Goal: Task Accomplishment & Management: Manage account settings

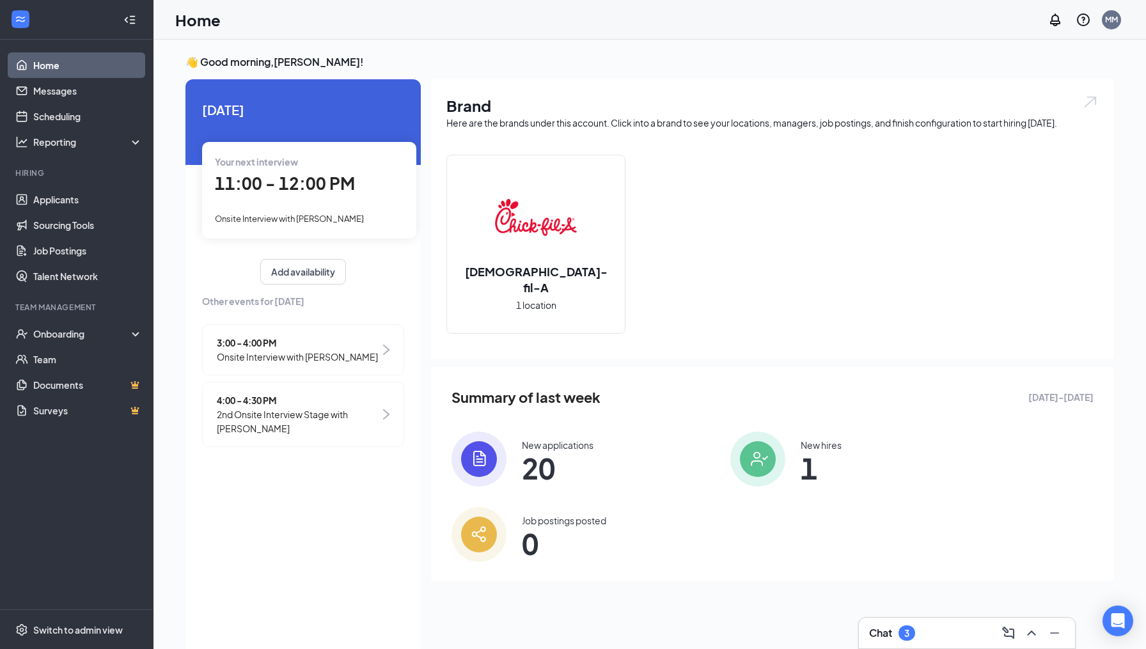
click at [955, 629] on div "Chat 3" at bounding box center [967, 633] width 196 height 20
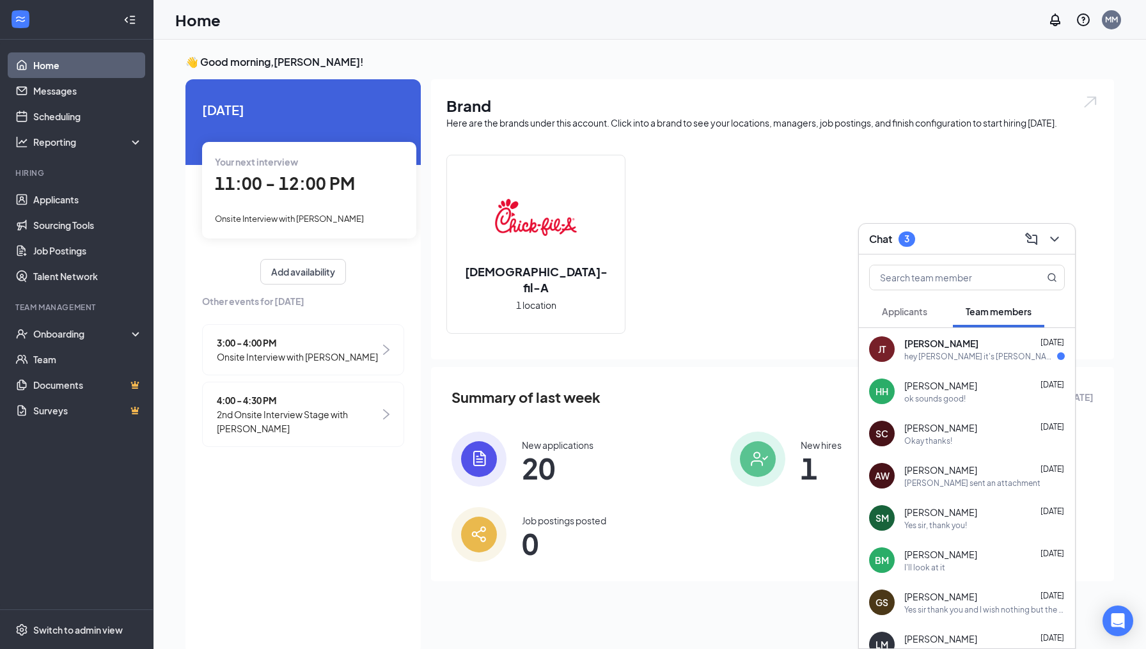
click at [955, 359] on div "hey [PERSON_NAME] it's [PERSON_NAME]. sorry i was busy all afternoon and couldn…" at bounding box center [980, 356] width 153 height 11
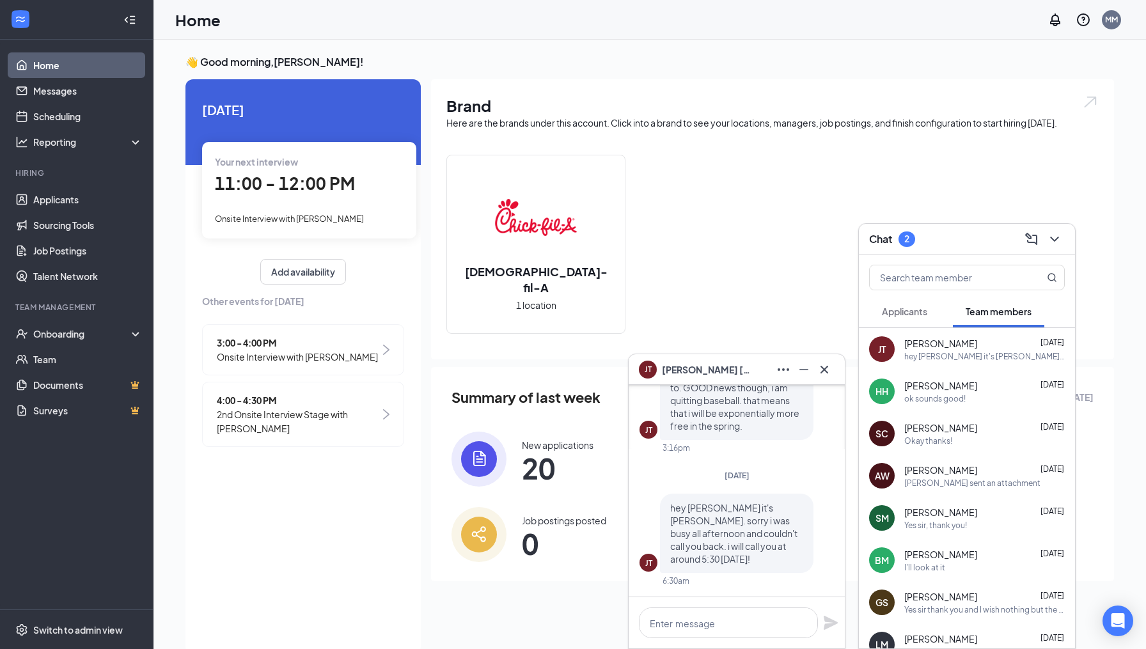
click at [920, 317] on span "Applicants" at bounding box center [904, 312] width 45 height 12
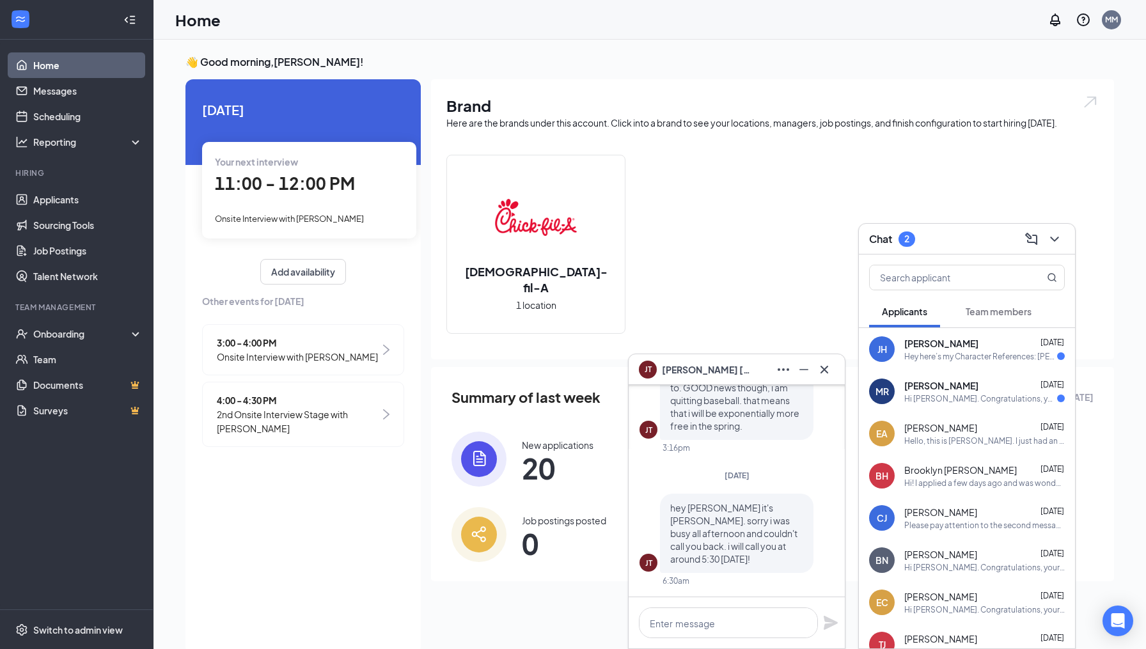
click at [958, 388] on div "[PERSON_NAME] [DATE]" at bounding box center [984, 385] width 161 height 13
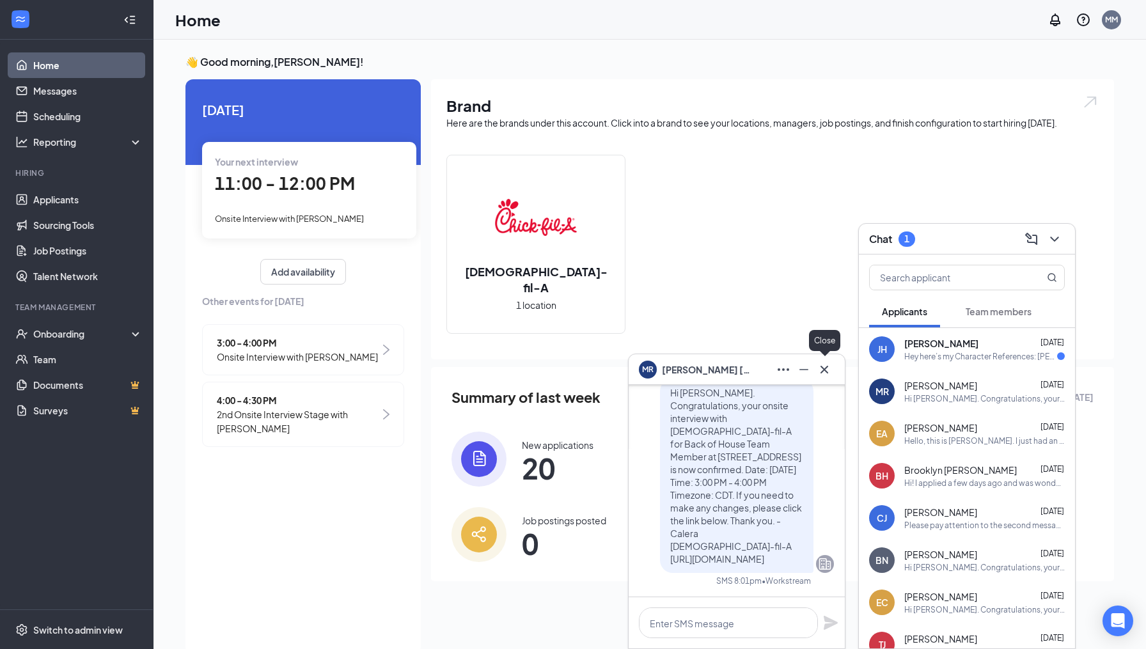
click at [821, 367] on icon "Cross" at bounding box center [824, 369] width 15 height 15
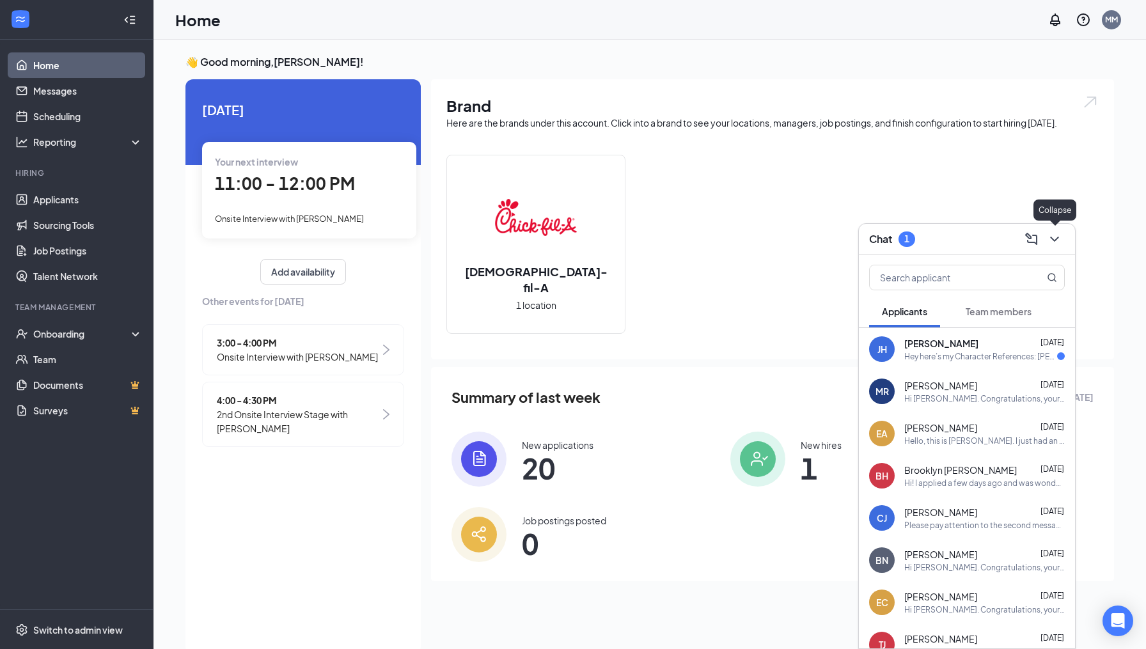
click at [1058, 242] on icon "ChevronDown" at bounding box center [1054, 239] width 15 height 15
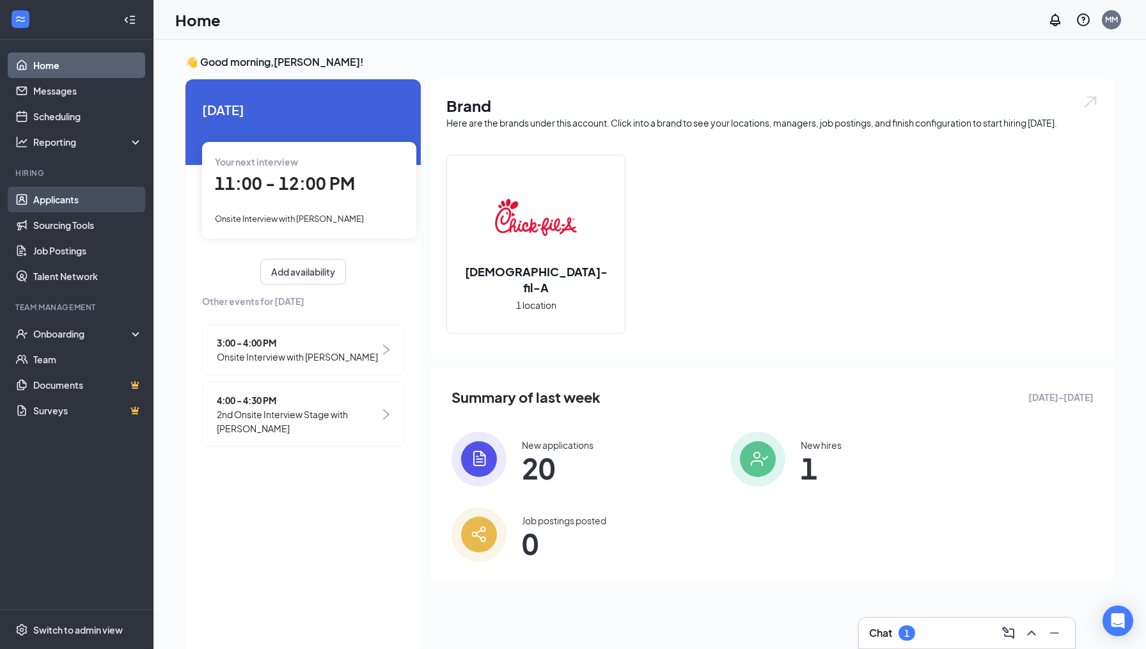
click at [56, 198] on link "Applicants" at bounding box center [87, 200] width 109 height 26
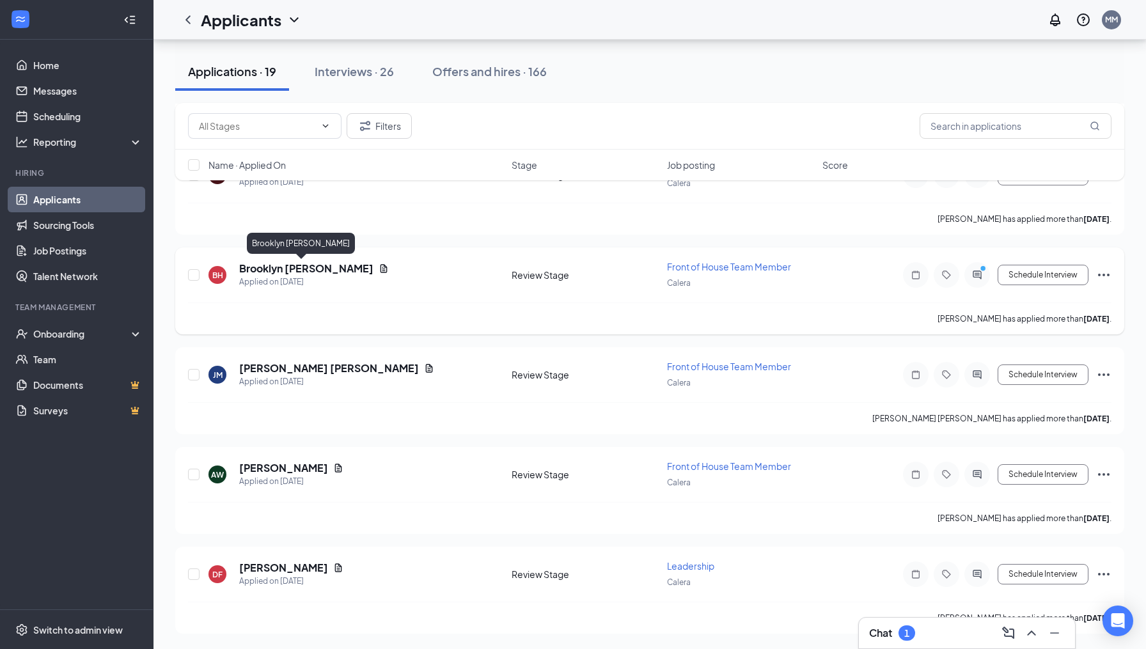
scroll to position [1497, 0]
click at [78, 113] on link "Scheduling" at bounding box center [87, 117] width 109 height 26
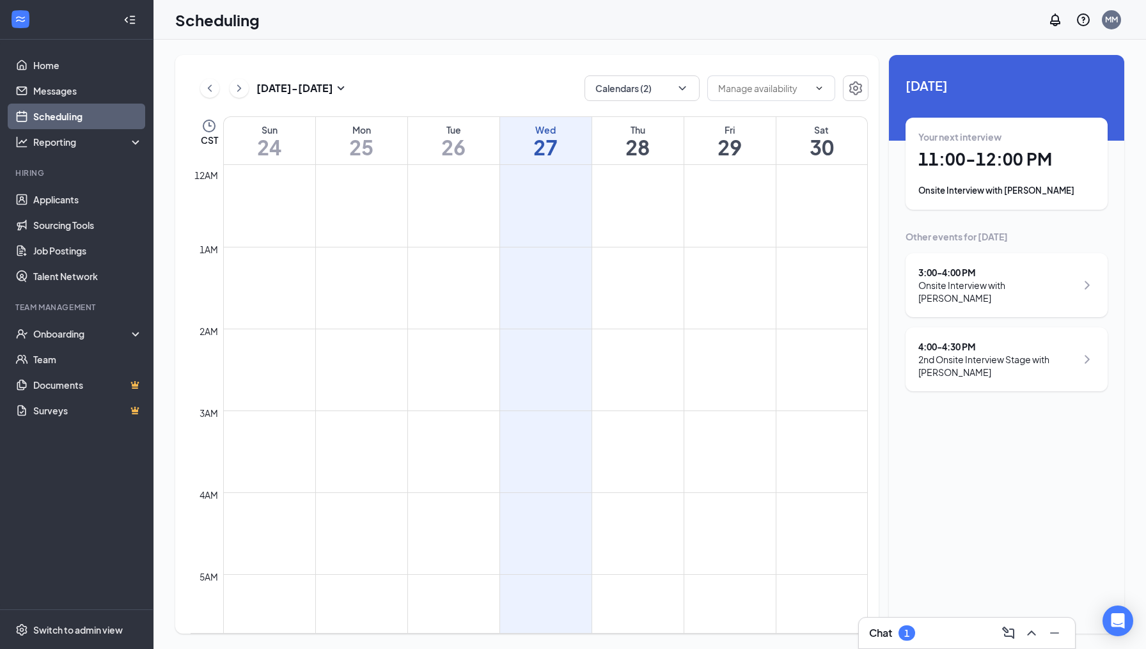
click at [936, 633] on div "Chat 1" at bounding box center [967, 633] width 196 height 20
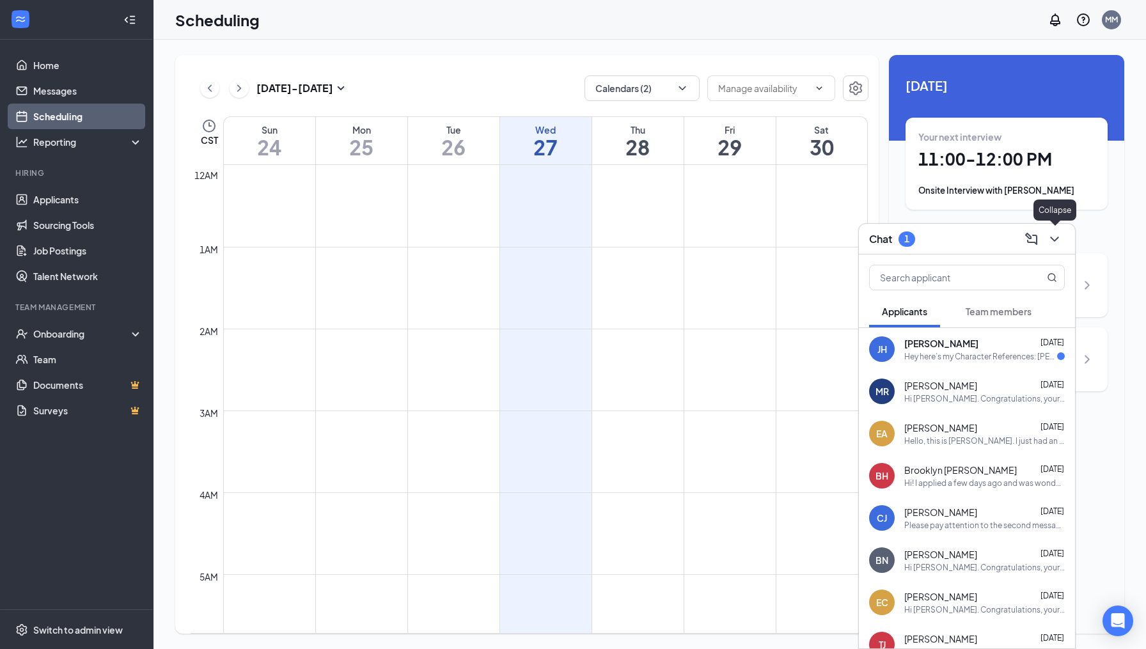
click at [1053, 240] on icon "ChevronDown" at bounding box center [1054, 239] width 8 height 5
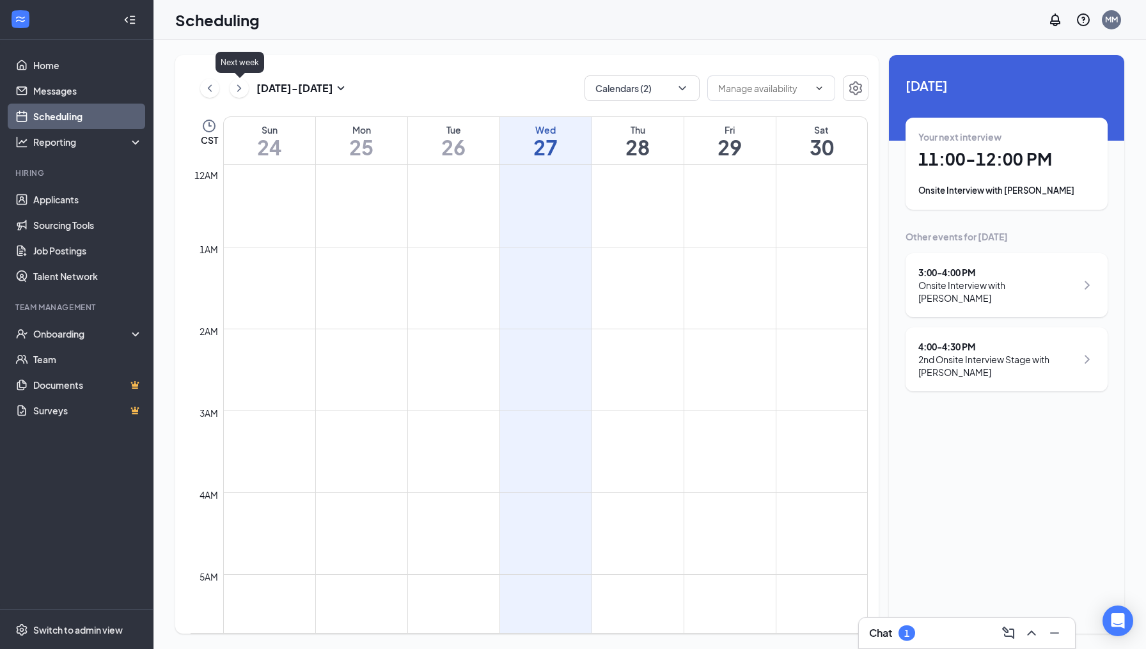
click at [239, 86] on icon "ChevronRight" at bounding box center [239, 87] width 4 height 7
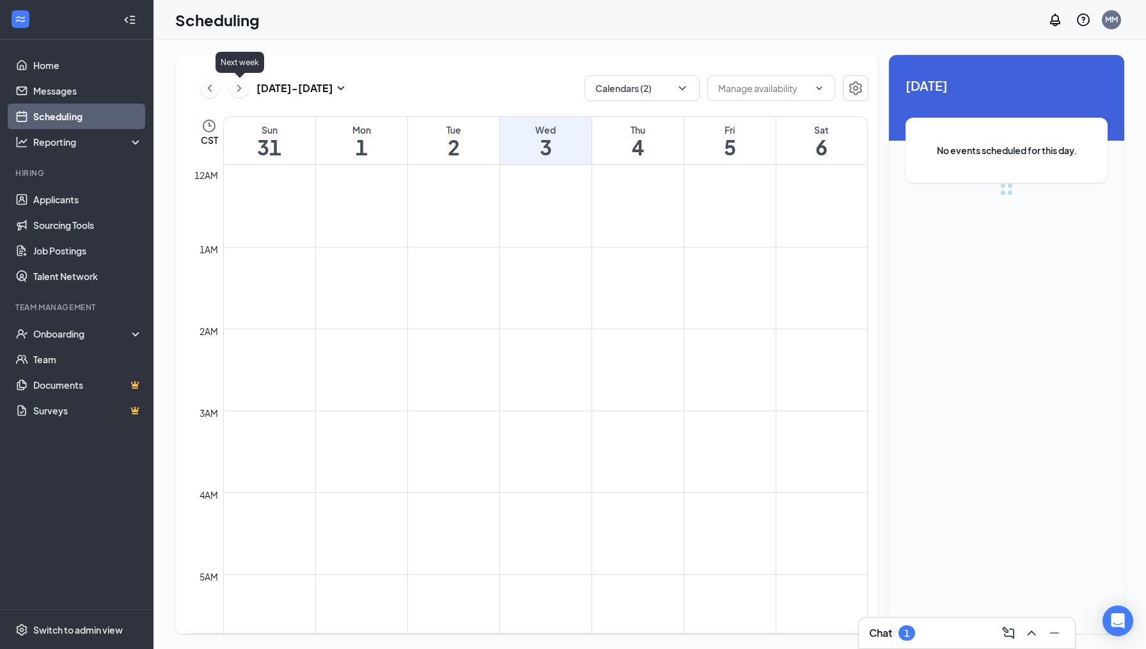
scroll to position [629, 0]
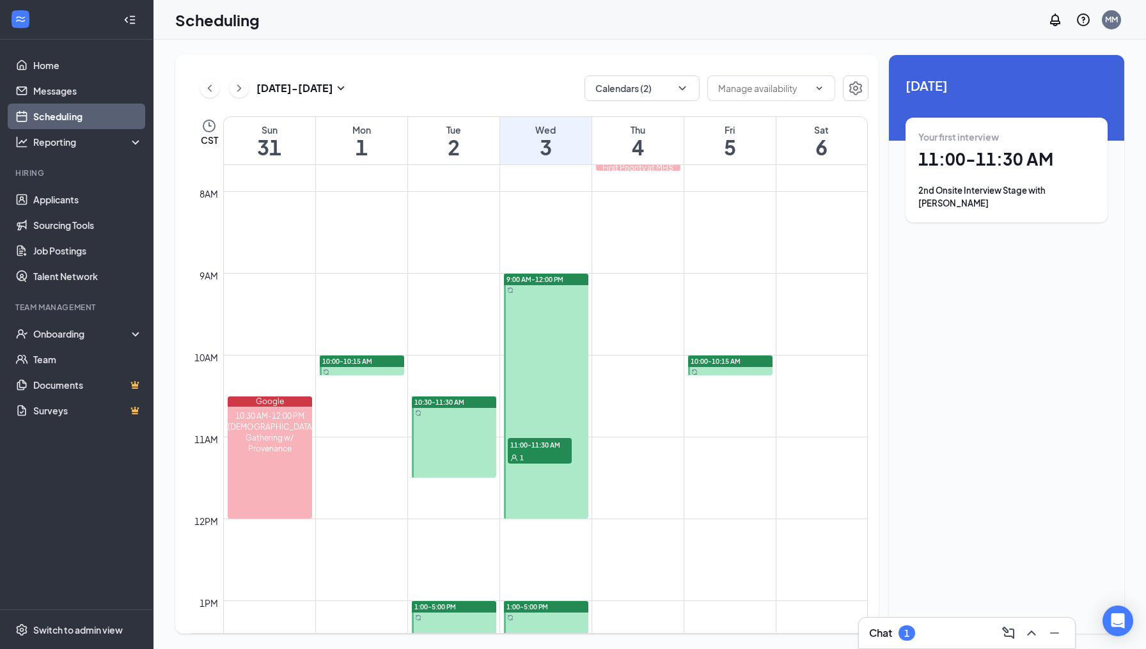
click at [474, 402] on div "10:30-11:30 AM" at bounding box center [454, 403] width 84 height 12
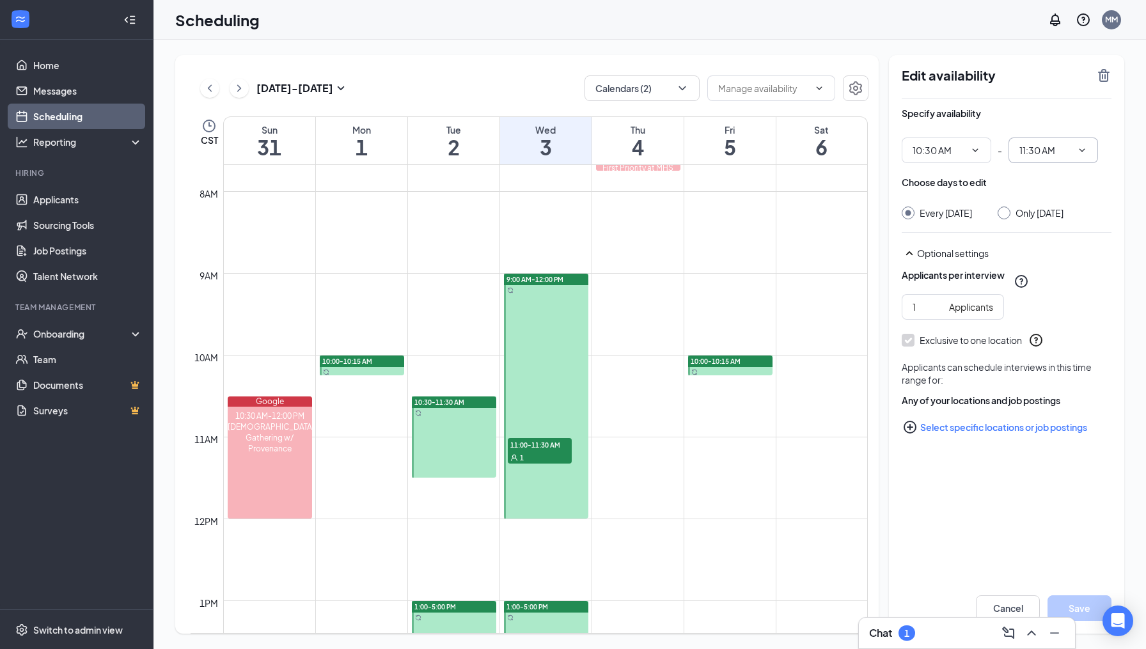
click at [1085, 152] on icon "ChevronDown" at bounding box center [1082, 150] width 10 height 10
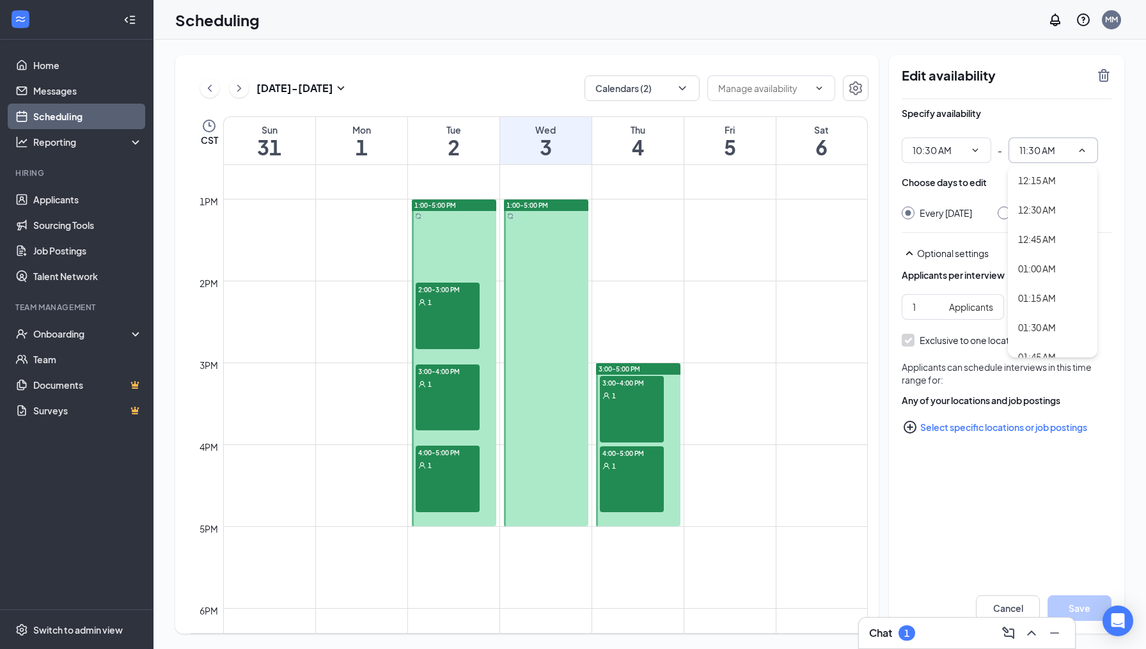
scroll to position [1028, 0]
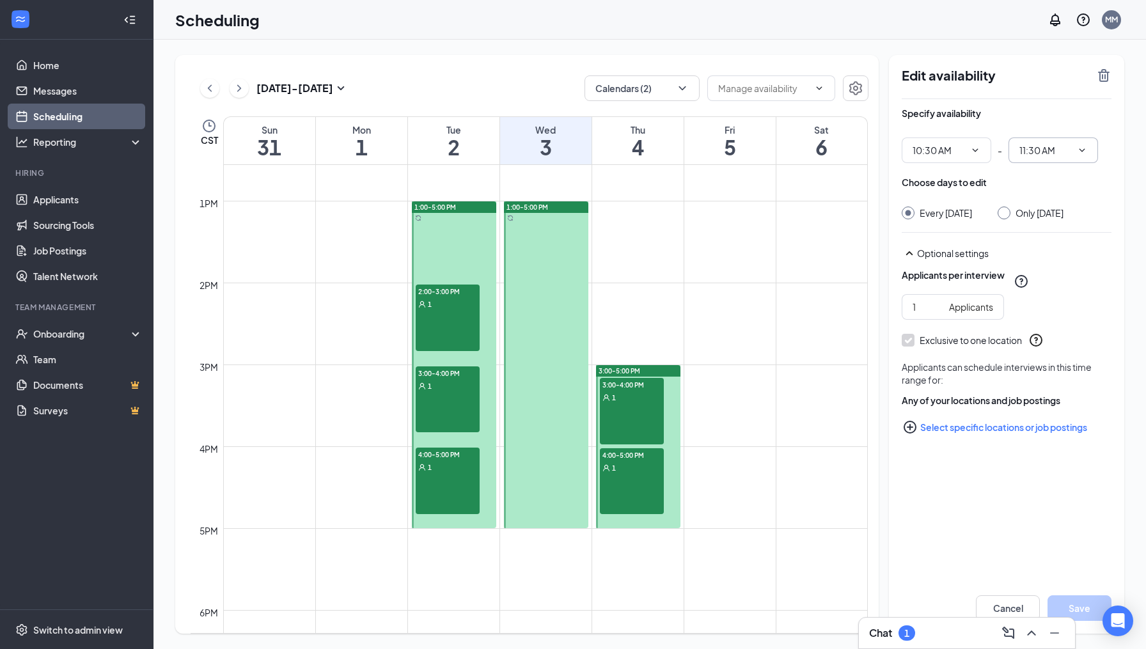
click at [462, 319] on div "2:00-3:00 PM 1" at bounding box center [448, 318] width 64 height 67
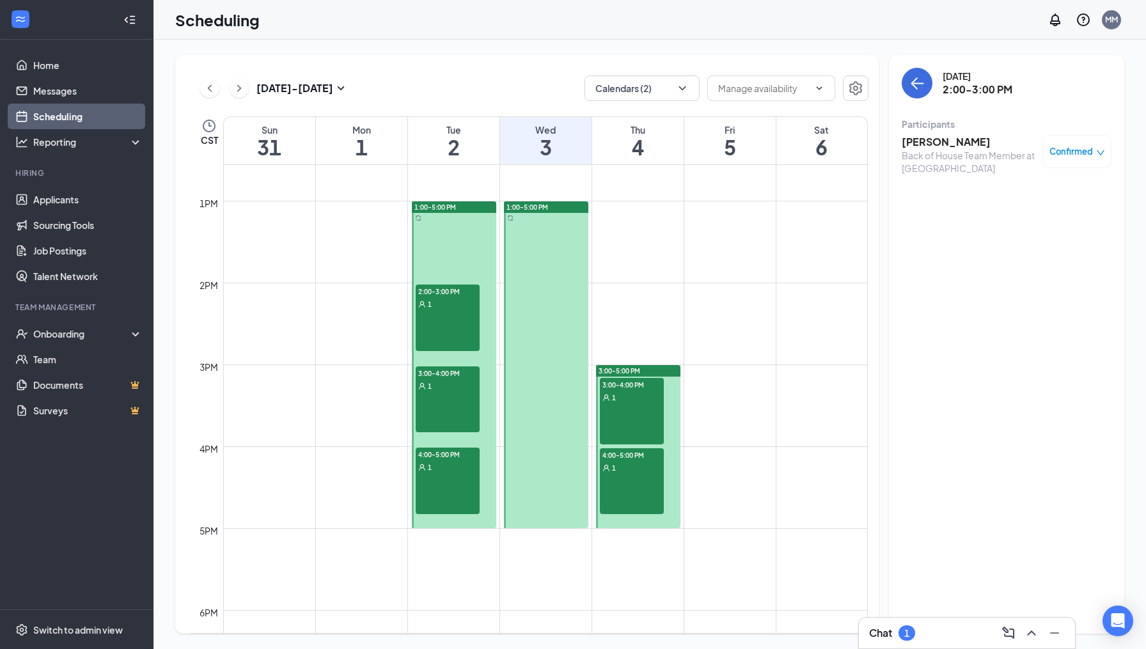
click at [444, 402] on div "3:00-4:00 PM 1" at bounding box center [448, 399] width 64 height 67
click at [452, 482] on div "4:00-5:00 PM 1" at bounding box center [448, 481] width 64 height 67
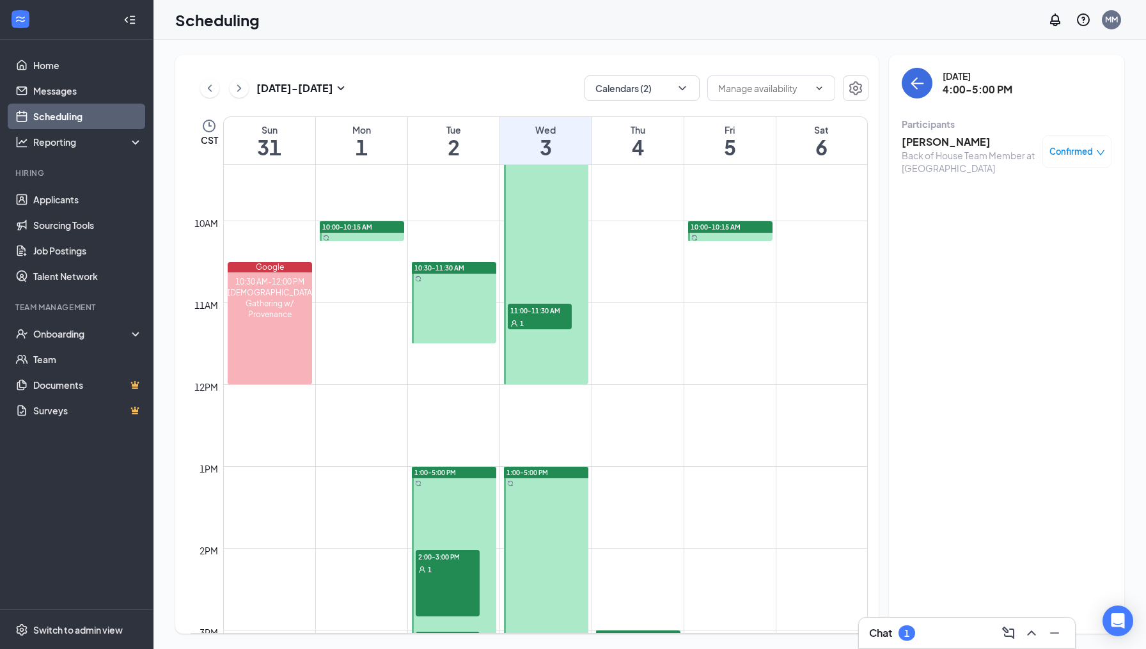
scroll to position [751, 0]
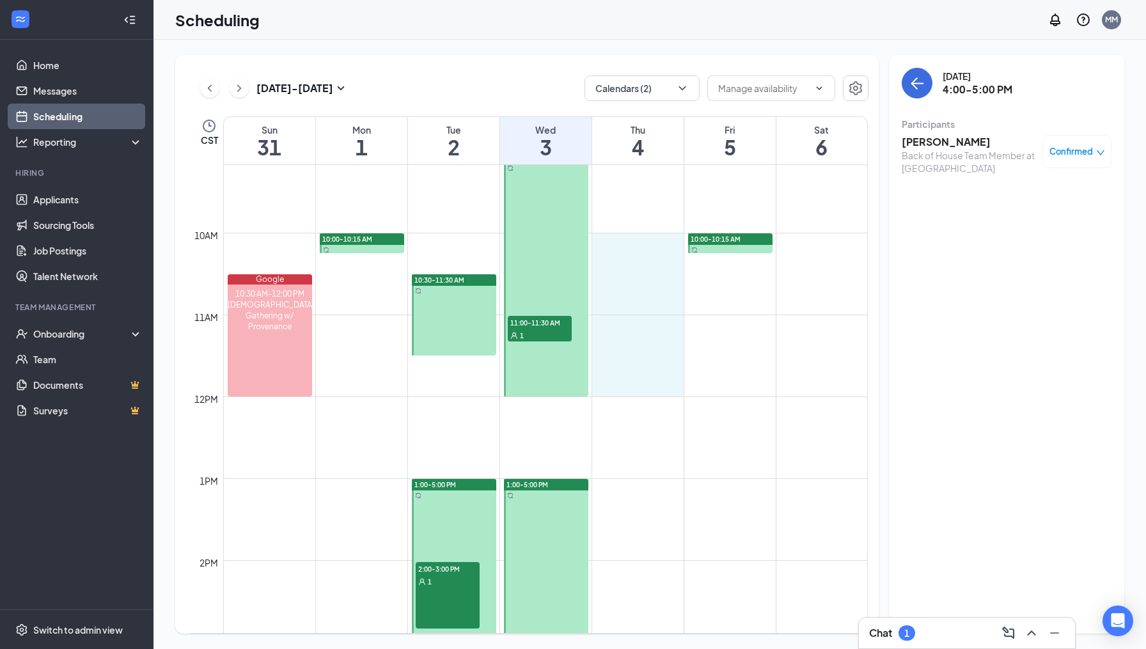
drag, startPoint x: 641, startPoint y: 235, endPoint x: 641, endPoint y: 383, distance: 147.7
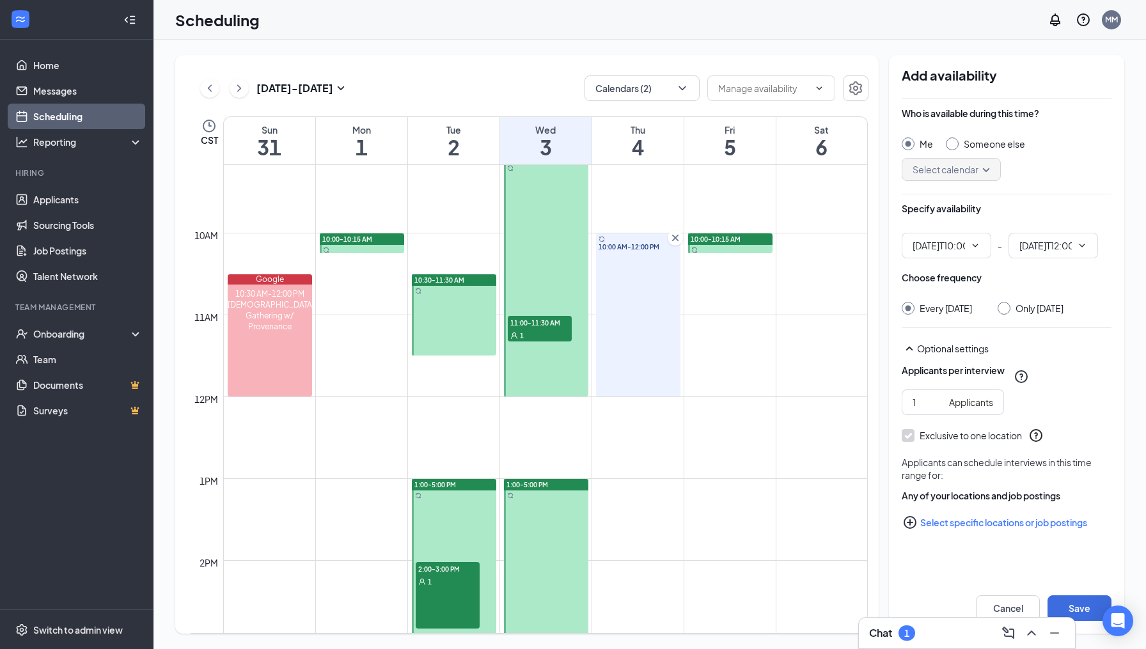
type input "10:00 AM"
type input "12:00 PM"
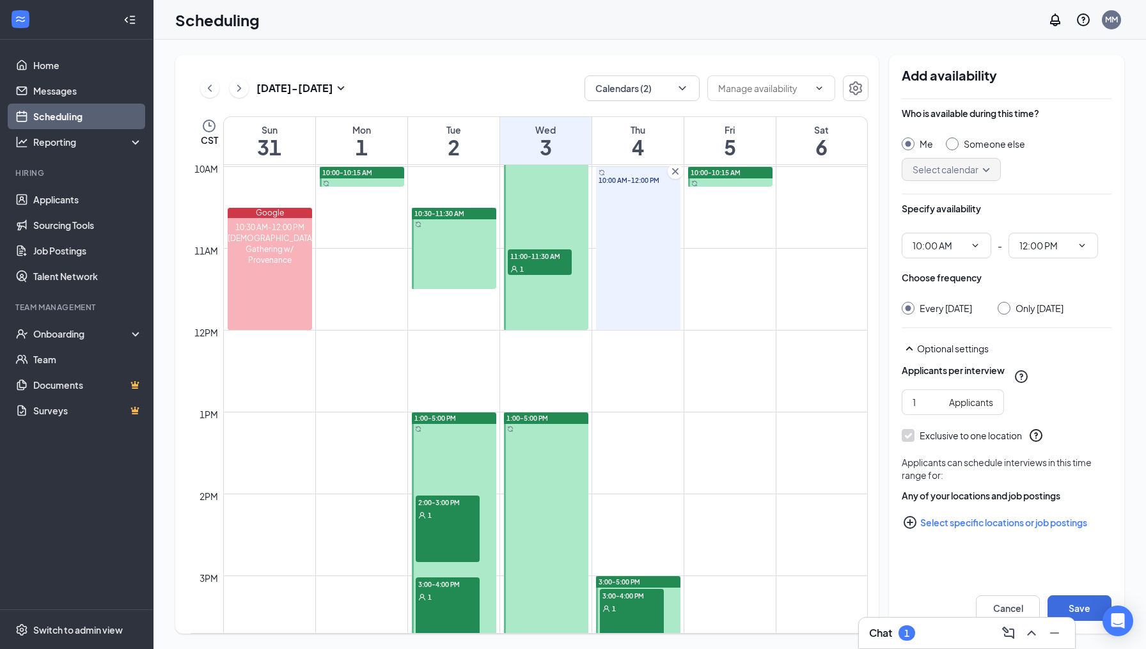
scroll to position [806, 0]
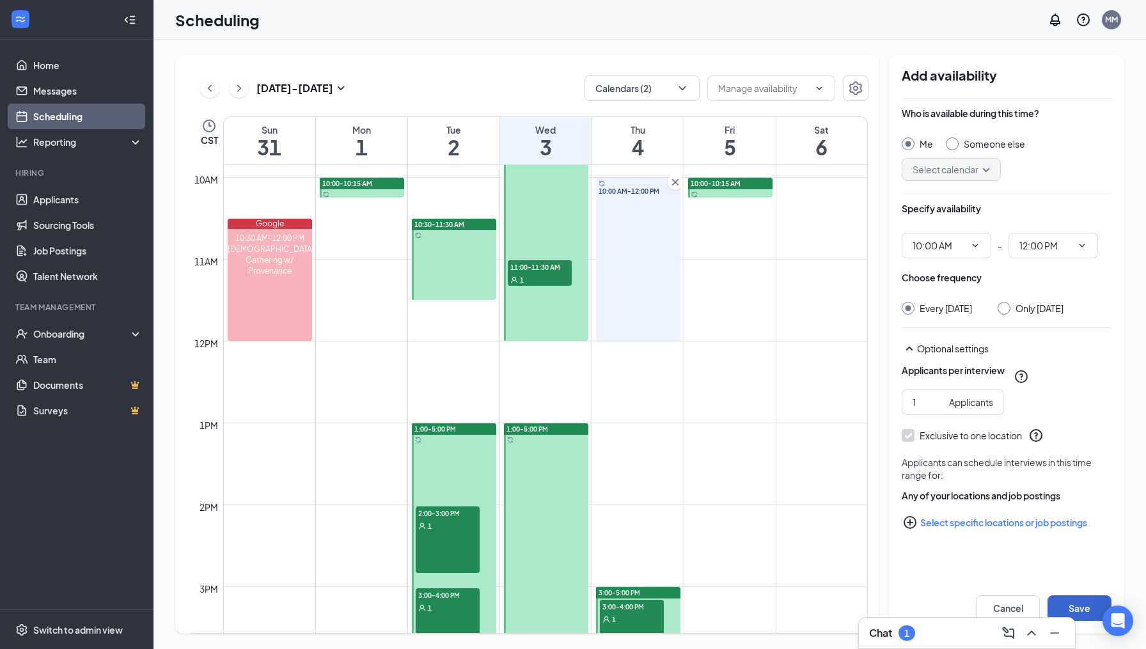
click at [1086, 606] on button "Save" at bounding box center [1080, 608] width 64 height 26
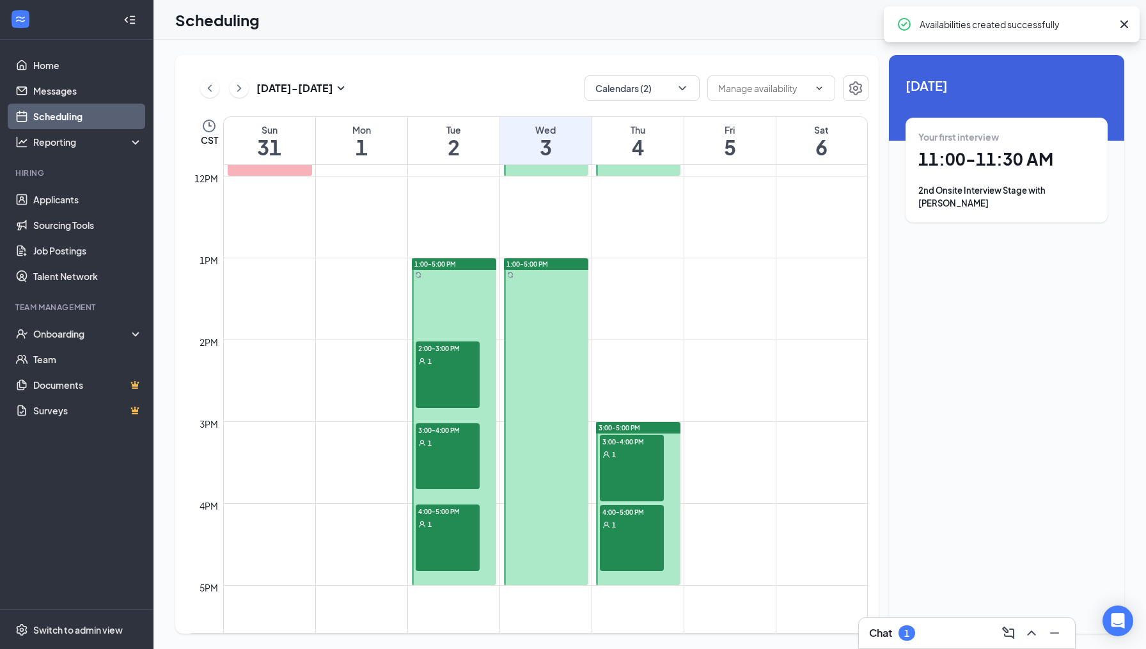
scroll to position [973, 0]
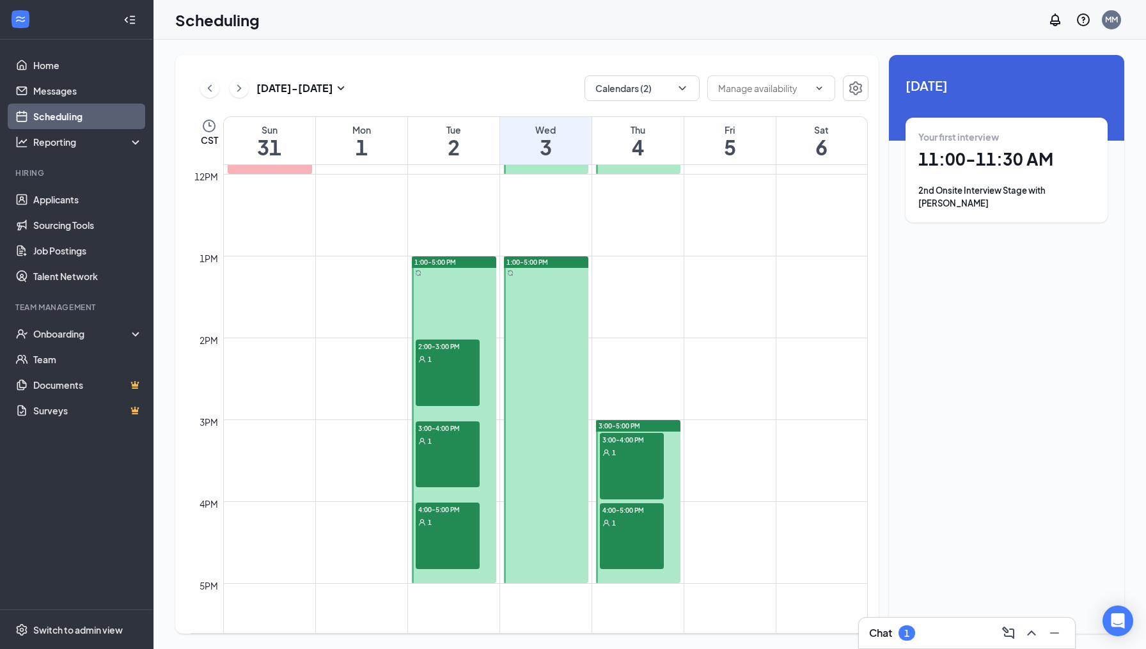
drag, startPoint x: 667, startPoint y: 424, endPoint x: 646, endPoint y: 246, distance: 179.0
click at [646, 246] on div "12am 1am 2am 3am 4am 5am 6am 7am 8am 9am 10am 11am 12pm 1pm 2pm 3pm 4pm 5pm 6pm…" at bounding box center [529, 174] width 677 height 1965
click at [656, 425] on div "3:00-5:00 PM" at bounding box center [638, 426] width 84 height 12
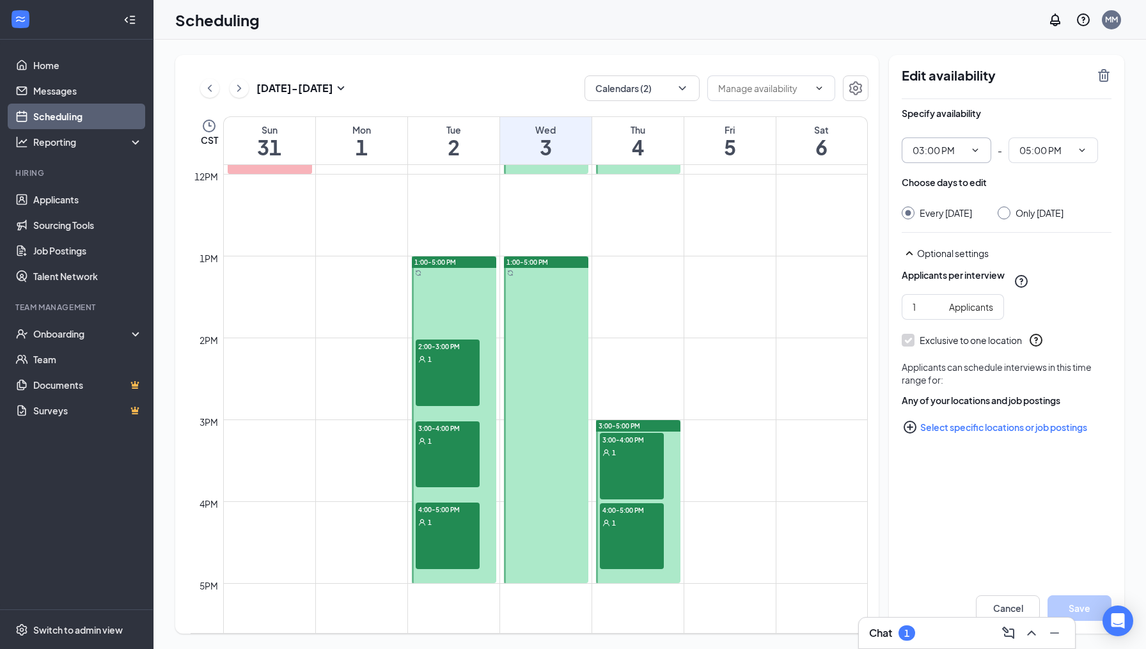
click at [974, 149] on icon "ChevronDown" at bounding box center [975, 150] width 10 height 10
click at [986, 491] on div "Specify availability 03:00 PM - 05:00 PM Choose days to edit Every [DATE] Only …" at bounding box center [1007, 295] width 210 height 392
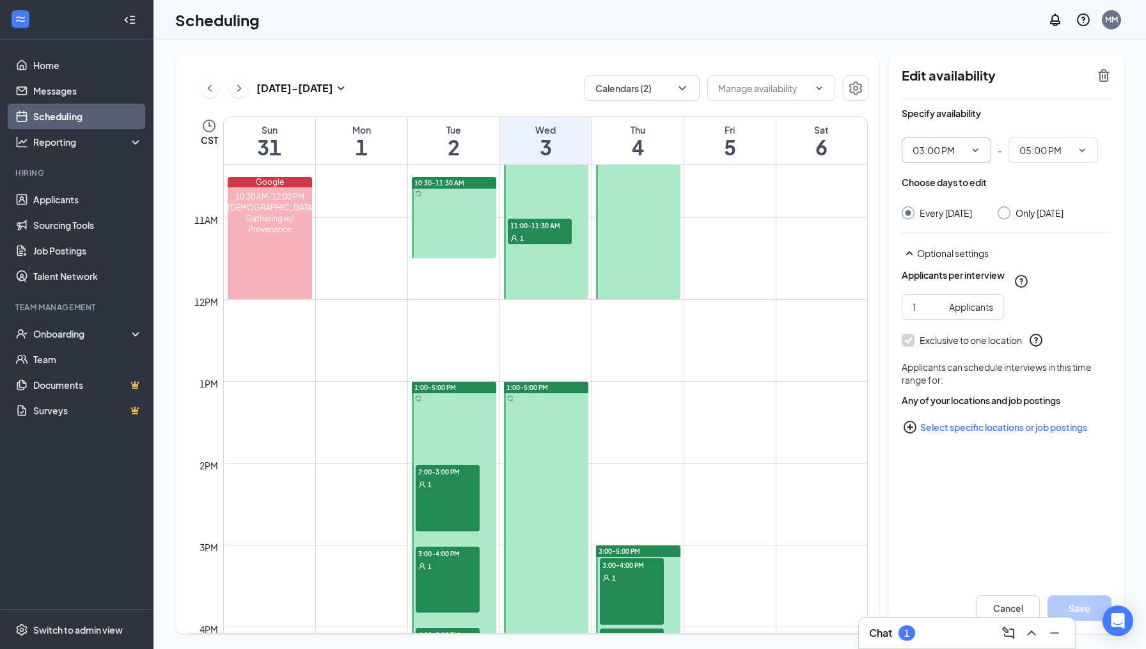
scroll to position [847, 0]
click at [654, 549] on div "3:00-5:00 PM" at bounding box center [638, 552] width 84 height 12
click at [977, 152] on icon "ChevronDown" at bounding box center [975, 150] width 10 height 10
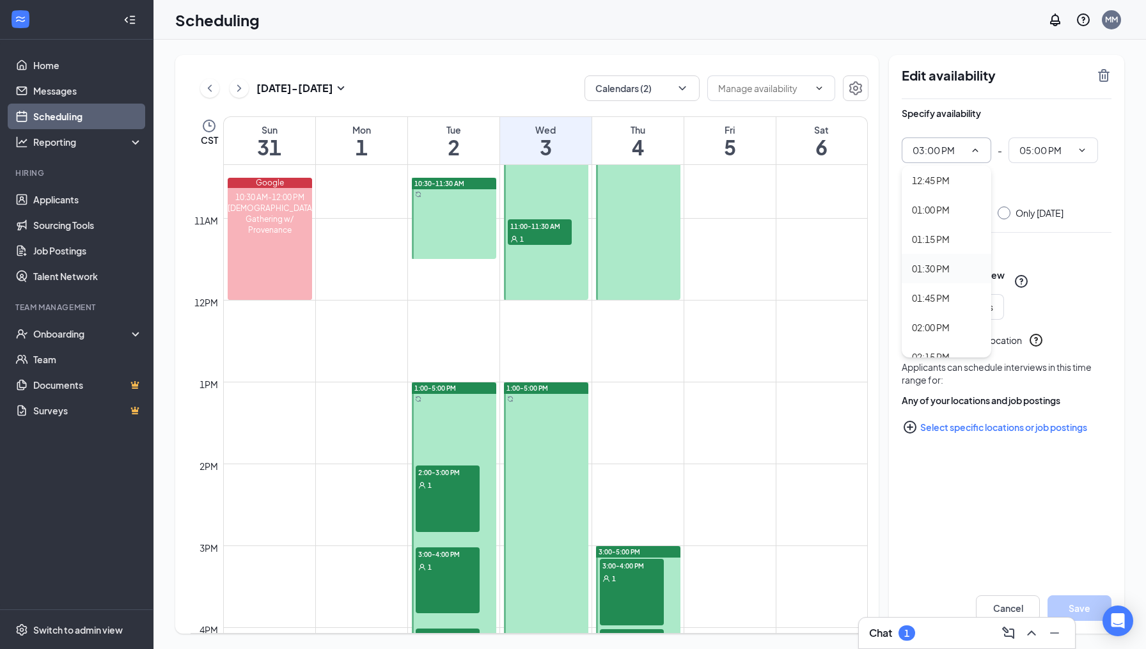
scroll to position [1497, 0]
click at [932, 214] on div "01:00 PM" at bounding box center [931, 214] width 38 height 14
type input "01:00 PM"
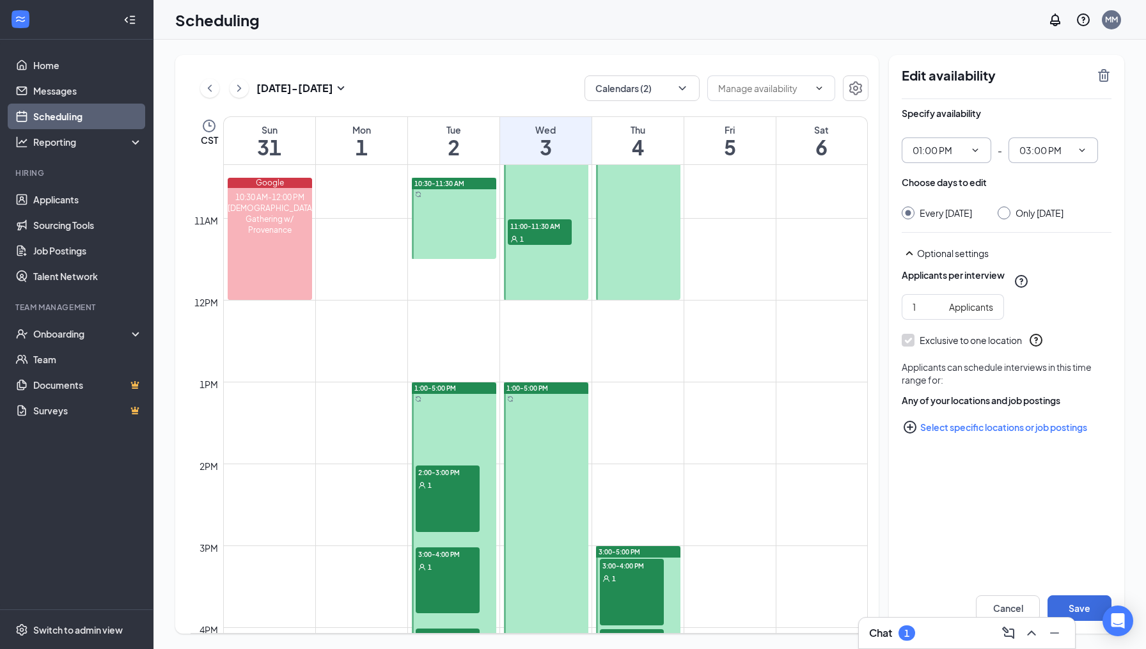
click at [1082, 150] on icon "ChevronDown" at bounding box center [1082, 150] width 10 height 10
click at [1045, 199] on div "04:00 PM" at bounding box center [1037, 198] width 38 height 14
type input "04:00 PM"
click at [1007, 210] on input "Only [DATE]" at bounding box center [1002, 211] width 9 height 9
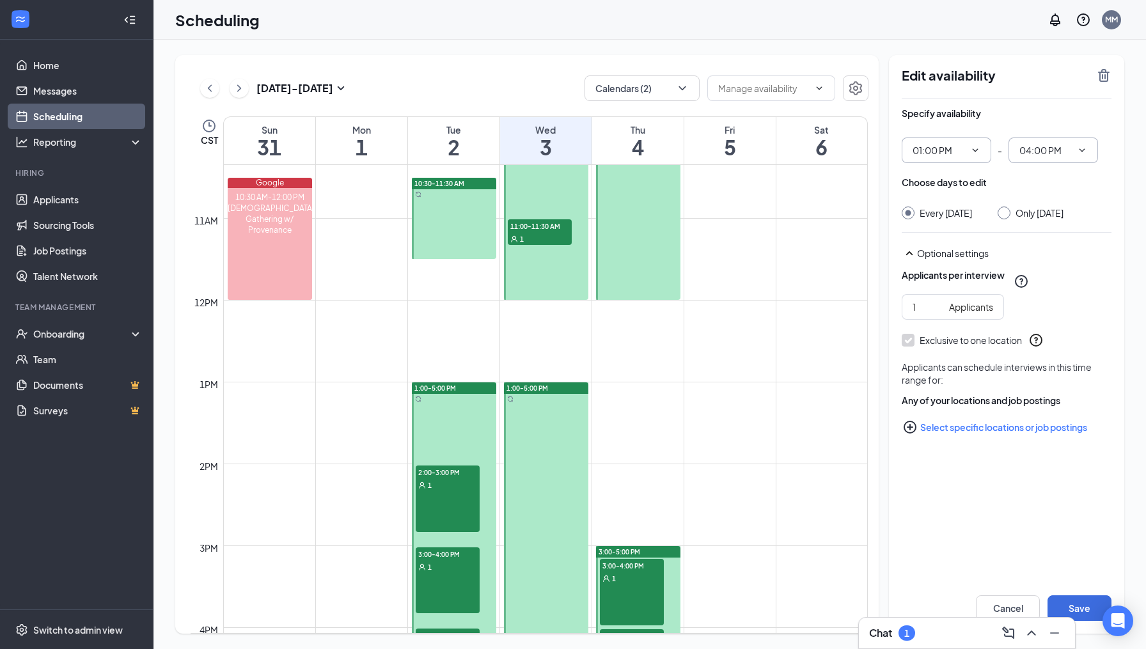
radio input "true"
radio input "false"
click at [1083, 602] on button "Save" at bounding box center [1080, 608] width 64 height 26
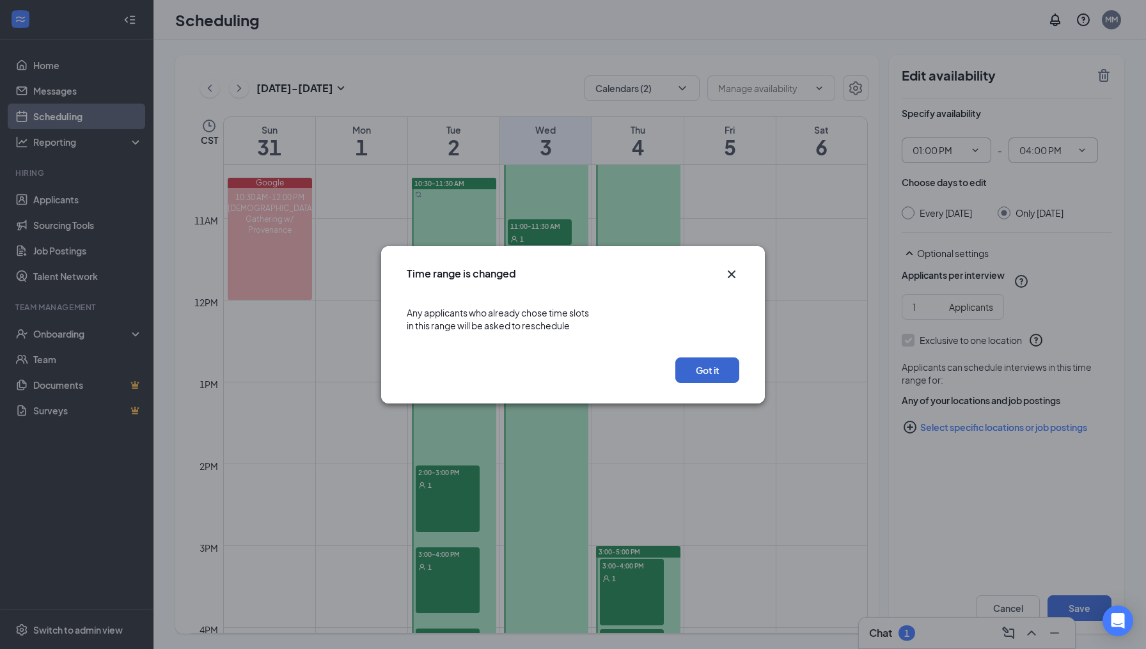
click at [712, 372] on button "Got it" at bounding box center [707, 370] width 64 height 26
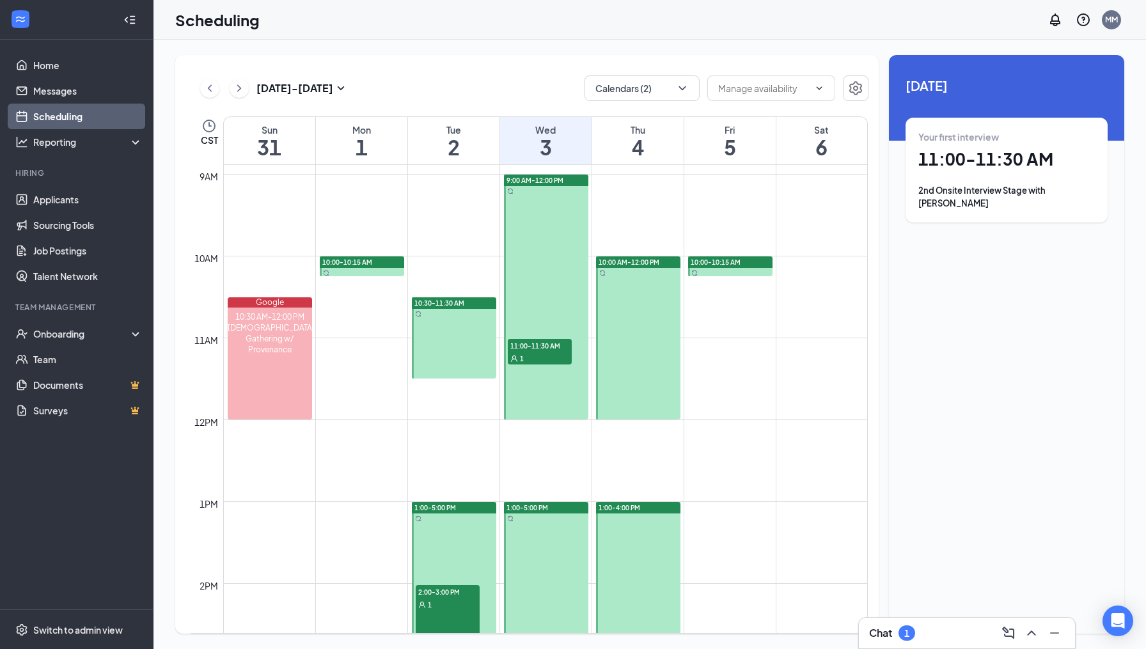
scroll to position [730, 0]
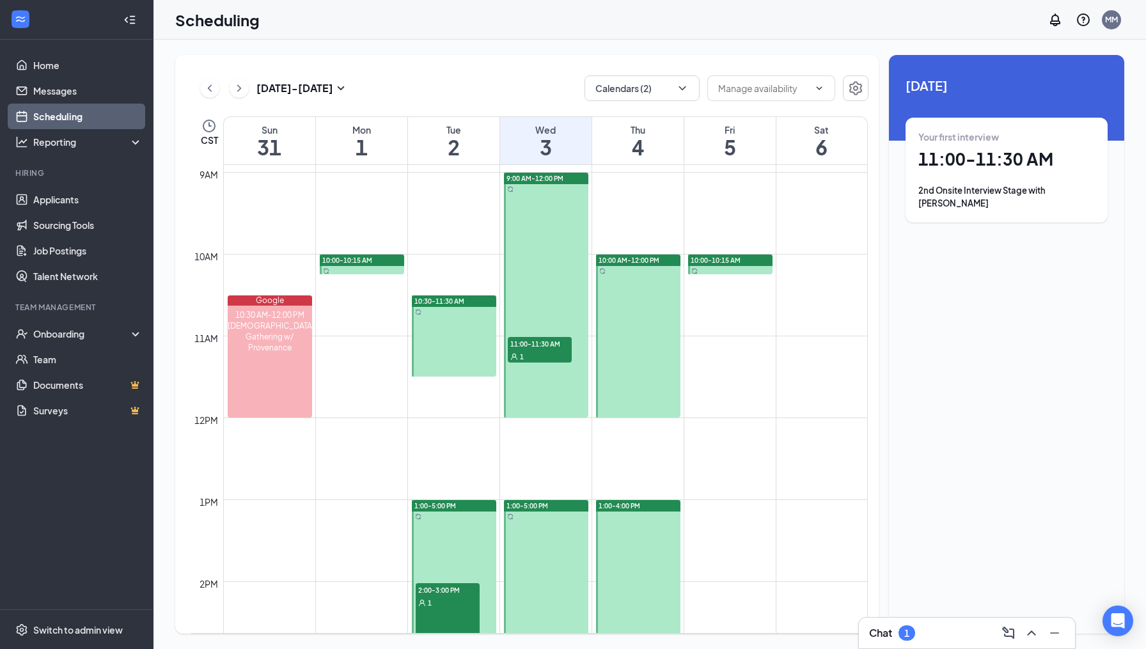
click at [471, 299] on div "10:30-11:30 AM" at bounding box center [454, 301] width 84 height 12
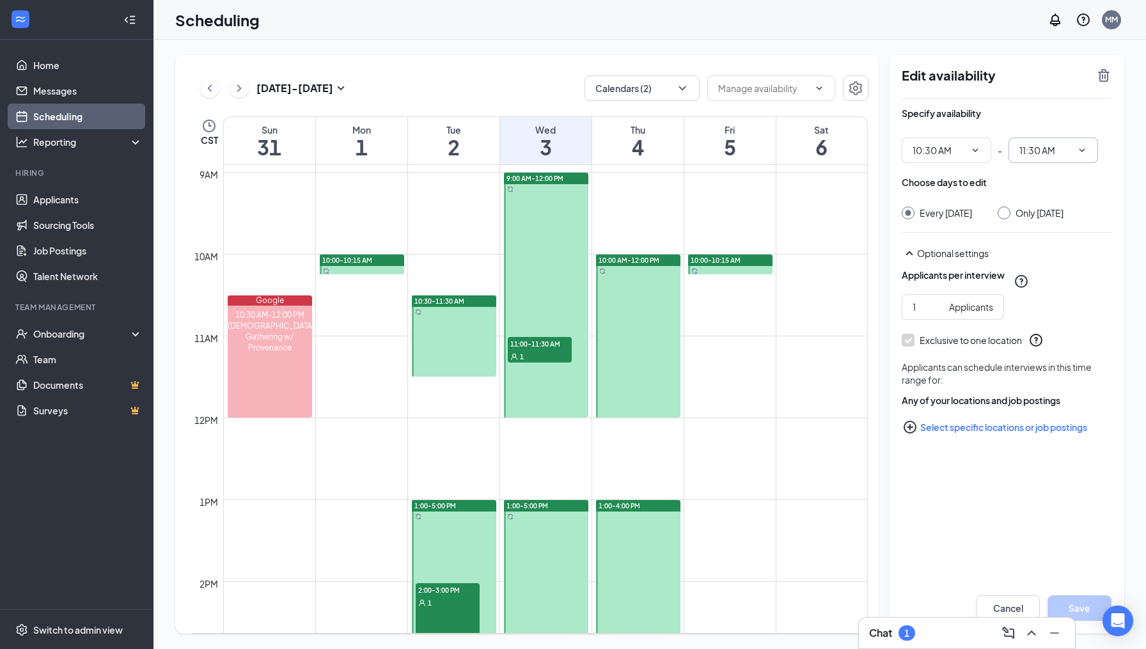
click at [1082, 150] on icon "ChevronDown" at bounding box center [1082, 150] width 10 height 10
click at [1044, 240] on div "10:00 AM" at bounding box center [1037, 242] width 38 height 14
type input "10:00 AM"
click at [976, 149] on icon "ChevronDown" at bounding box center [975, 150] width 10 height 10
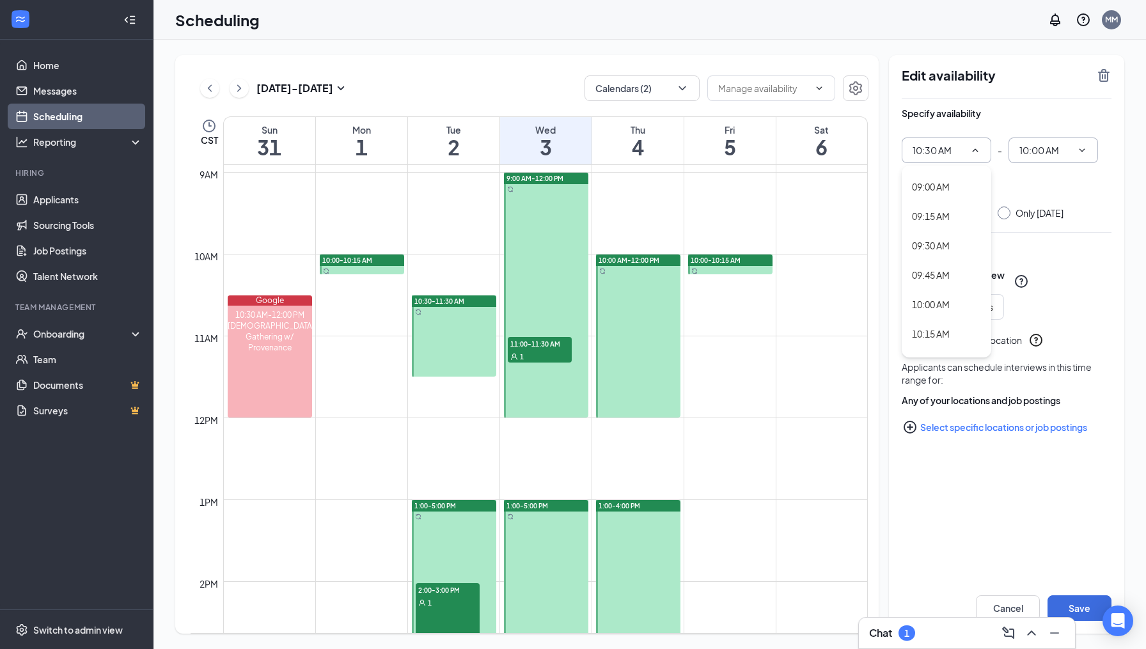
scroll to position [1055, 0]
click at [936, 302] on div "10:00 AM" at bounding box center [931, 302] width 38 height 14
type input "10:00 AM"
click at [1085, 152] on icon "ChevronDown" at bounding box center [1082, 150] width 10 height 10
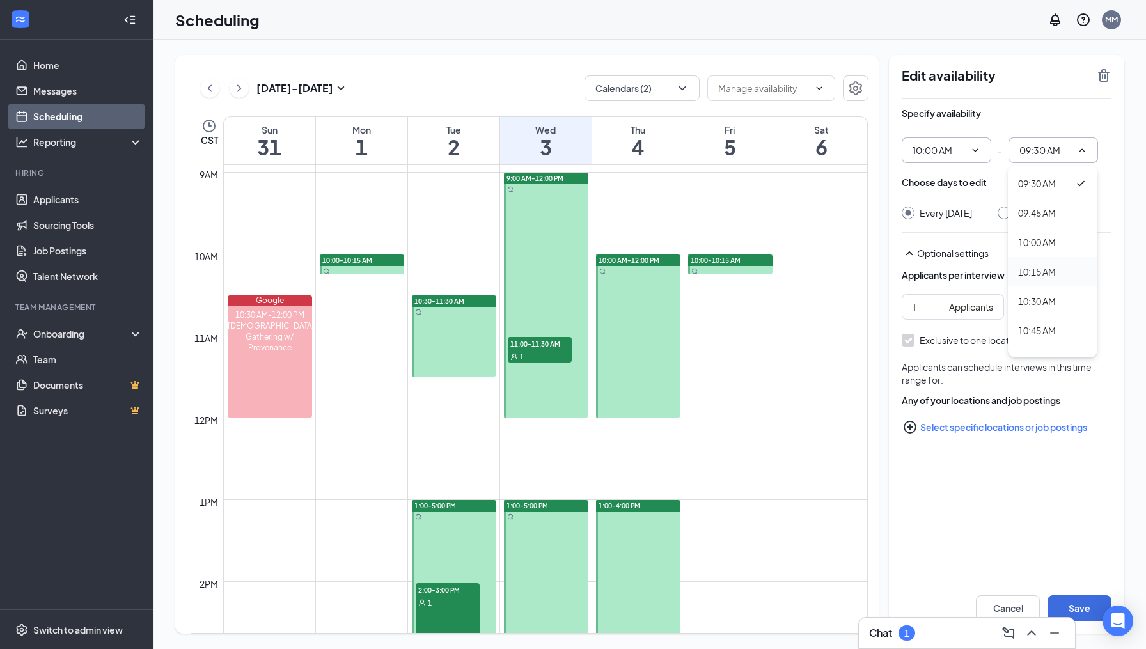
click at [1053, 273] on div "10:15 AM" at bounding box center [1037, 272] width 38 height 14
type input "10:15 AM"
click at [1007, 214] on input "Only [DATE]" at bounding box center [1002, 211] width 9 height 9
radio input "true"
radio input "false"
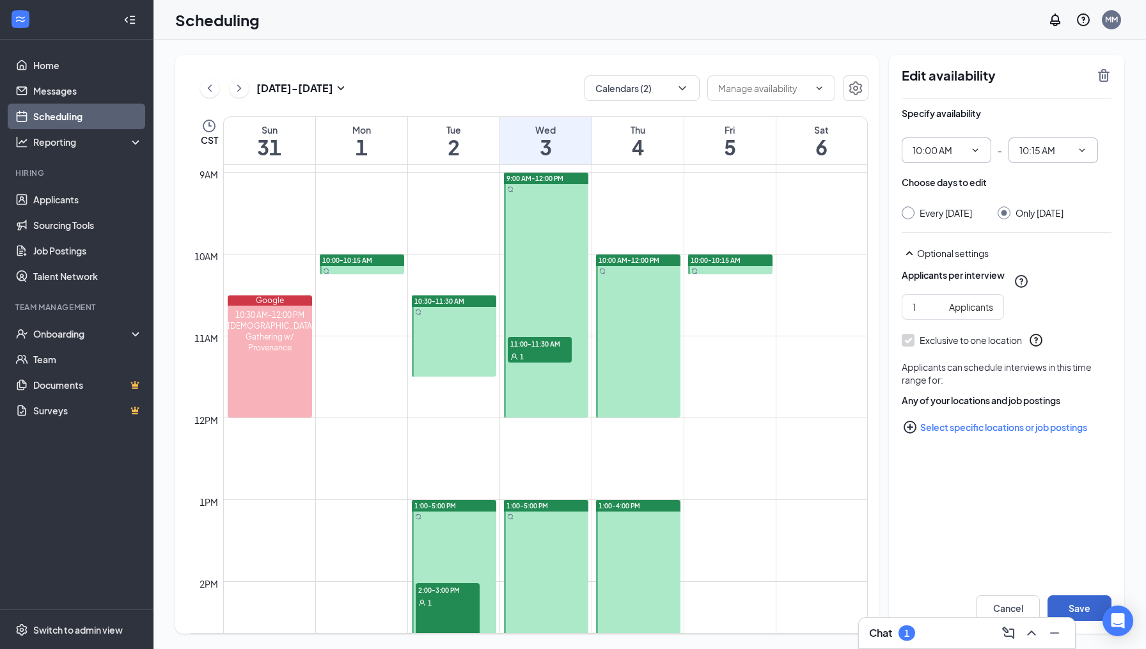
click at [1083, 609] on button "Save" at bounding box center [1080, 608] width 64 height 26
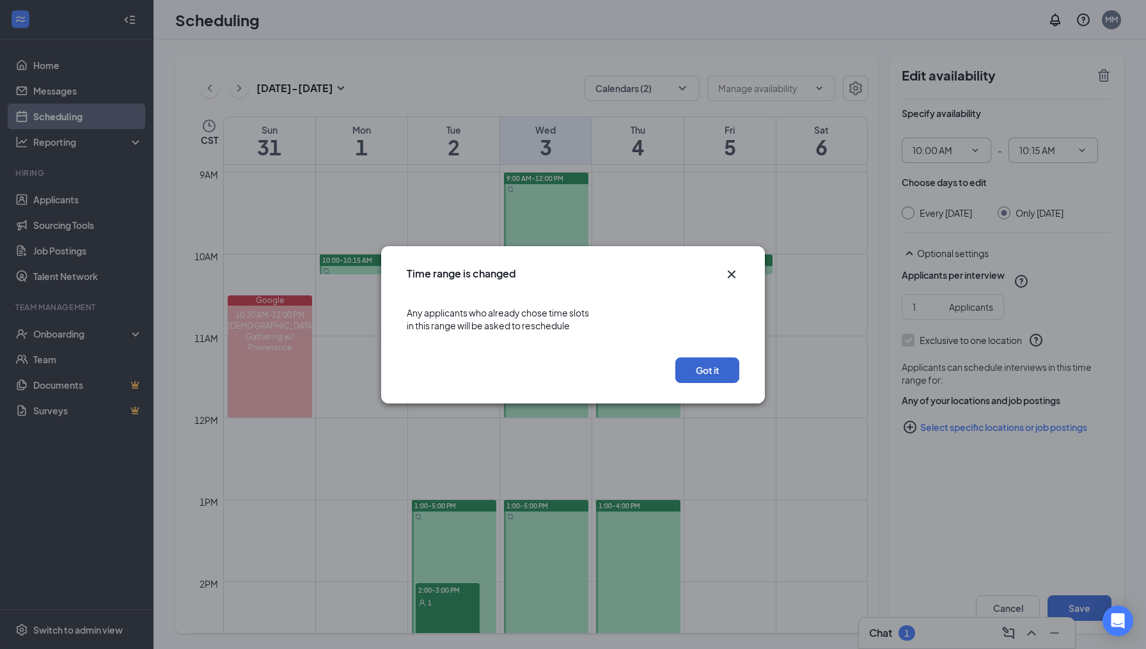
click at [709, 369] on button "Got it" at bounding box center [707, 370] width 64 height 26
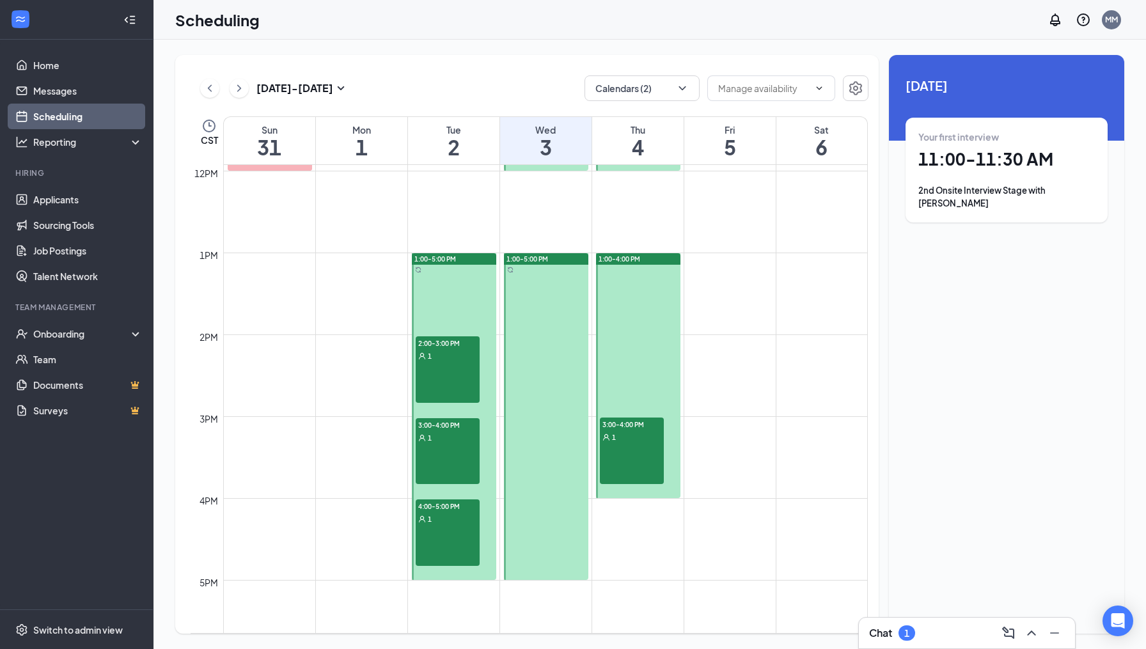
scroll to position [1002, 0]
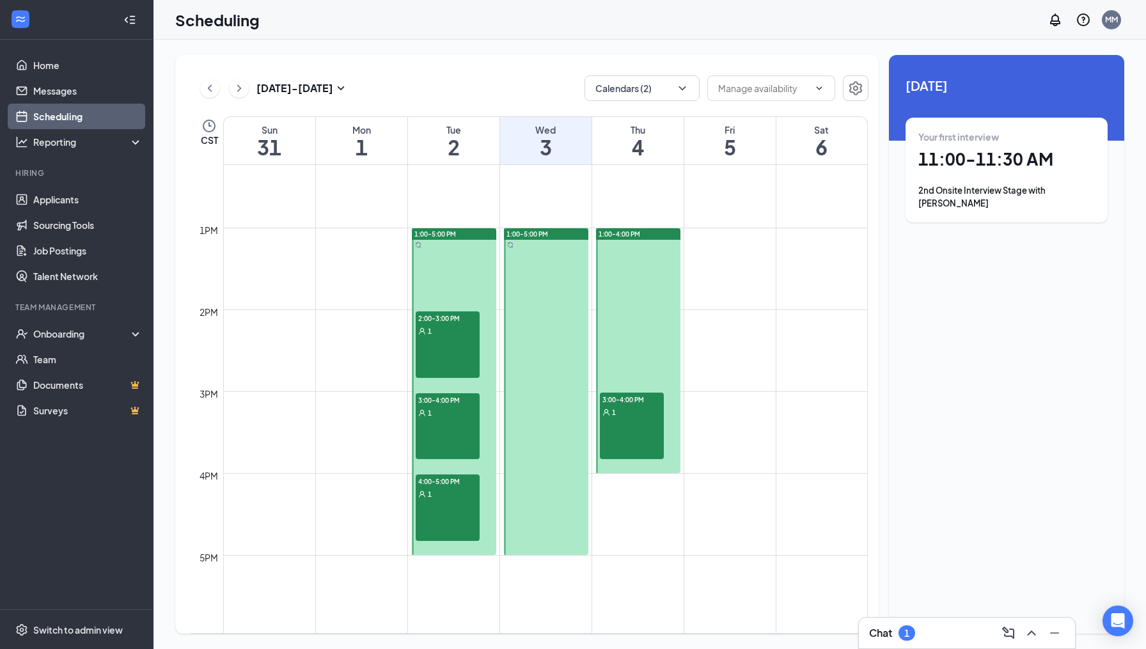
click at [443, 354] on div "2:00-3:00 PM 1" at bounding box center [448, 344] width 64 height 67
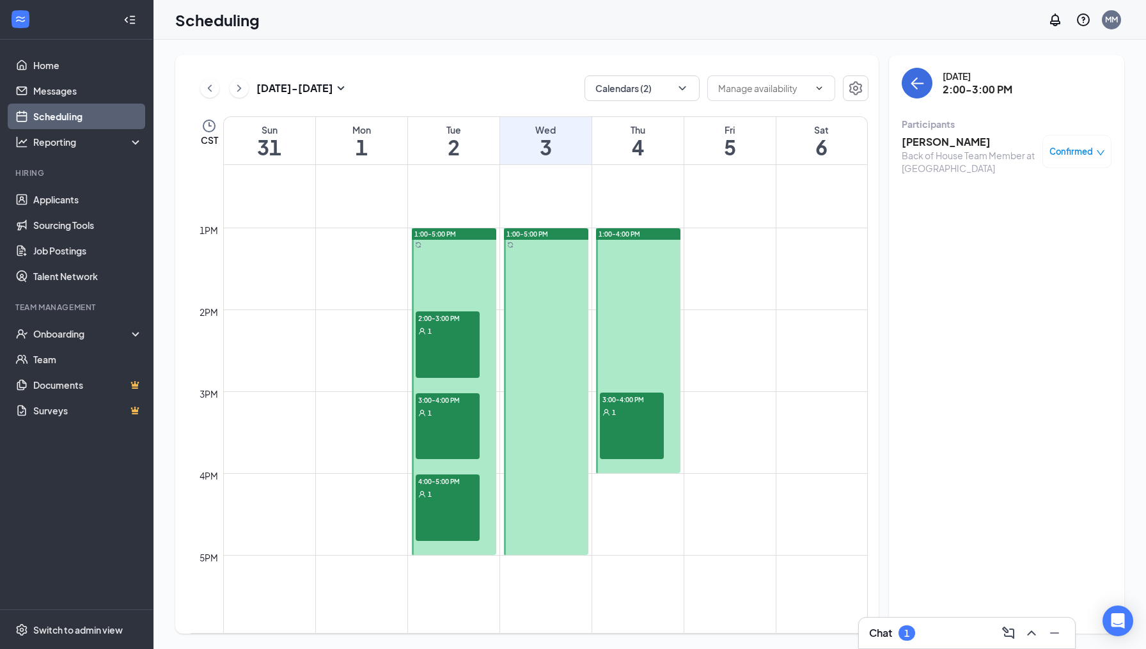
click at [957, 151] on div "Back of House Team Member at [GEOGRAPHIC_DATA]" at bounding box center [969, 162] width 134 height 26
click at [962, 145] on h3 "[PERSON_NAME]" at bounding box center [969, 142] width 134 height 14
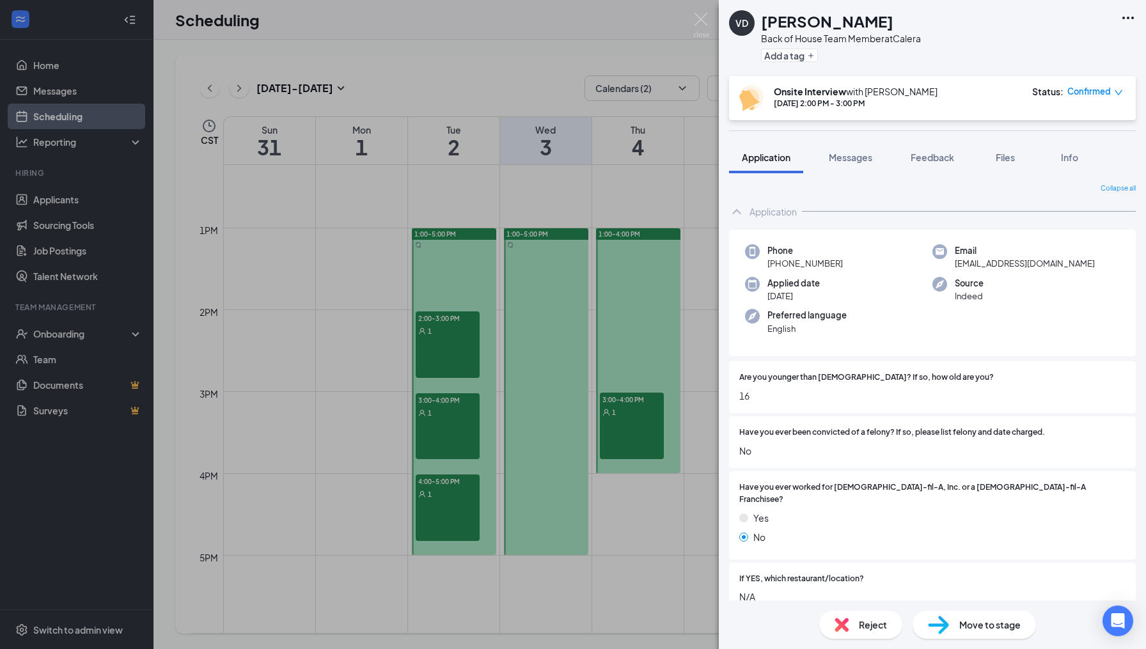
click at [860, 137] on div "VD [PERSON_NAME] Back of House Team Member at Calera Add a tag Onsite Interview…" at bounding box center [932, 324] width 427 height 649
click at [851, 157] on span "Messages" at bounding box center [850, 158] width 43 height 12
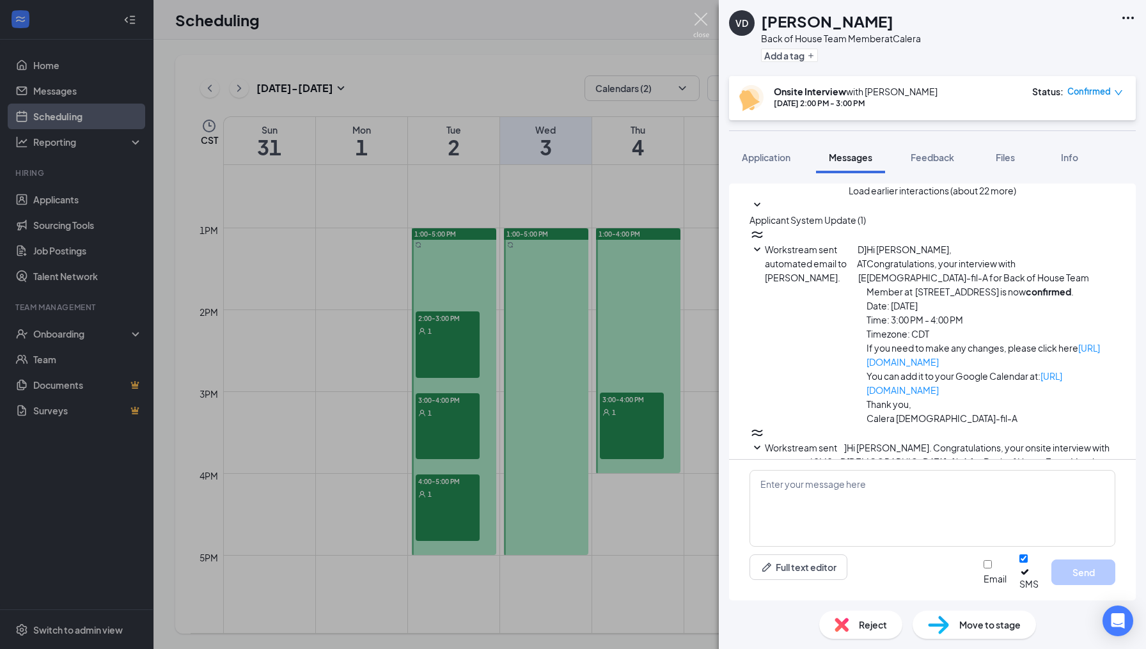
click at [700, 17] on img at bounding box center [701, 25] width 16 height 25
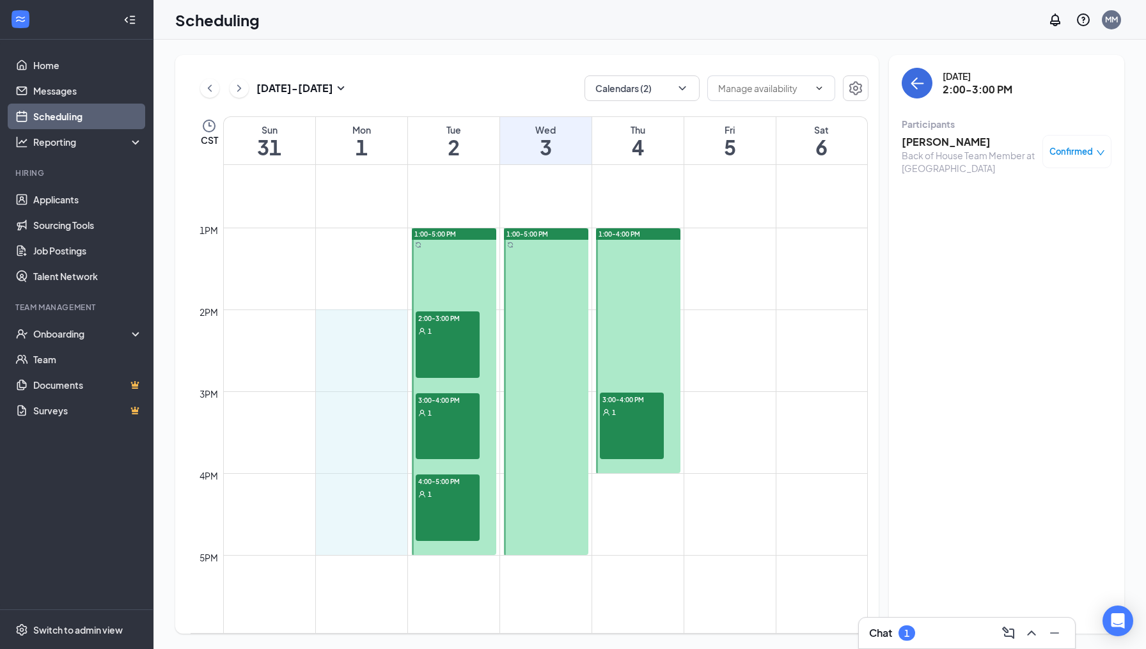
drag, startPoint x: 350, startPoint y: 312, endPoint x: 368, endPoint y: 546, distance: 234.2
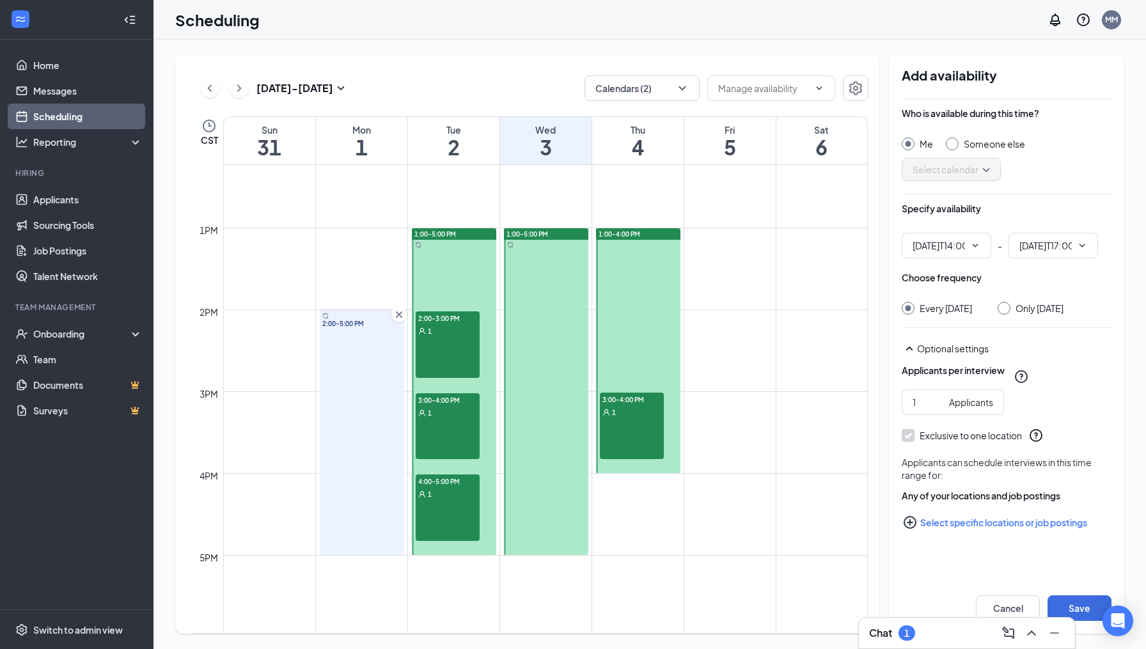
type input "02:00 PM"
type input "05:00 PM"
click at [1010, 311] on div at bounding box center [1004, 308] width 13 height 13
click at [1007, 306] on input "Only [DATE]" at bounding box center [1002, 306] width 9 height 9
radio input "true"
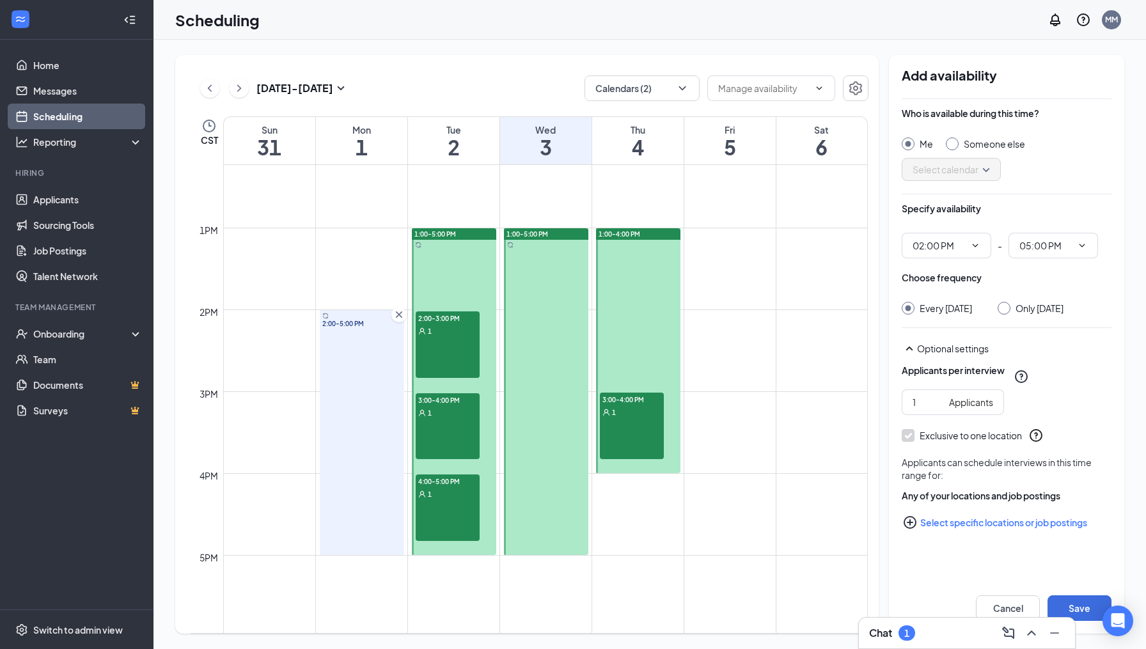
radio input "false"
click at [1084, 606] on button "Save" at bounding box center [1080, 608] width 64 height 26
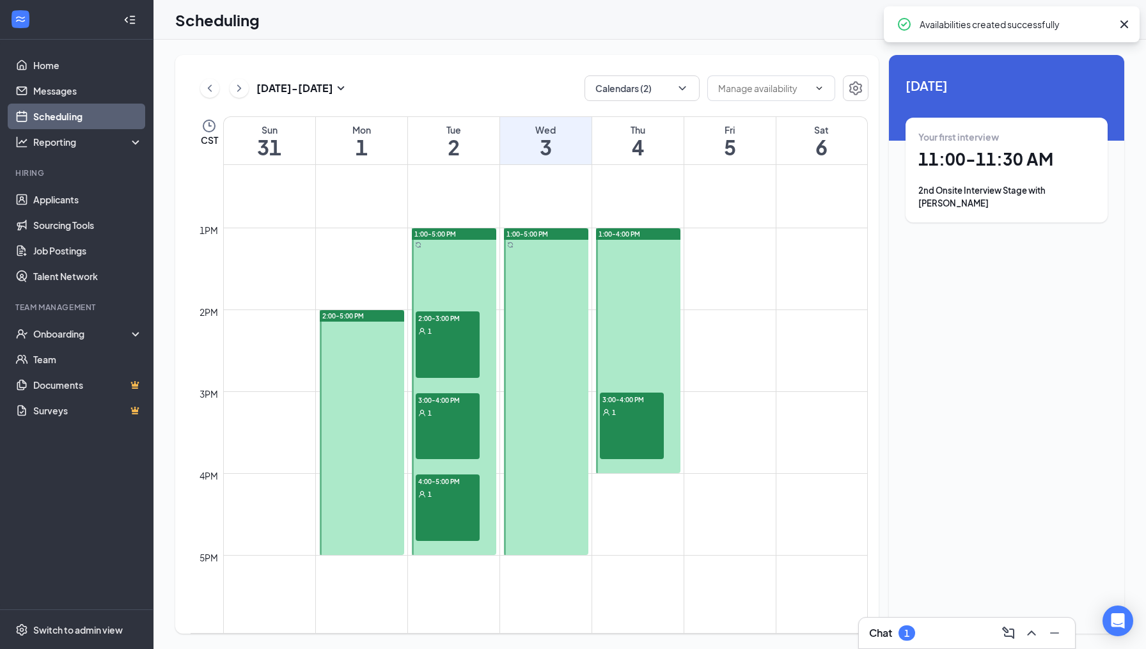
click at [456, 340] on div "2:00-3:00 PM 1" at bounding box center [448, 344] width 64 height 67
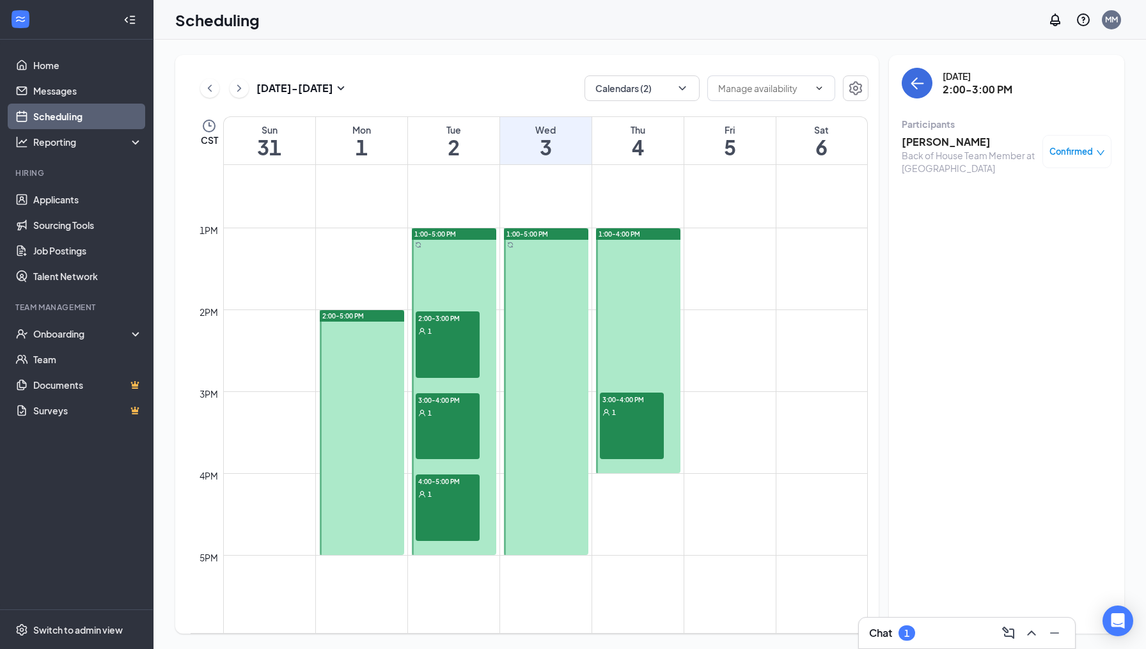
click at [965, 143] on h3 "[PERSON_NAME]" at bounding box center [969, 142] width 134 height 14
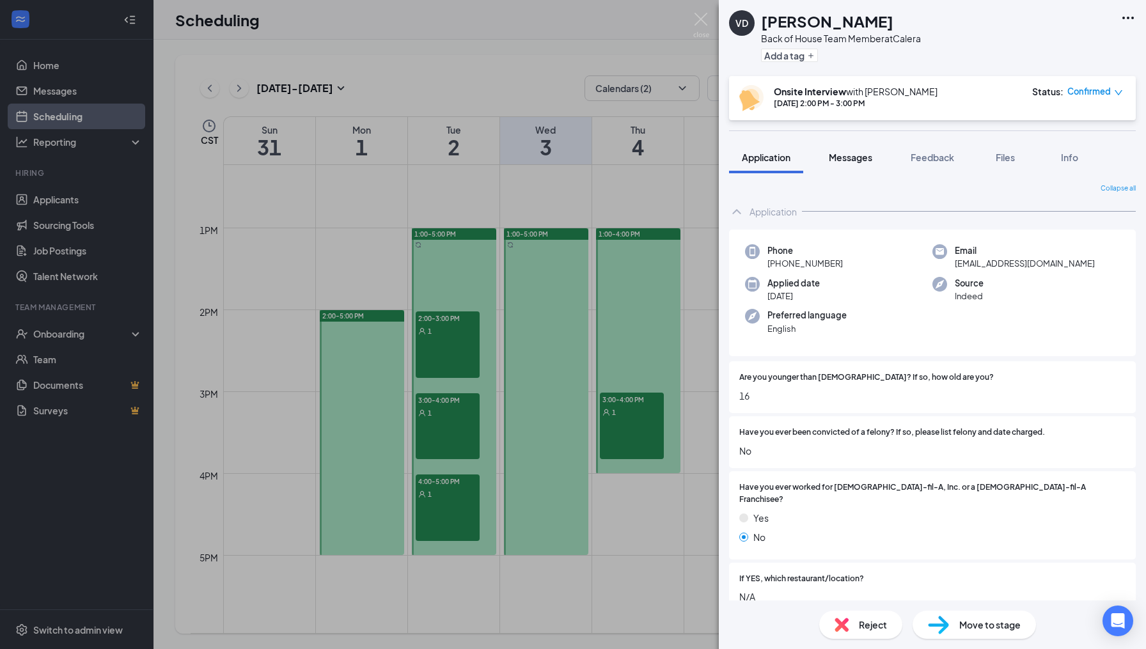
click at [860, 161] on span "Messages" at bounding box center [850, 158] width 43 height 12
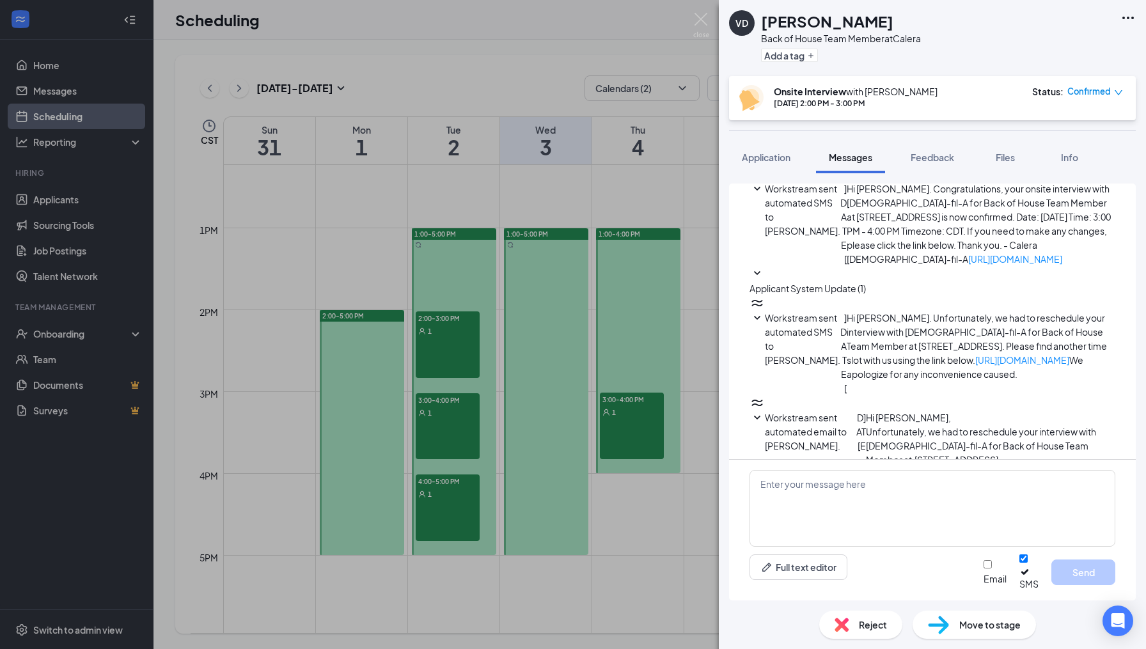
scroll to position [309, 0]
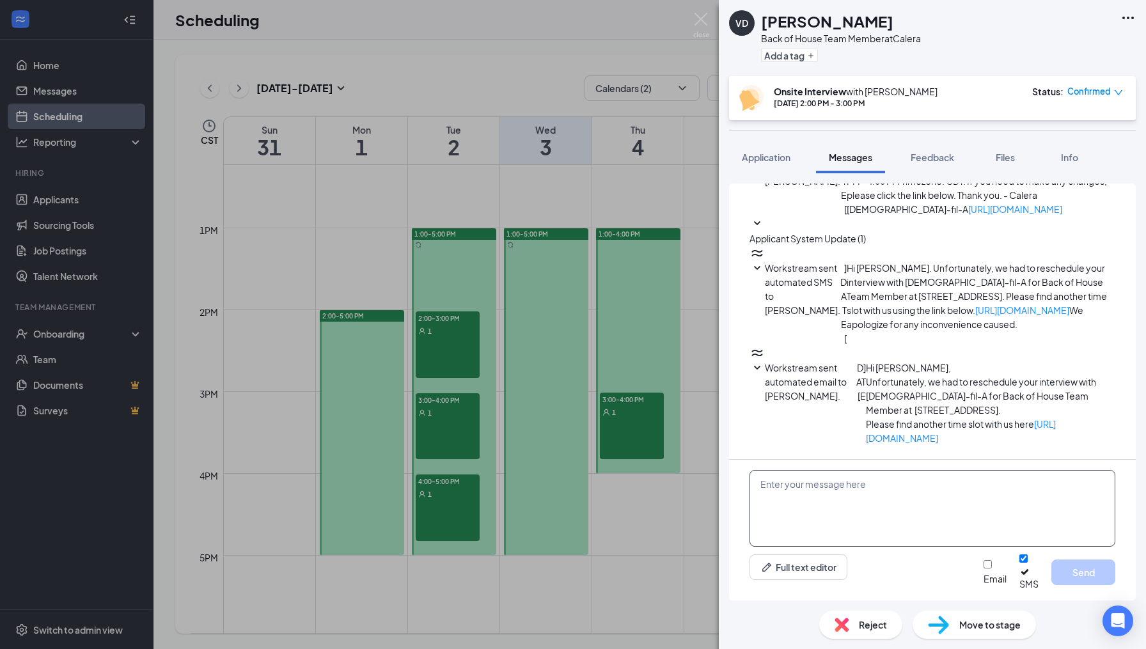
click at [822, 505] on textarea at bounding box center [933, 508] width 366 height 77
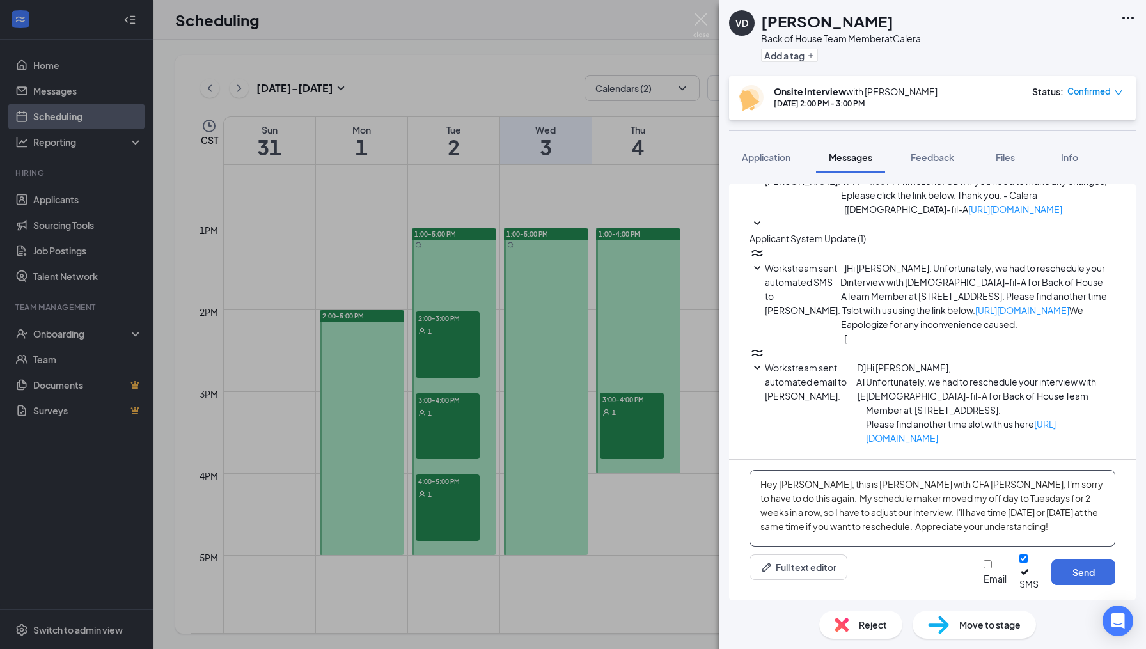
drag, startPoint x: 1008, startPoint y: 534, endPoint x: 755, endPoint y: 496, distance: 255.4
click at [755, 496] on textarea "Hey [PERSON_NAME], this is [PERSON_NAME] with CFA [PERSON_NAME], I'm sorry to h…" at bounding box center [933, 508] width 366 height 77
type textarea "Hey [PERSON_NAME], this is [PERSON_NAME] with CFA [PERSON_NAME], I'm sorry to h…"
click at [984, 569] on input "Email" at bounding box center [988, 564] width 8 height 8
checkbox input "true"
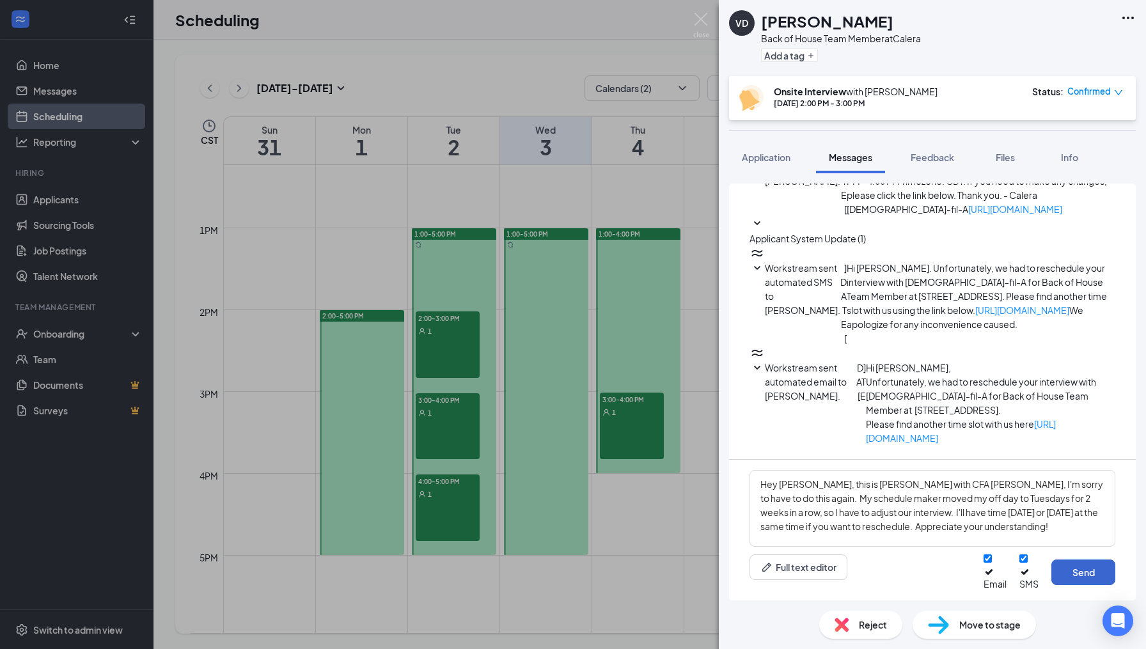
click at [1079, 573] on button "Send" at bounding box center [1083, 573] width 64 height 26
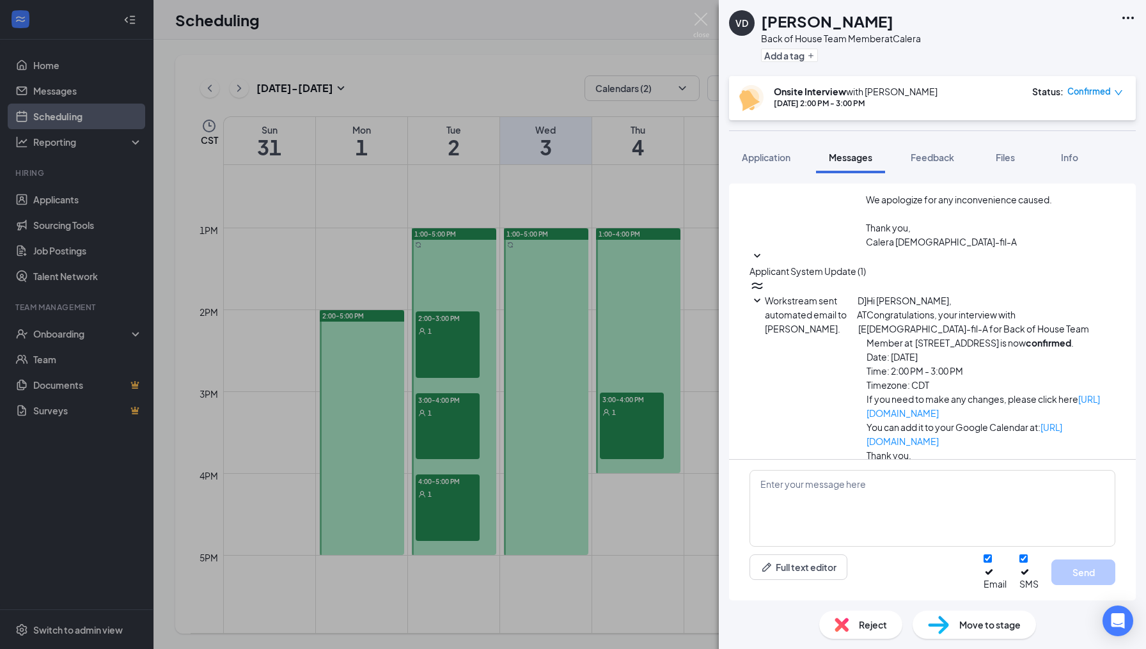
scroll to position [613, 0]
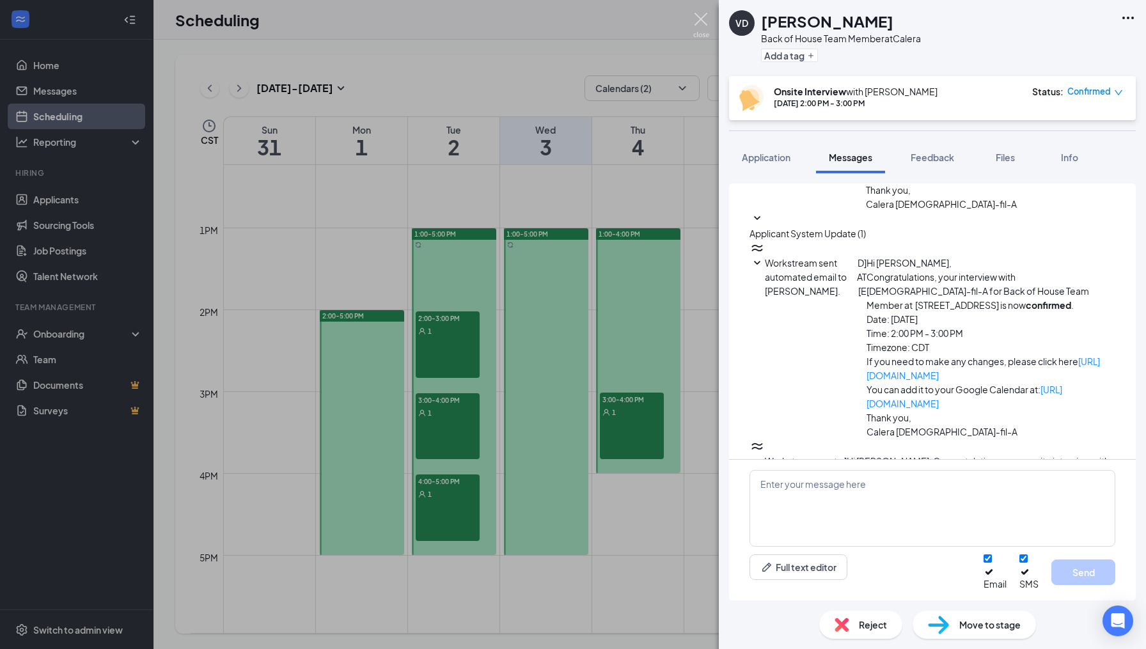
click at [702, 22] on img at bounding box center [701, 25] width 16 height 25
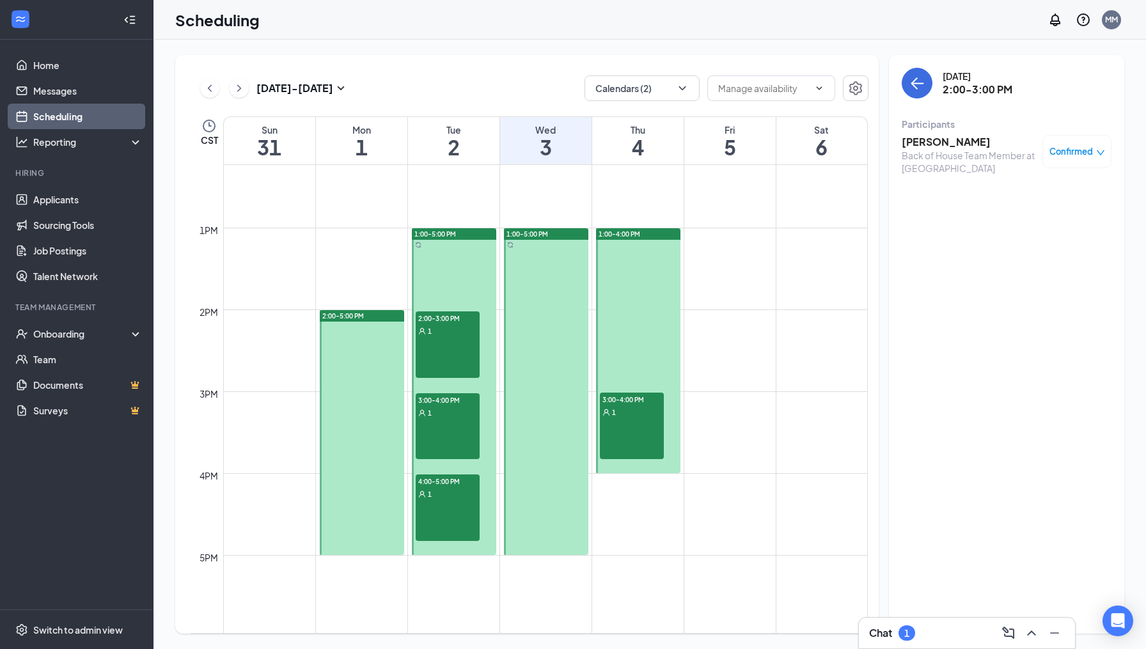
click at [450, 417] on div "1" at bounding box center [448, 412] width 64 height 13
click at [956, 145] on h3 "[PERSON_NAME]" at bounding box center [969, 142] width 134 height 14
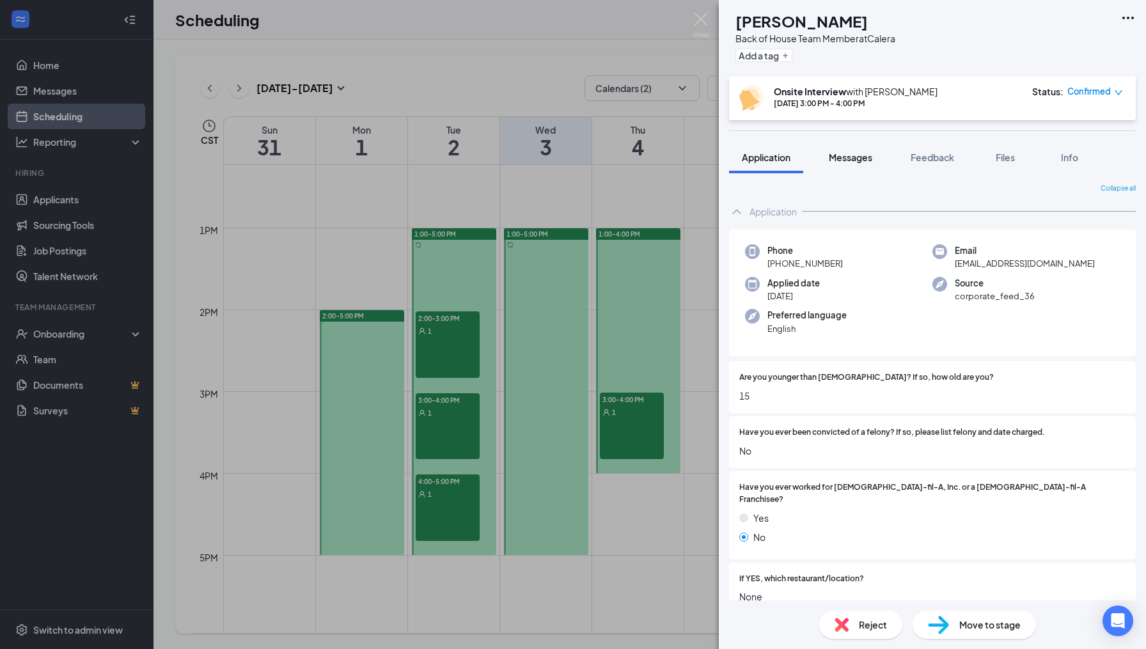
click at [856, 154] on span "Messages" at bounding box center [850, 158] width 43 height 12
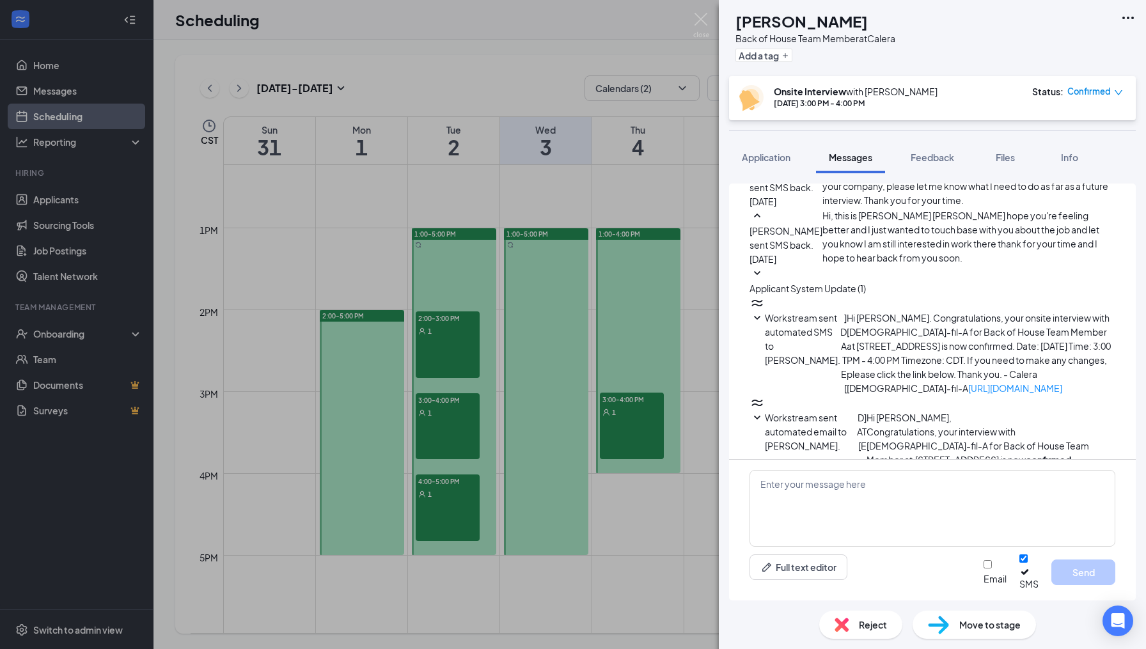
scroll to position [501, 0]
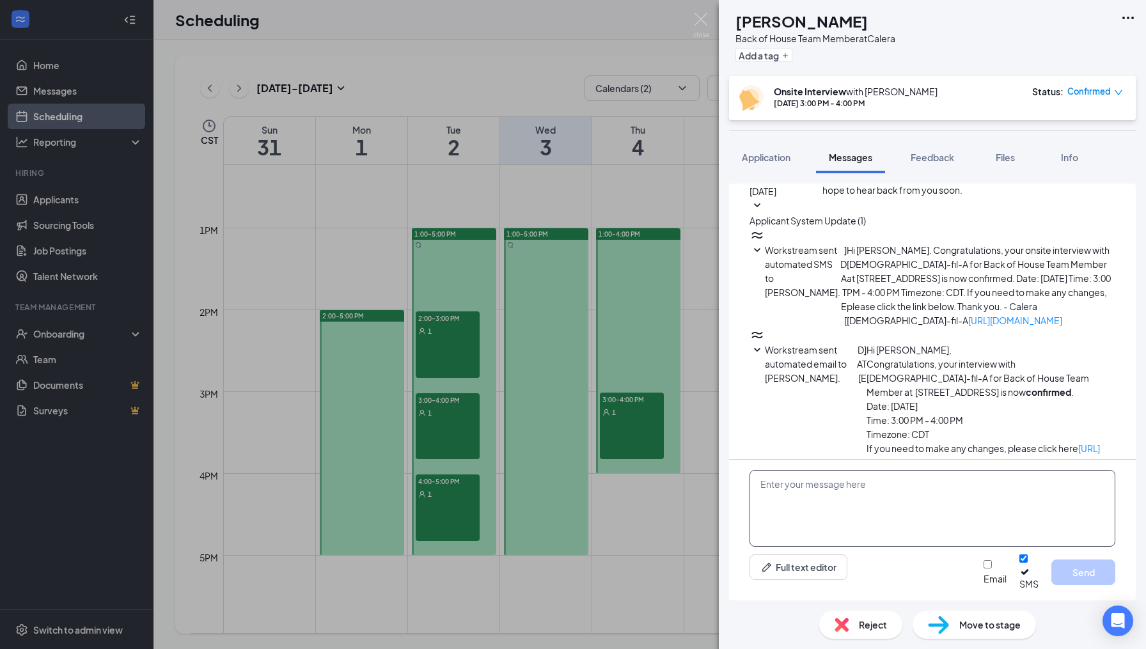
click at [835, 510] on textarea at bounding box center [933, 508] width 366 height 77
paste textarea "Hey [PERSON_NAME], this is [PERSON_NAME] with CFA [PERSON_NAME], I'm sorry to h…"
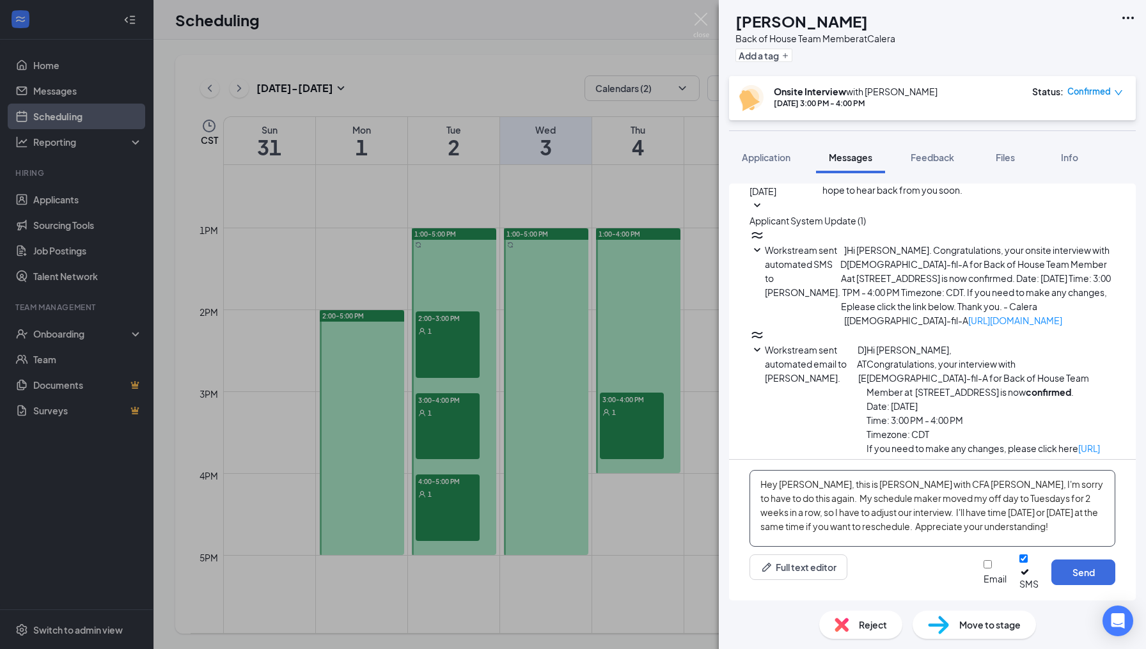
click at [804, 495] on textarea "Hey [PERSON_NAME], this is [PERSON_NAME] with CFA [PERSON_NAME], I'm sorry to h…" at bounding box center [933, 508] width 366 height 77
type textarea "Hey [PERSON_NAME], this is [PERSON_NAME] with CFA [PERSON_NAME], I'm sorry to h…"
click at [984, 572] on div at bounding box center [995, 572] width 23 height 0
click at [984, 569] on input "Email" at bounding box center [988, 564] width 8 height 8
checkbox input "true"
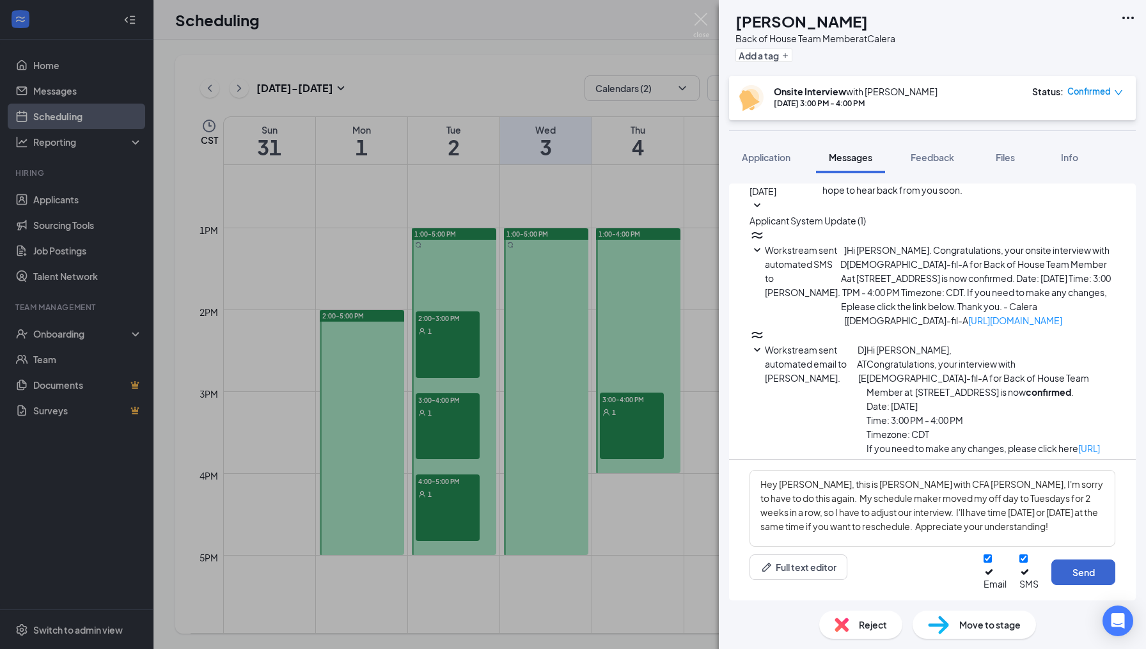
click at [1081, 573] on button "Send" at bounding box center [1083, 573] width 64 height 26
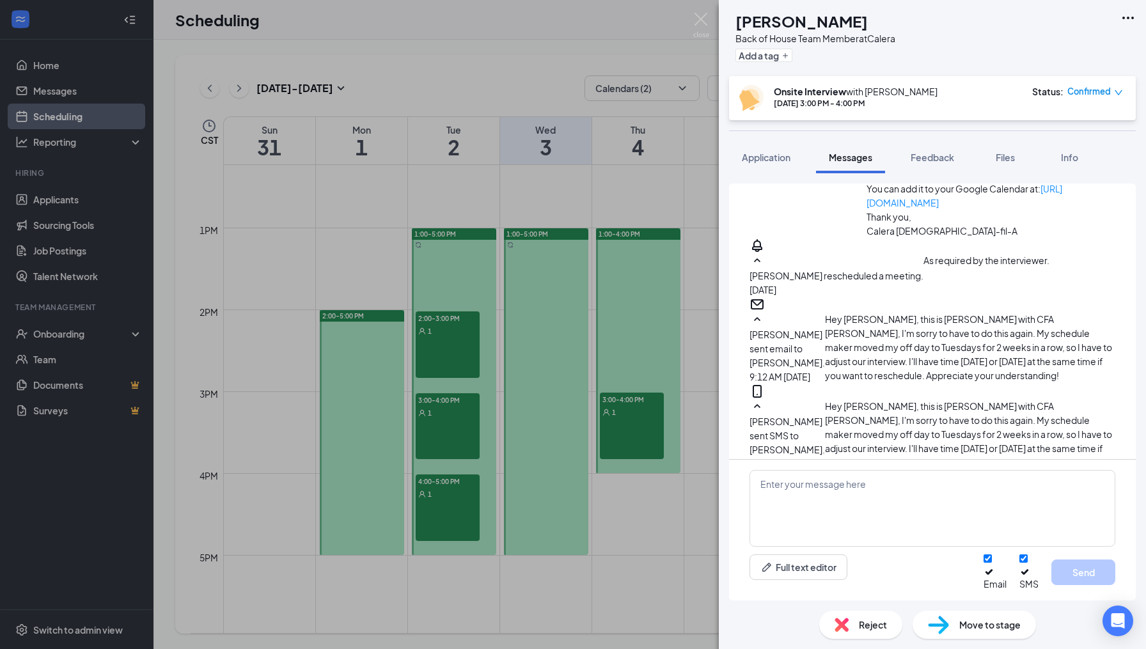
scroll to position [792, 0]
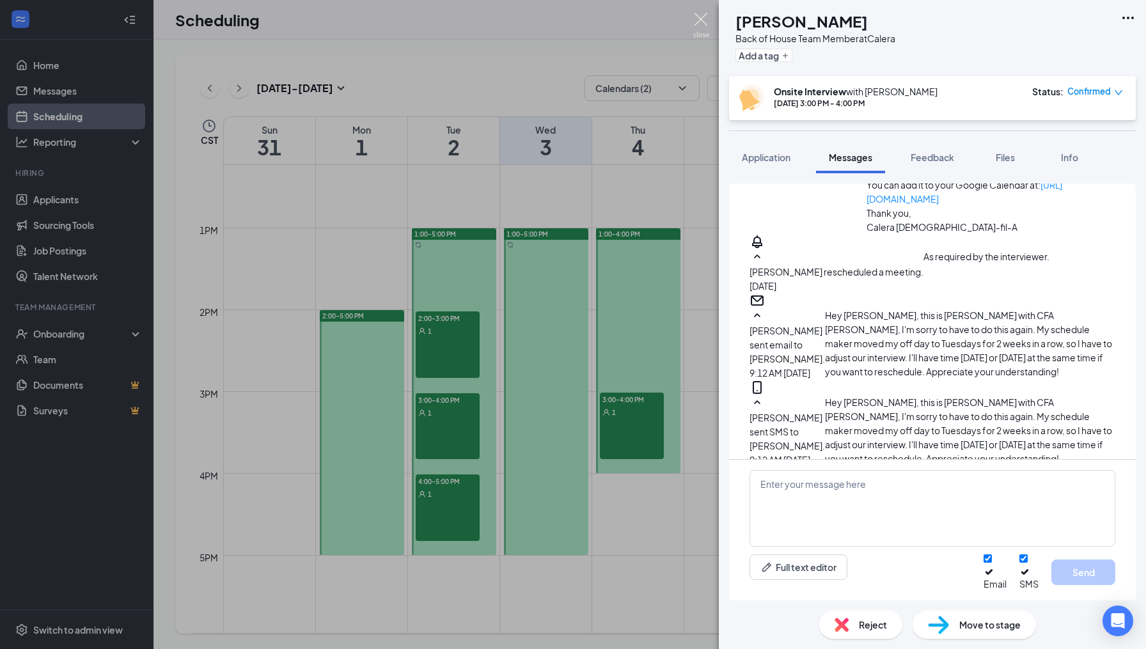
click at [698, 21] on img at bounding box center [701, 25] width 16 height 25
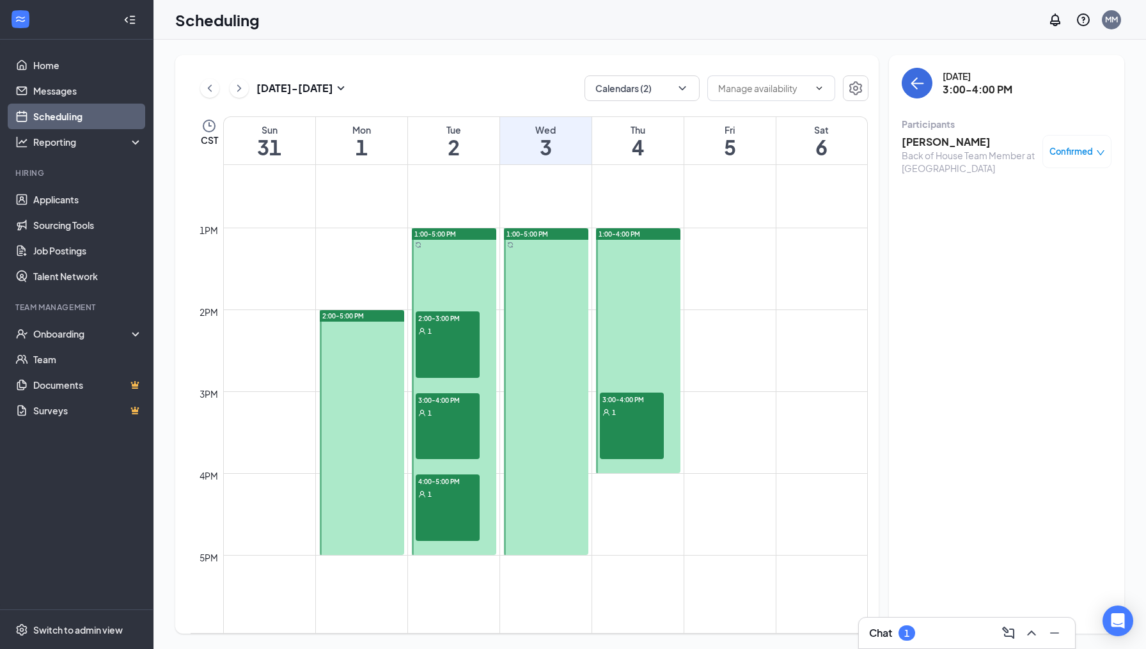
click at [450, 517] on div "4:00-5:00 PM 1" at bounding box center [448, 508] width 64 height 67
click at [946, 145] on h3 "[PERSON_NAME]" at bounding box center [969, 142] width 134 height 14
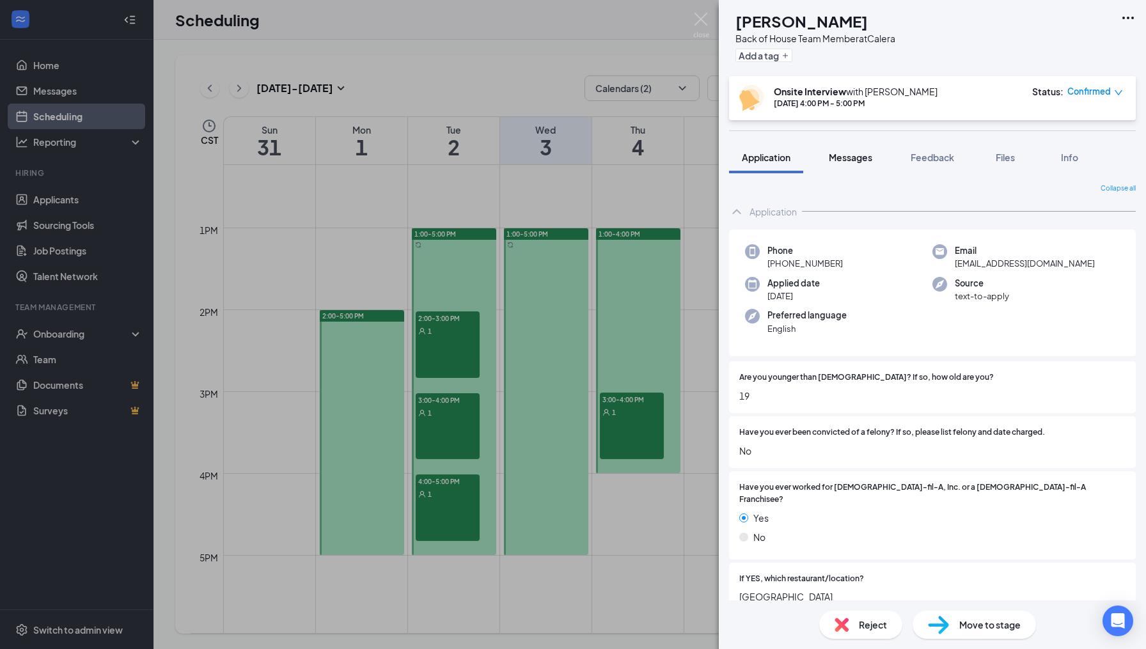
click at [860, 156] on span "Messages" at bounding box center [850, 158] width 43 height 12
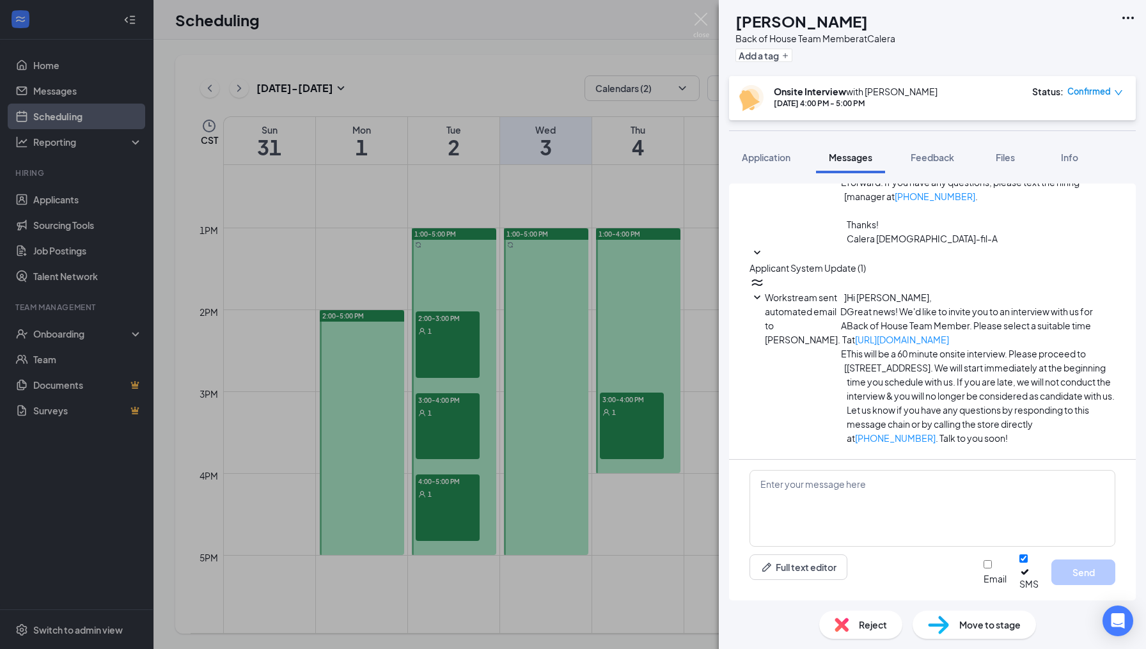
scroll to position [227, 0]
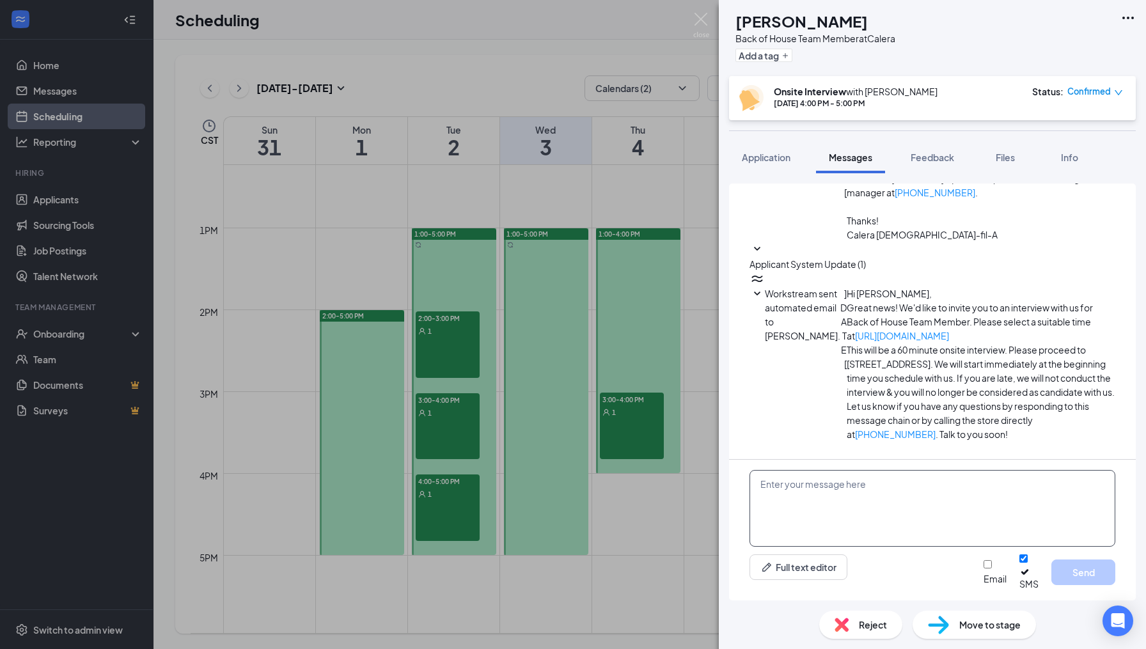
click at [778, 498] on textarea at bounding box center [933, 508] width 366 height 77
paste textarea "Hey [PERSON_NAME], this is [PERSON_NAME] with CFA [PERSON_NAME], I'm sorry to h…"
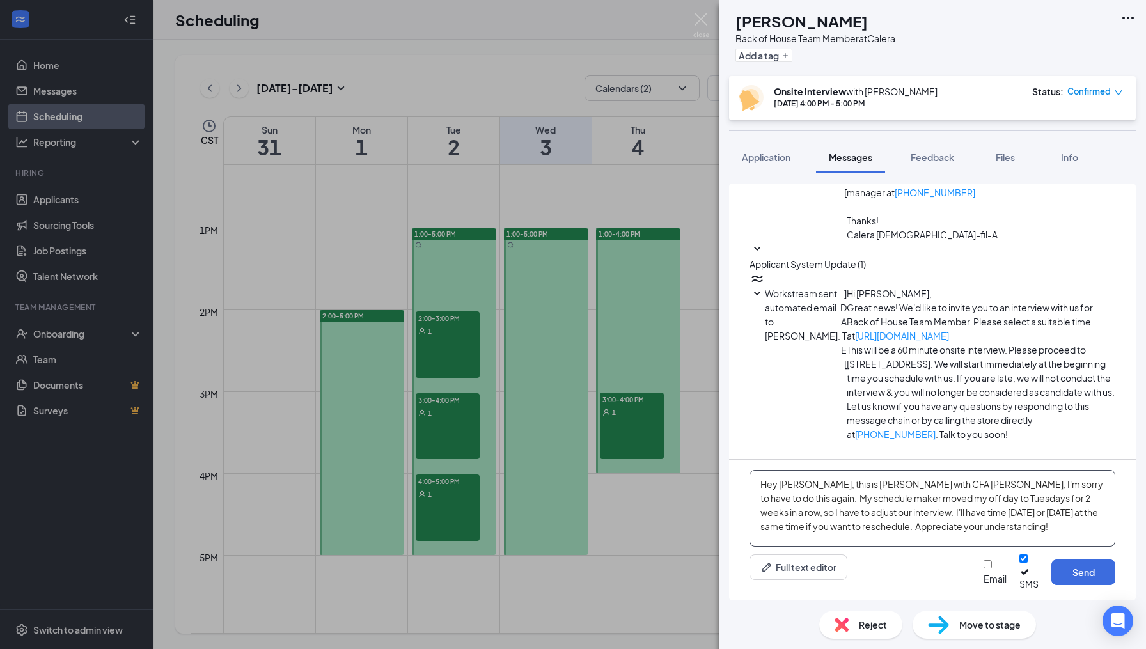
click at [804, 492] on textarea "Hey [PERSON_NAME], this is [PERSON_NAME] with CFA [PERSON_NAME], I'm sorry to h…" at bounding box center [933, 508] width 366 height 77
type textarea "Hey [PERSON_NAME], this is [PERSON_NAME] with CFA [PERSON_NAME], I'm sorry to h…"
click at [984, 569] on input "Email" at bounding box center [988, 564] width 8 height 8
checkbox input "true"
click at [1074, 576] on button "Send" at bounding box center [1083, 573] width 64 height 26
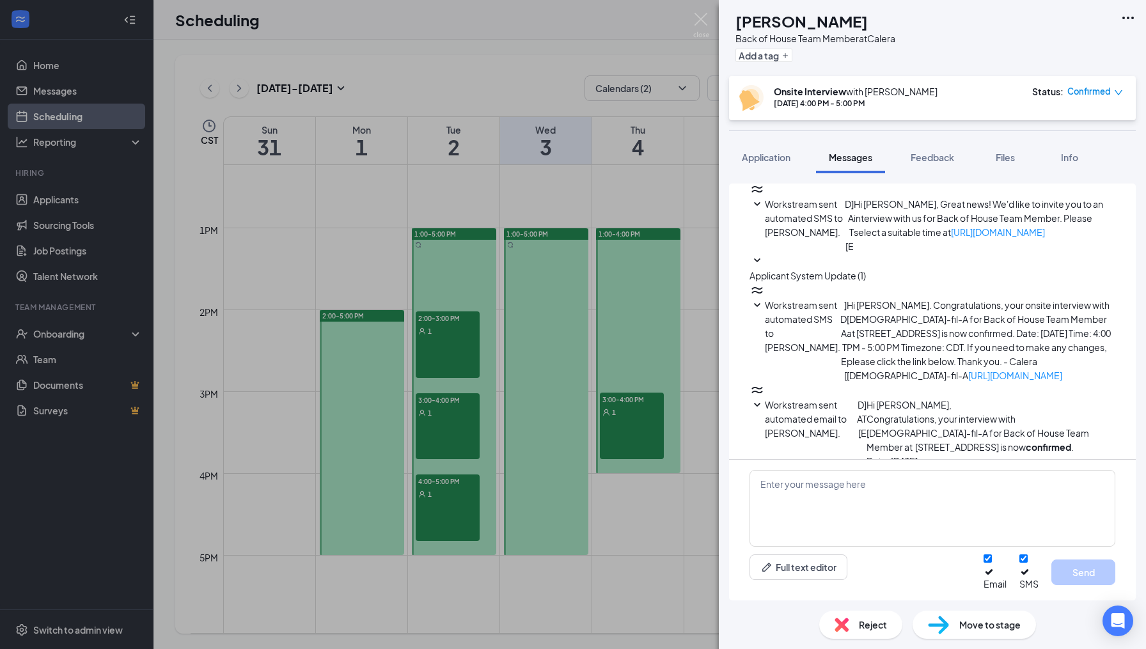
scroll to position [531, 0]
click at [699, 18] on img at bounding box center [701, 25] width 16 height 25
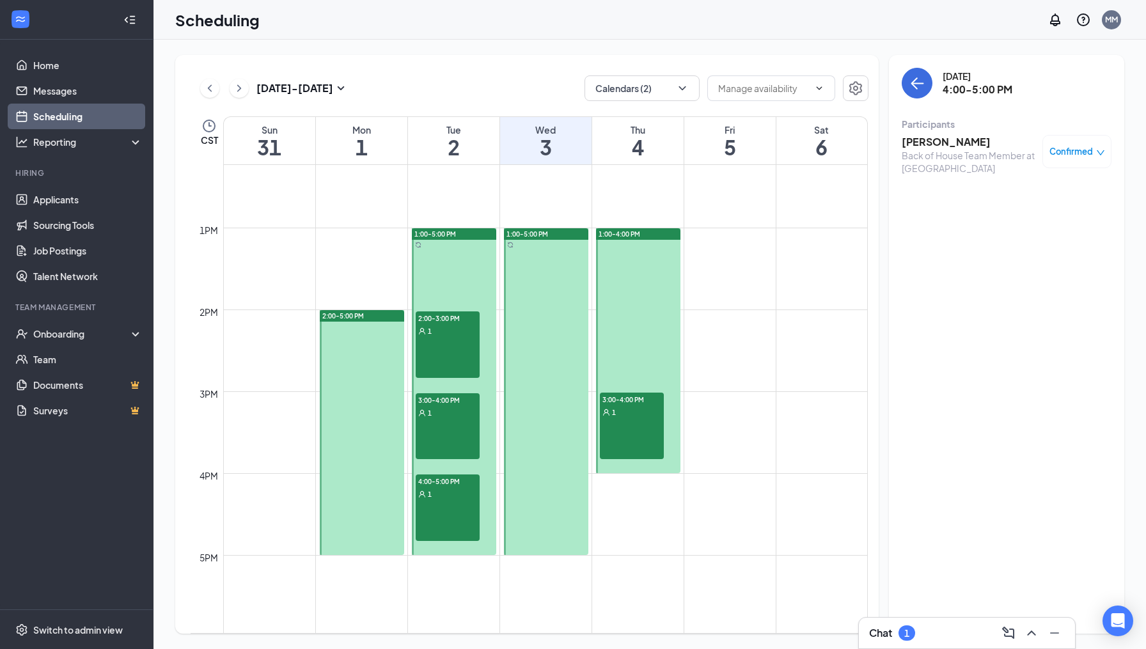
click at [461, 233] on div "1:00-5:00 PM" at bounding box center [454, 234] width 84 height 12
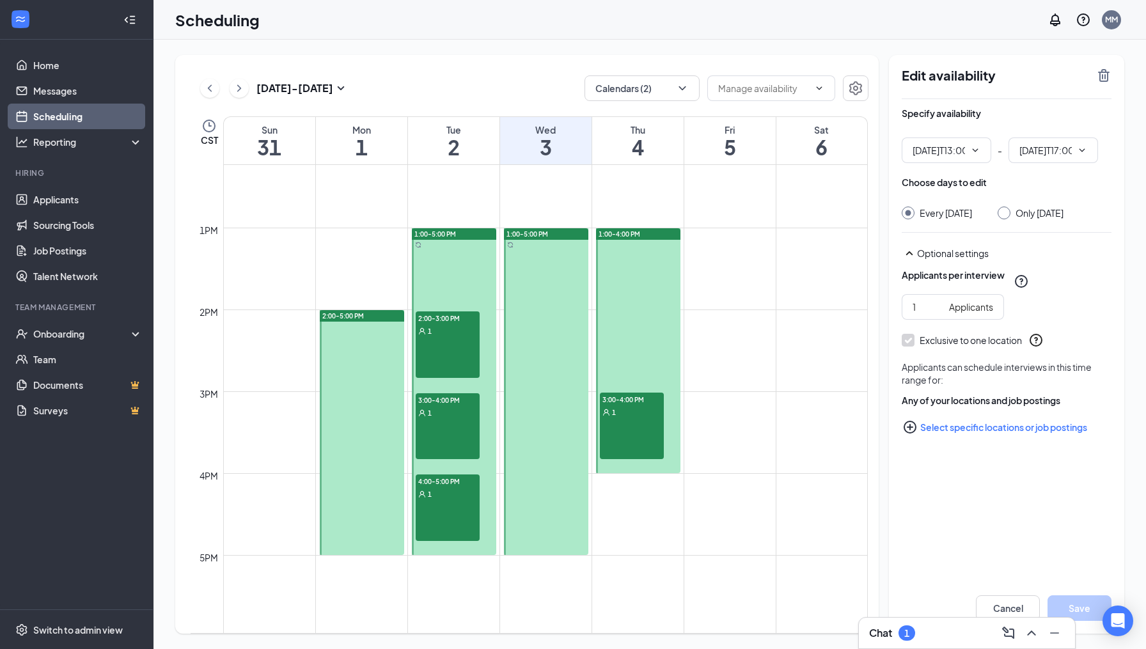
type input "01:00 PM"
click at [1084, 147] on icon "ChevronDown" at bounding box center [1082, 150] width 10 height 10
click at [1035, 259] on div "01:15 PM" at bounding box center [1037, 254] width 38 height 14
type input "01:15 PM"
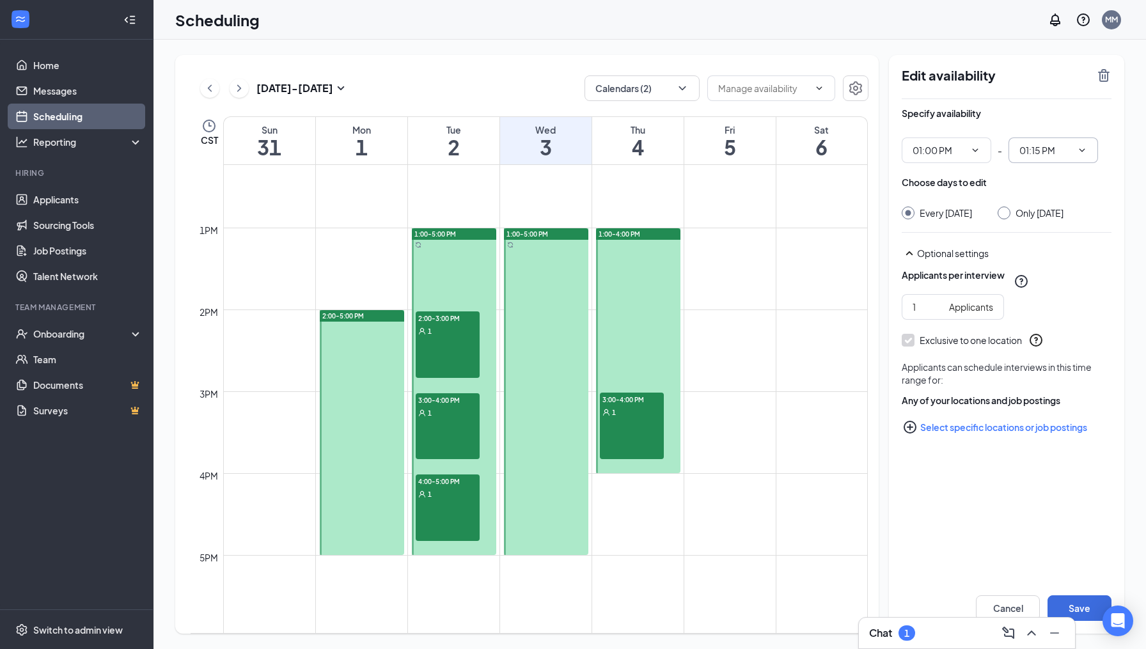
click at [1007, 214] on input "Only [DATE]" at bounding box center [1002, 211] width 9 height 9
radio input "true"
radio input "false"
click at [1081, 608] on button "Save" at bounding box center [1080, 608] width 64 height 26
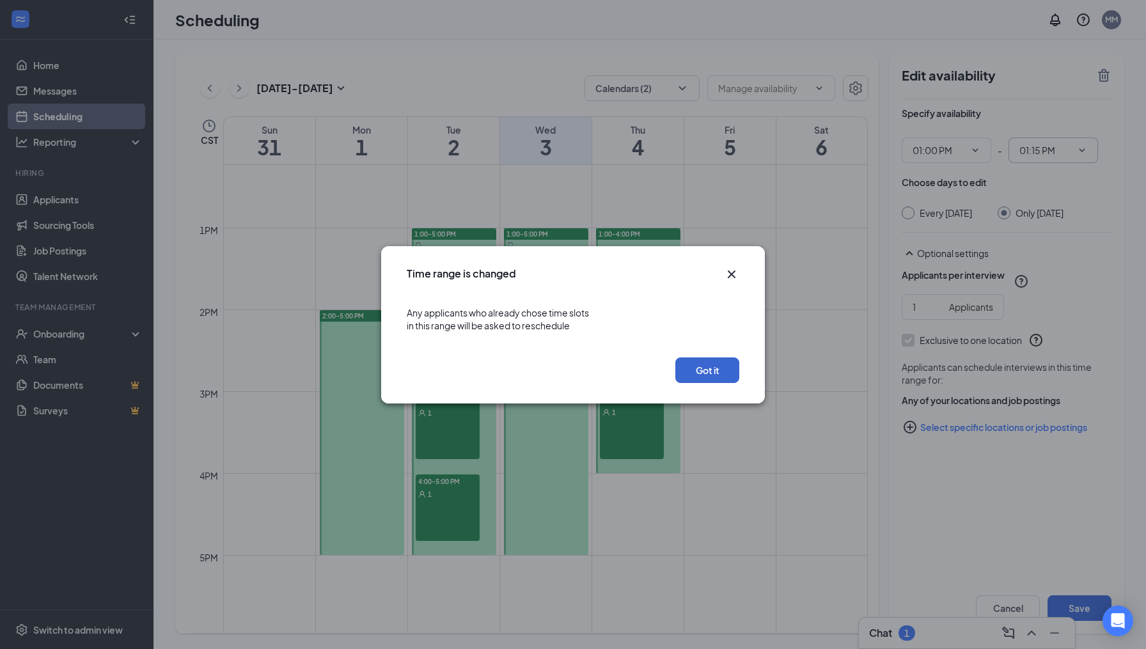
click at [705, 366] on button "Got it" at bounding box center [707, 370] width 64 height 26
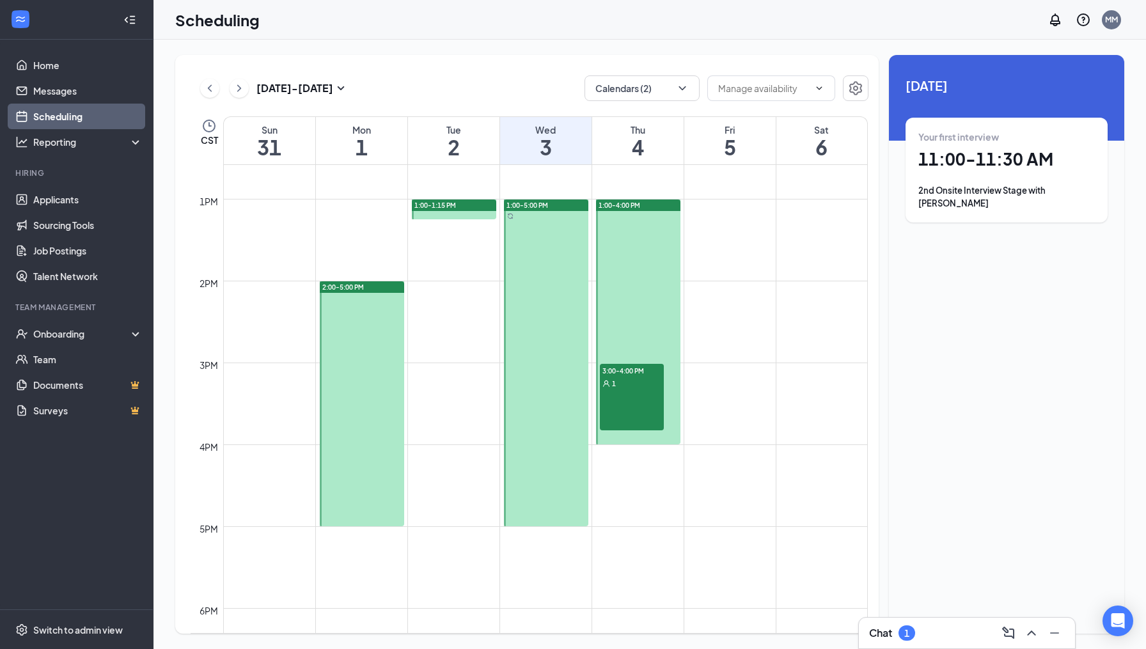
scroll to position [1031, 0]
click at [931, 627] on div "Chat 1" at bounding box center [967, 633] width 196 height 20
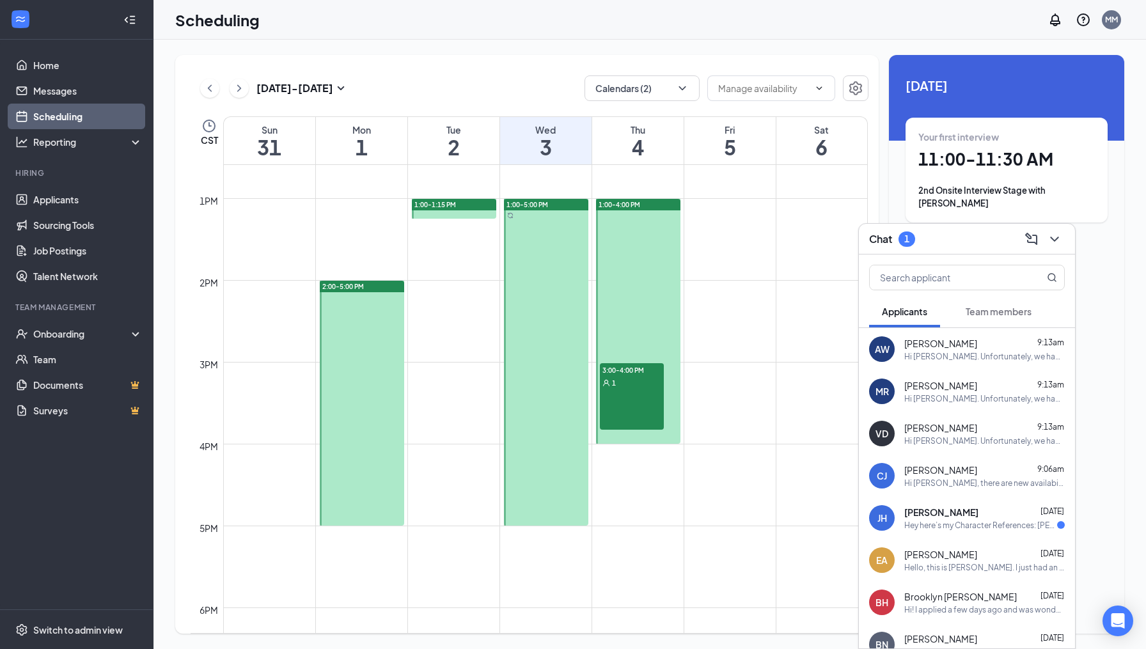
click at [998, 311] on span "Team members" at bounding box center [999, 312] width 66 height 12
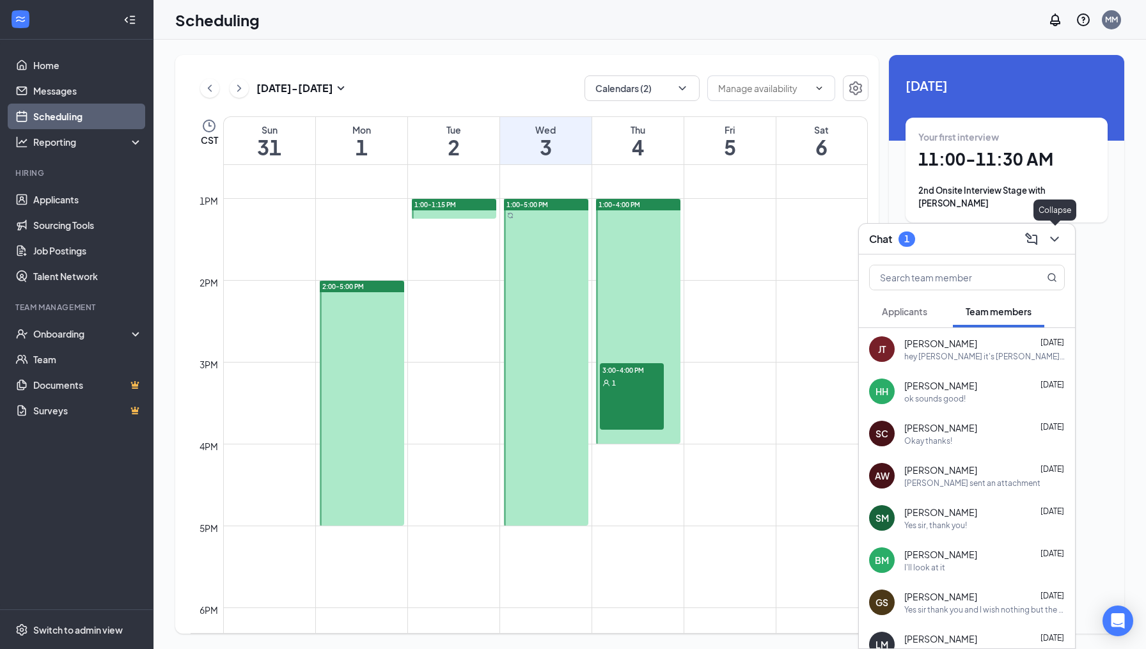
click at [1058, 241] on icon "ChevronDown" at bounding box center [1054, 239] width 15 height 15
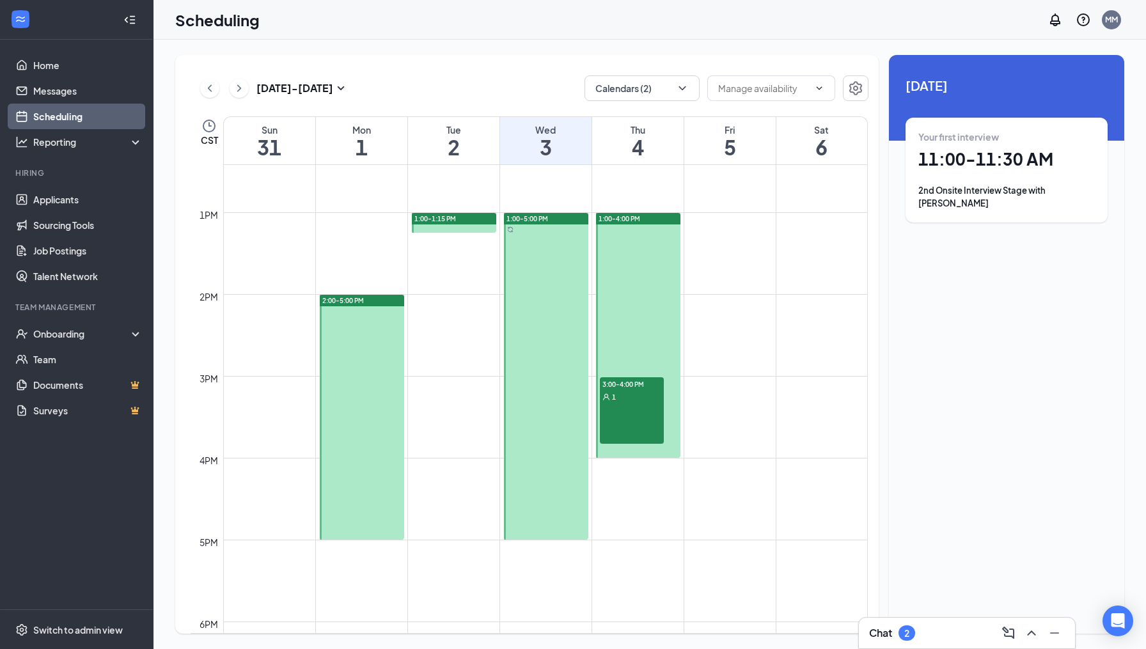
scroll to position [1017, 0]
click at [240, 91] on icon "ChevronRight" at bounding box center [239, 88] width 13 height 15
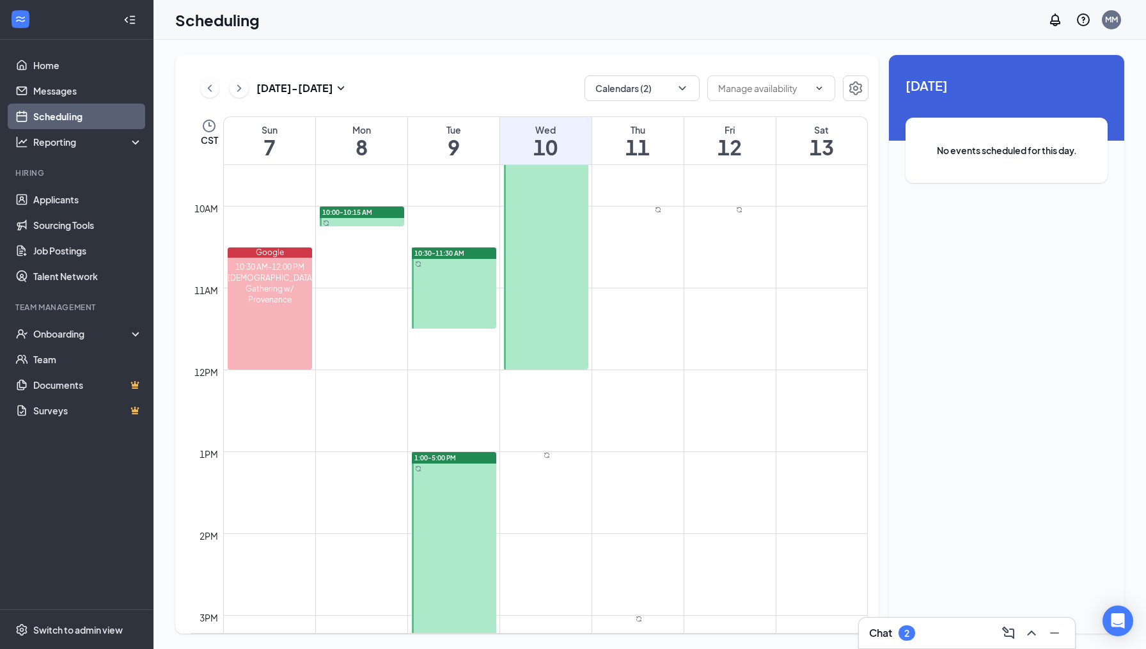
scroll to position [774, 0]
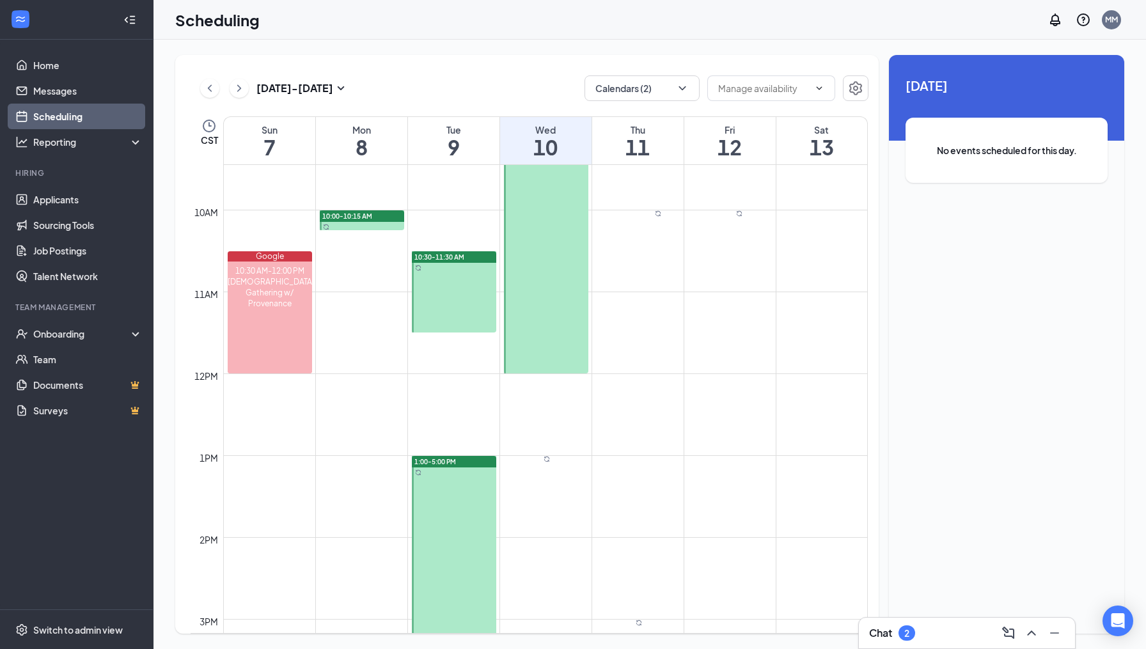
click at [945, 632] on div "Chat 2" at bounding box center [967, 633] width 196 height 20
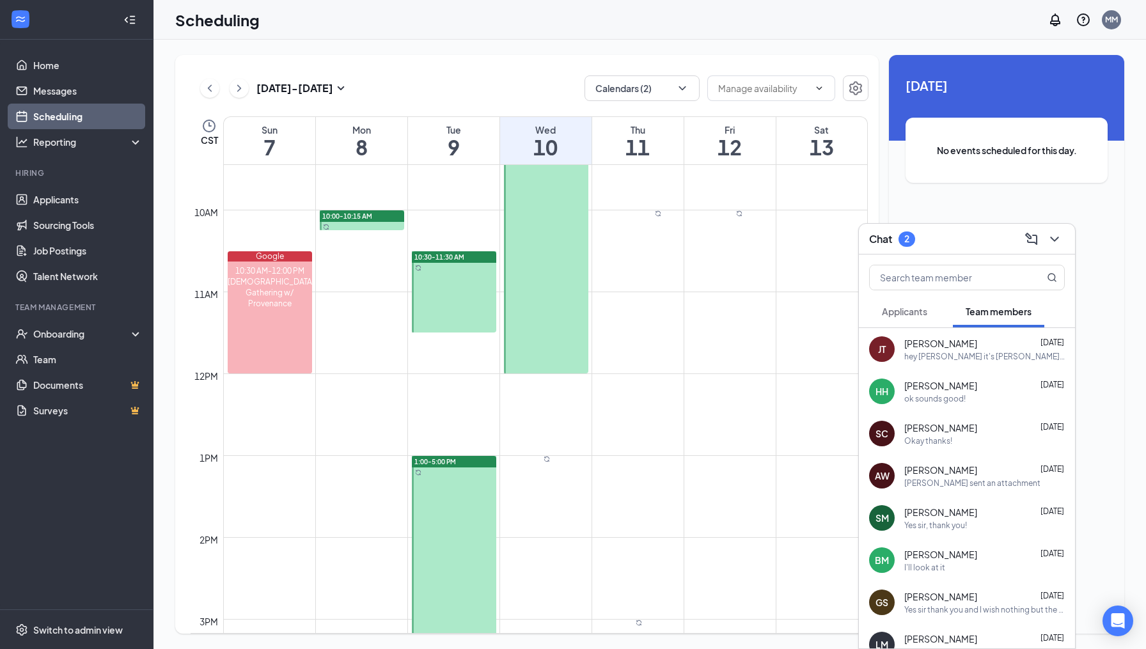
click at [911, 309] on span "Applicants" at bounding box center [904, 312] width 45 height 12
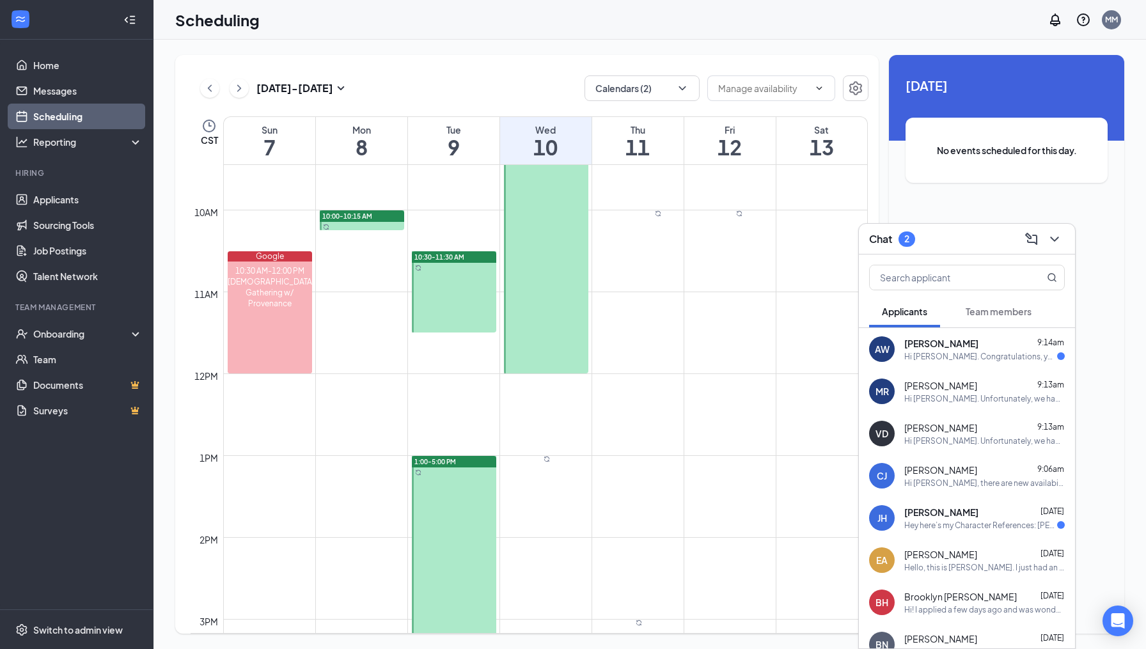
click at [960, 349] on span "[PERSON_NAME]" at bounding box center [941, 343] width 74 height 13
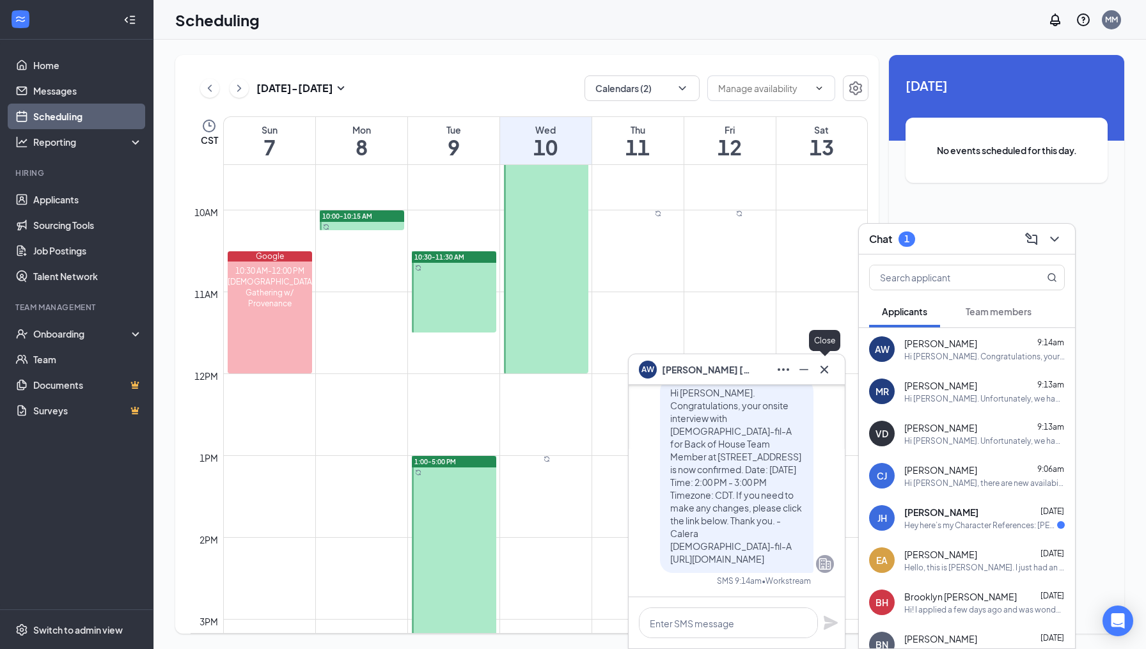
click at [824, 366] on icon "Cross" at bounding box center [824, 369] width 15 height 15
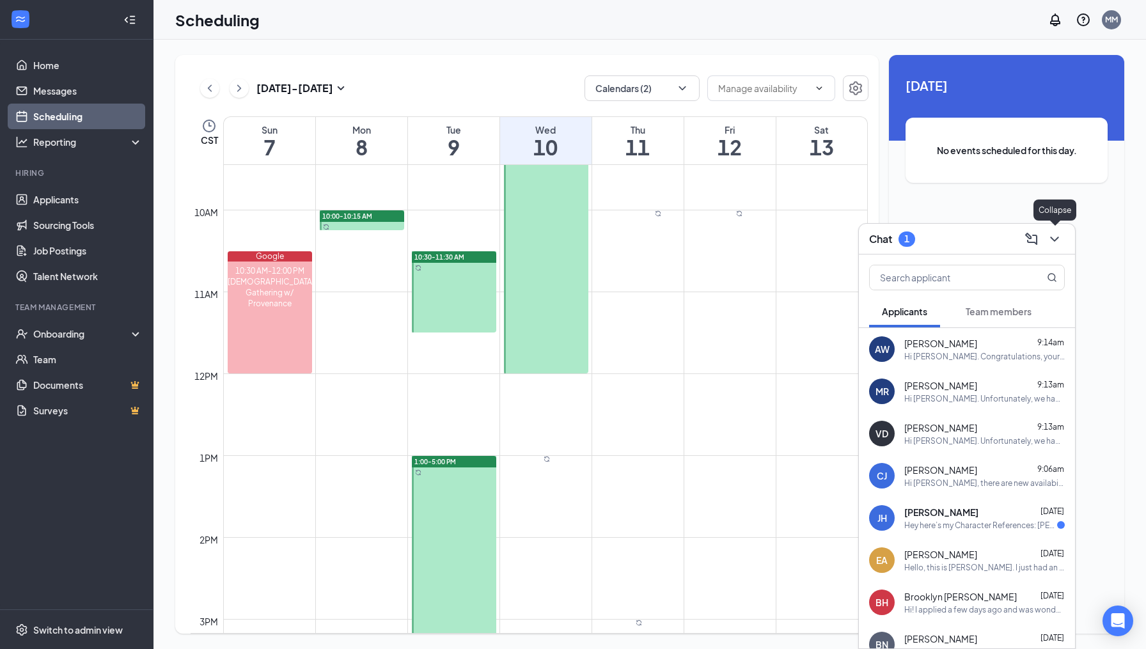
click at [1054, 235] on icon "ChevronDown" at bounding box center [1054, 239] width 15 height 15
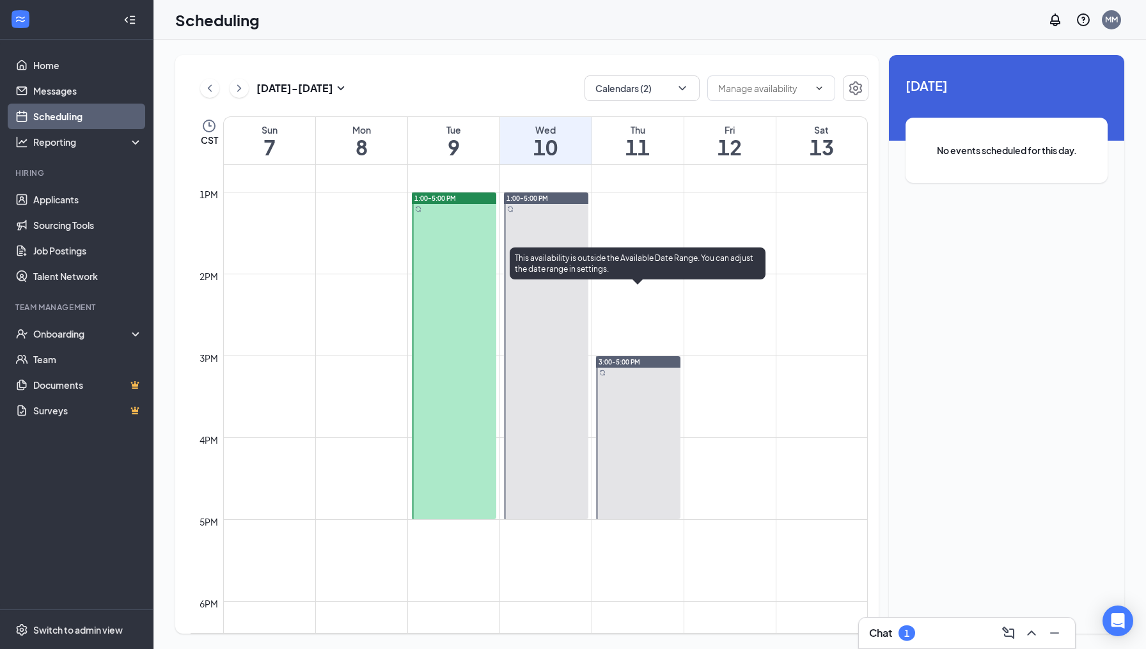
scroll to position [1035, 0]
click at [637, 498] on div at bounding box center [638, 439] width 84 height 163
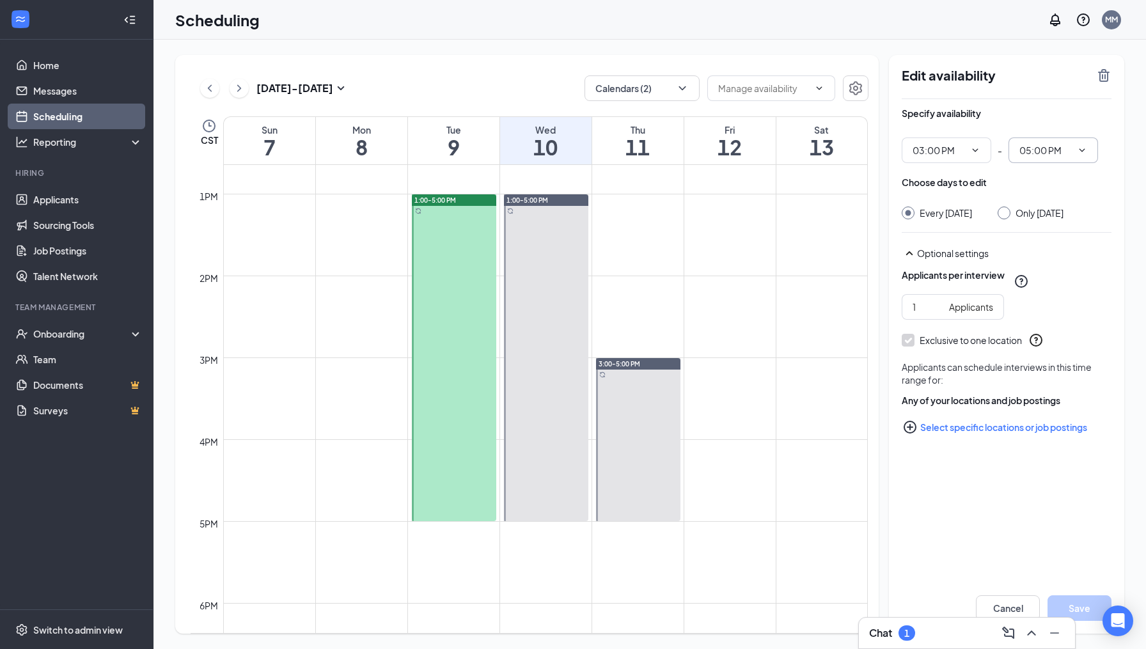
click at [1084, 149] on icon "ChevronDown" at bounding box center [1083, 149] width 6 height 3
click at [1039, 238] on div "04:00 PM" at bounding box center [1037, 240] width 38 height 14
type input "04:00 PM"
click at [1010, 213] on div at bounding box center [1004, 213] width 13 height 13
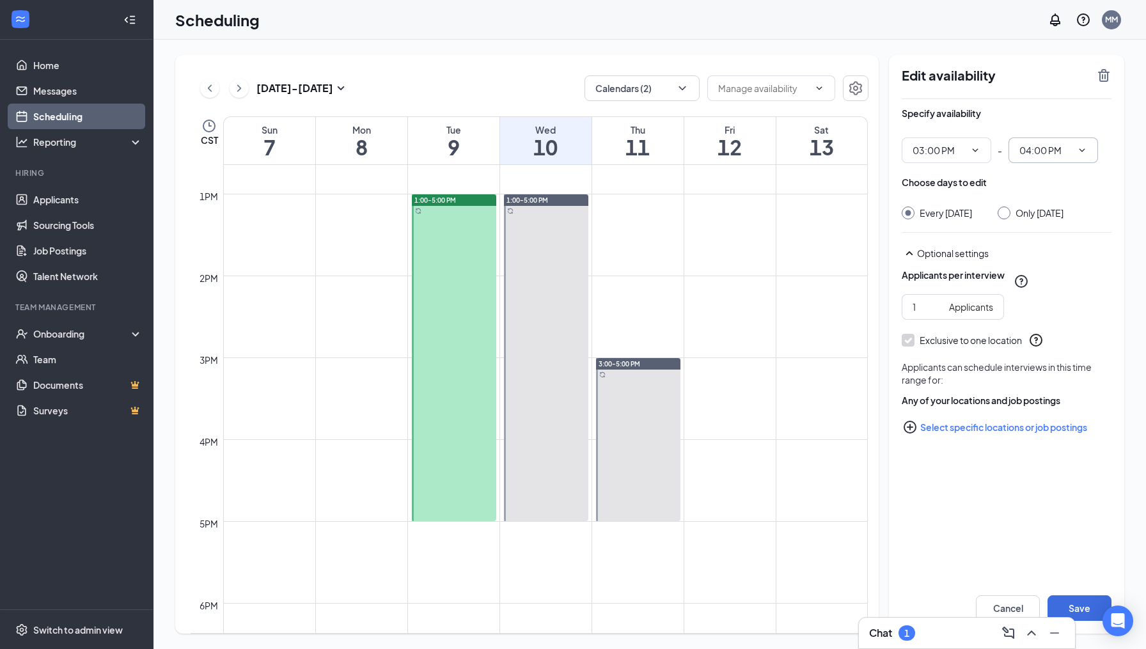
click at [1007, 212] on input "Only Thursday, Sep 11" at bounding box center [1002, 211] width 9 height 9
radio input "true"
radio input "false"
click at [1080, 603] on button "Save" at bounding box center [1080, 608] width 64 height 26
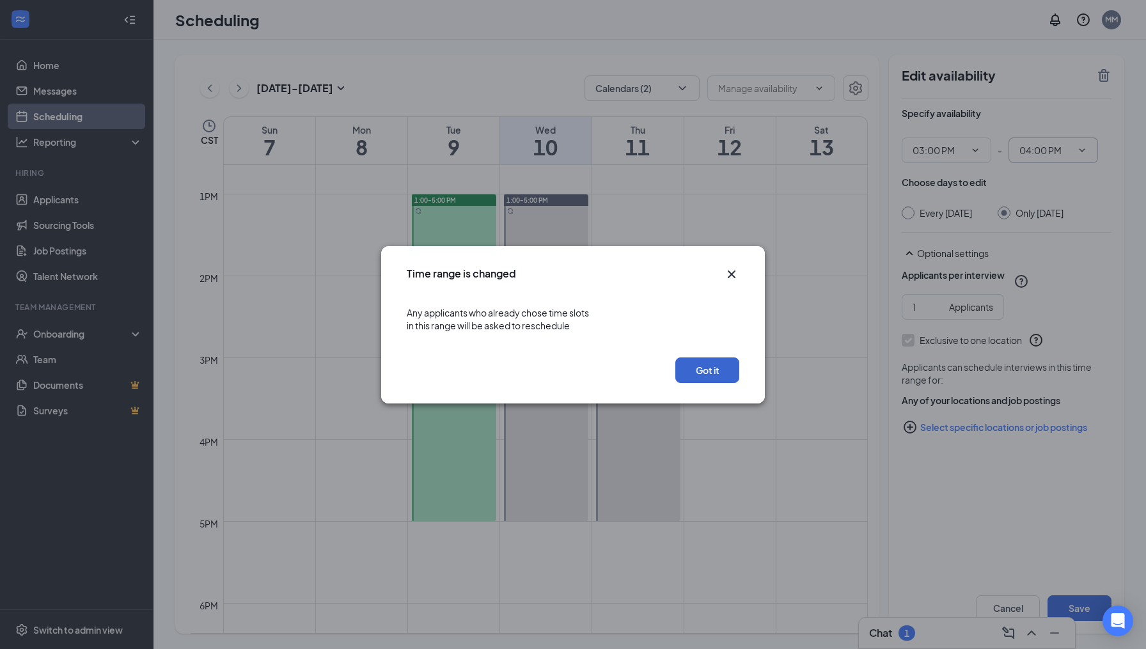
click at [712, 367] on button "Got it" at bounding box center [707, 370] width 64 height 26
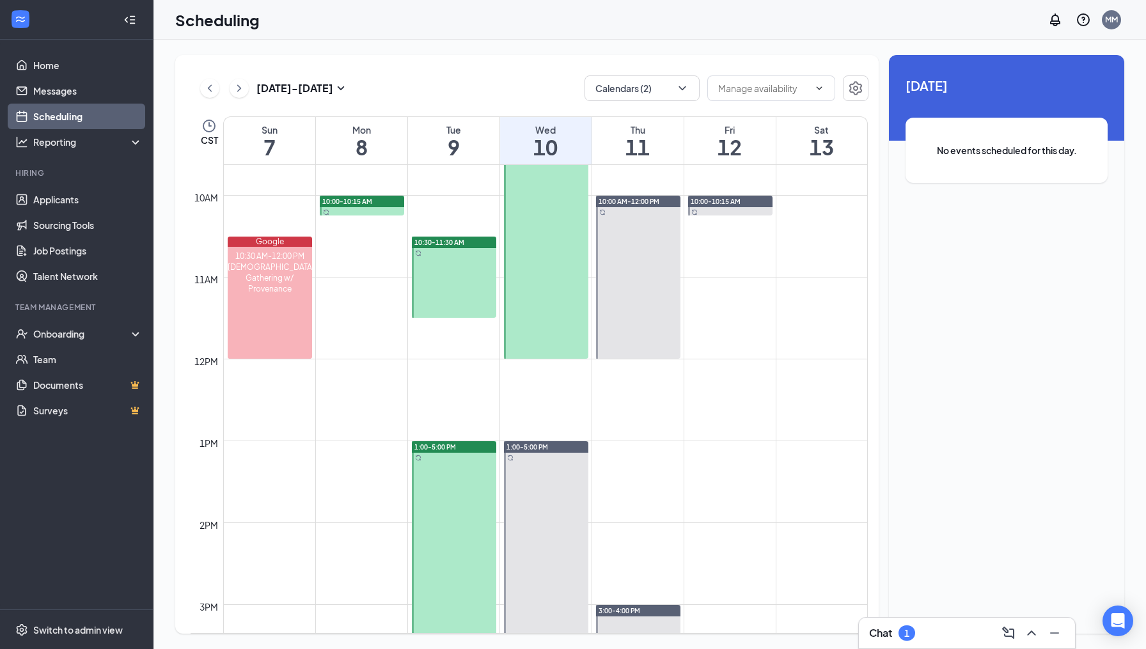
scroll to position [789, 0]
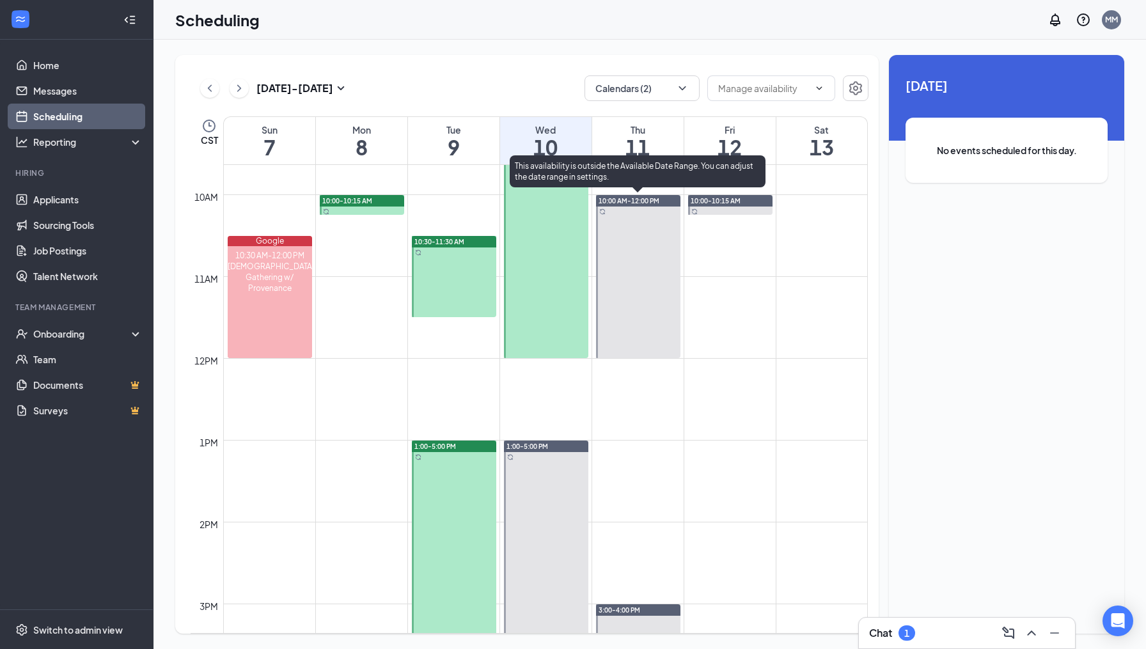
click at [652, 357] on div at bounding box center [638, 276] width 84 height 163
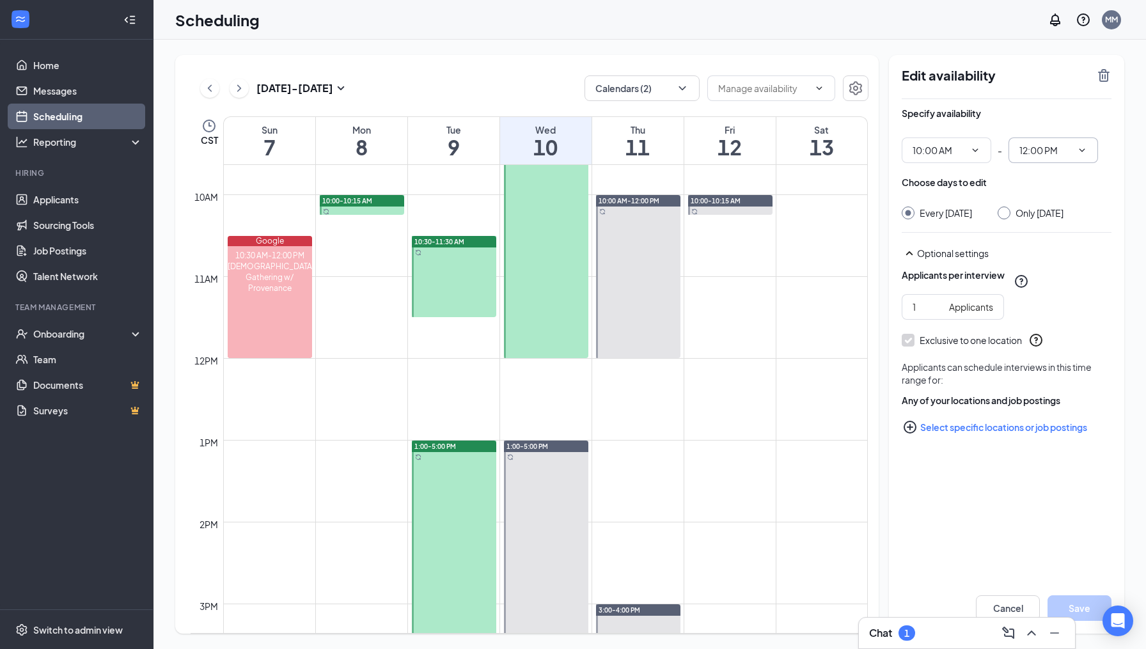
click at [1085, 153] on icon "ChevronDown" at bounding box center [1082, 150] width 10 height 10
click at [1040, 258] on div "01:15 PM" at bounding box center [1037, 256] width 38 height 14
type input "01:15 PM"
click at [1007, 214] on input "Only Thursday, Sep 11" at bounding box center [1002, 211] width 9 height 9
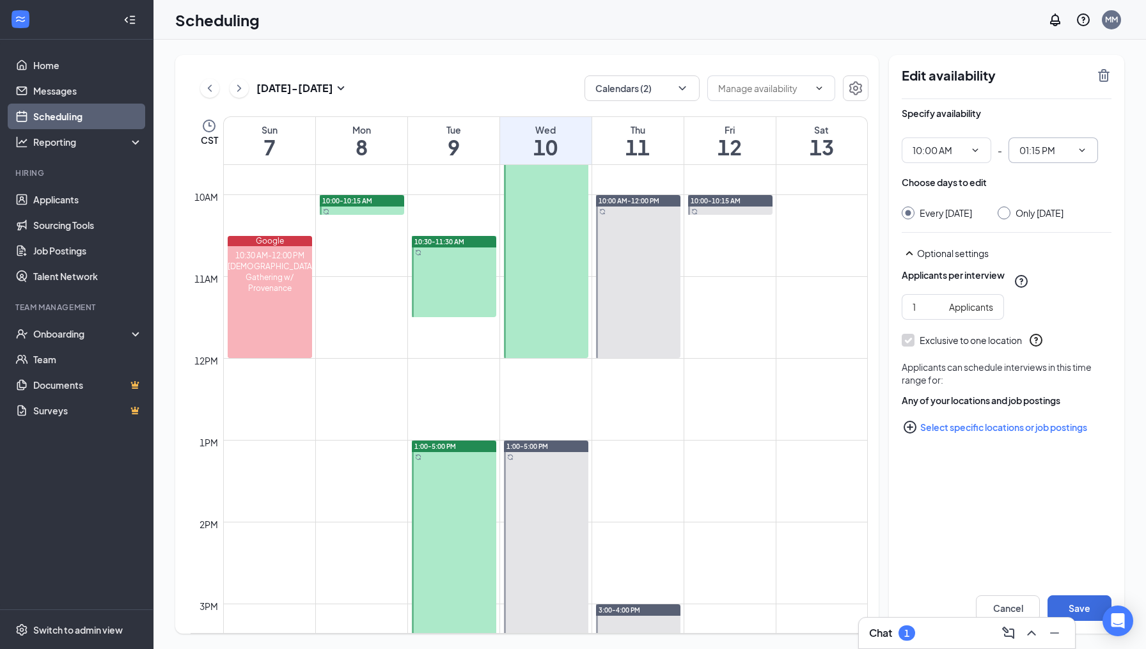
radio input "true"
radio input "false"
click at [1083, 607] on button "Save" at bounding box center [1080, 608] width 64 height 26
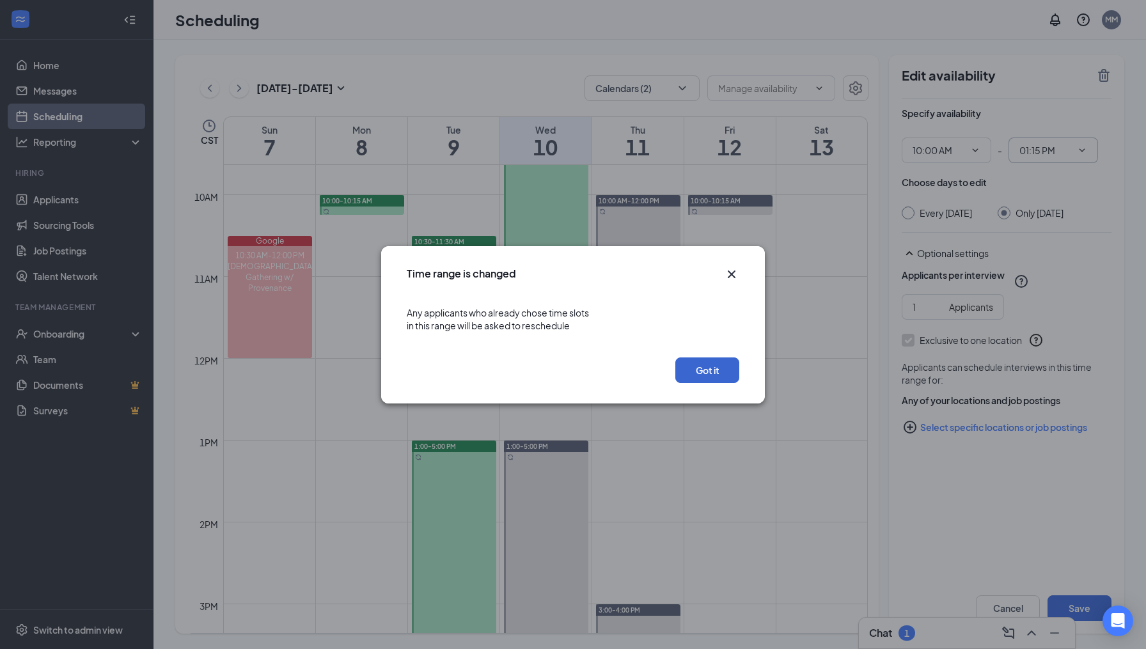
click at [707, 370] on button "Got it" at bounding box center [707, 370] width 64 height 26
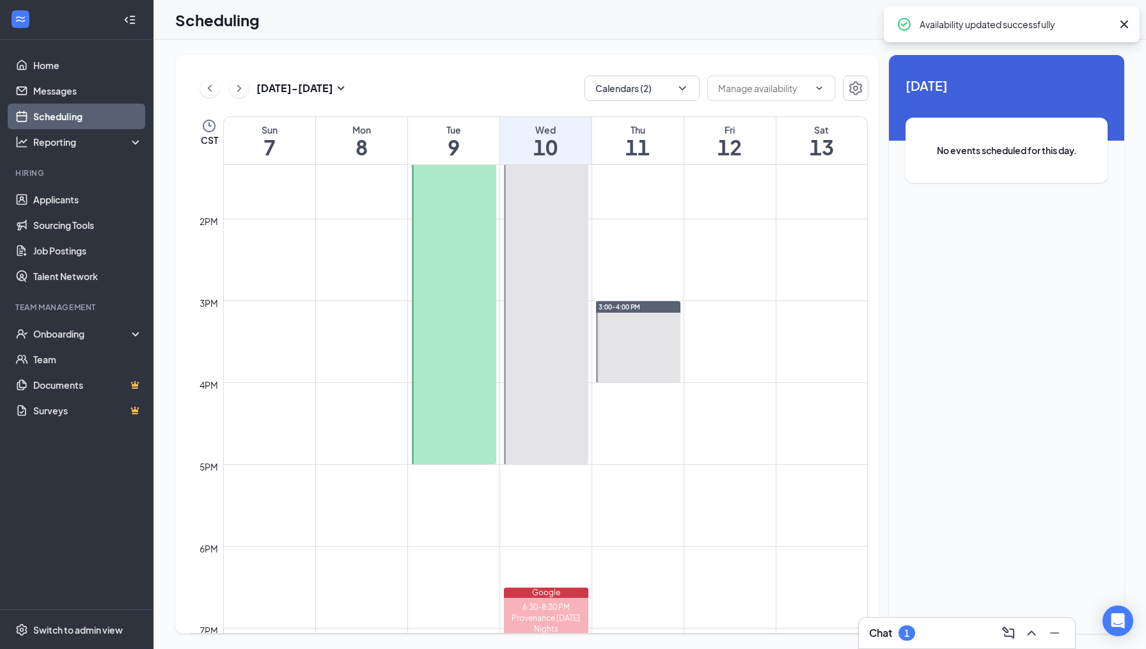
scroll to position [1072, 0]
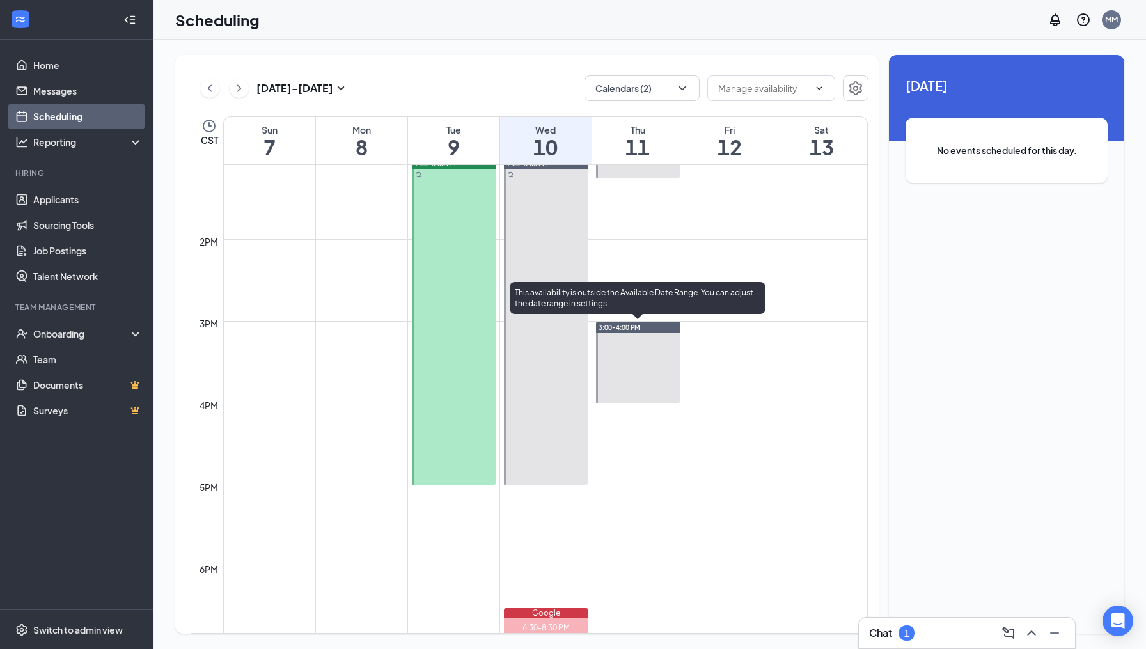
click at [663, 329] on div "3:00-4:00 PM" at bounding box center [638, 328] width 84 height 12
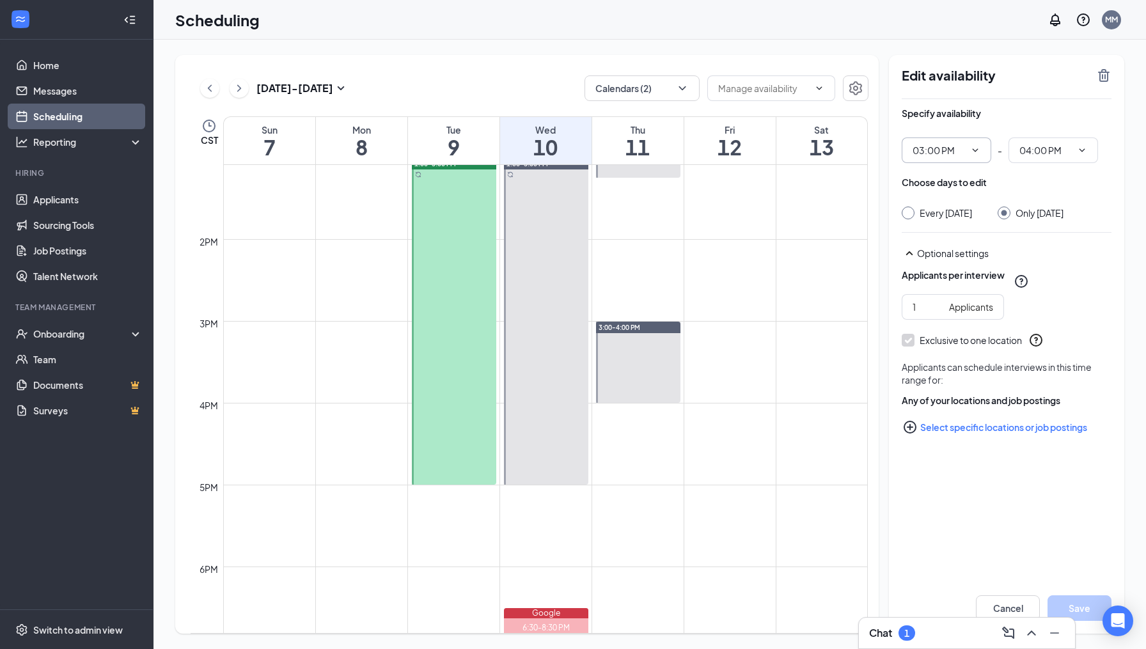
click at [975, 147] on icon "ChevronDown" at bounding box center [975, 150] width 10 height 10
click at [936, 226] on div "02:30 PM" at bounding box center [931, 230] width 38 height 14
type input "02:30 PM"
type input "03:30 PM"
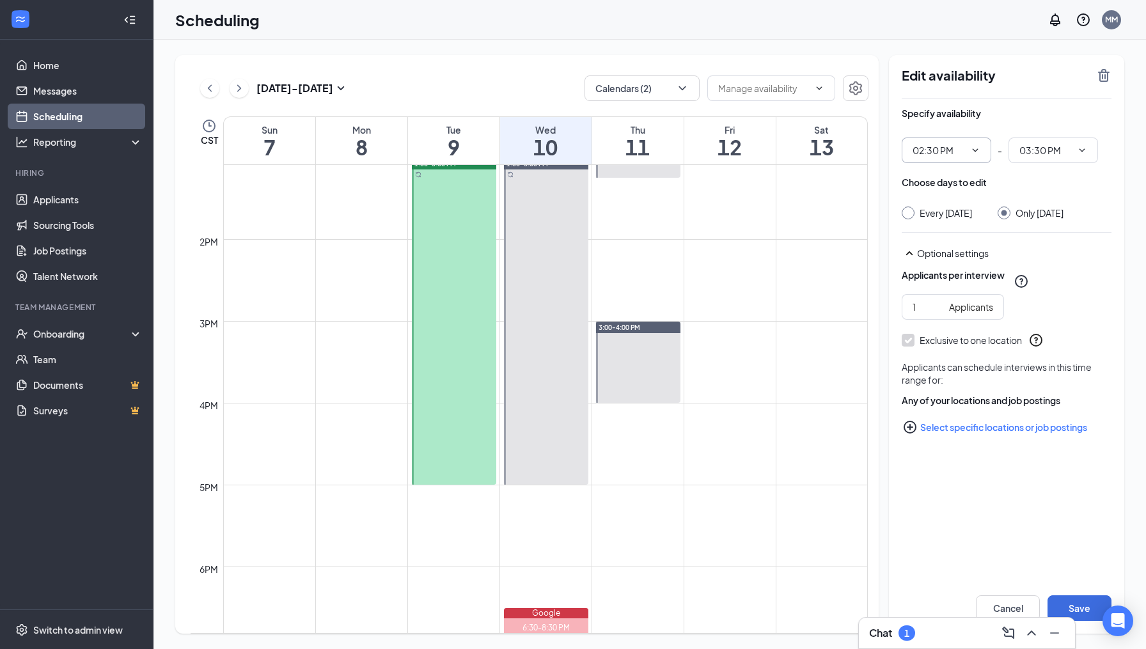
click at [975, 150] on icon "ChevronDown" at bounding box center [975, 150] width 10 height 10
click at [942, 259] on div "02:45 PM" at bounding box center [931, 260] width 38 height 14
type input "02:45 PM"
click at [1074, 146] on span at bounding box center [1080, 150] width 13 height 10
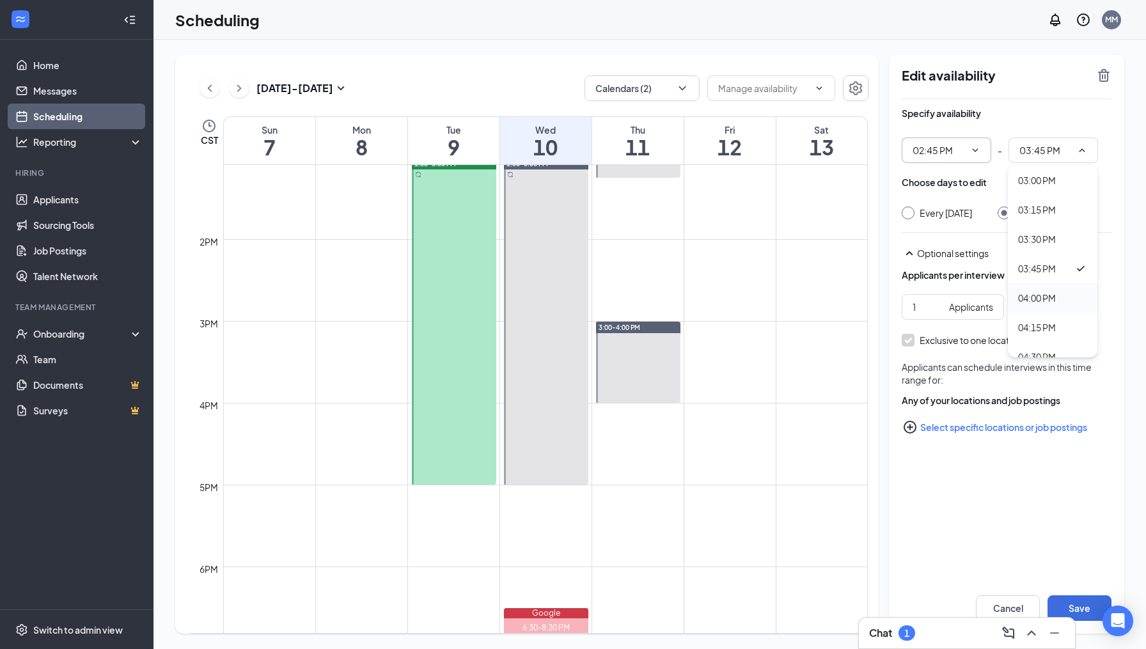
click at [1046, 297] on div "04:00 PM" at bounding box center [1037, 298] width 38 height 14
type input "04:00 PM"
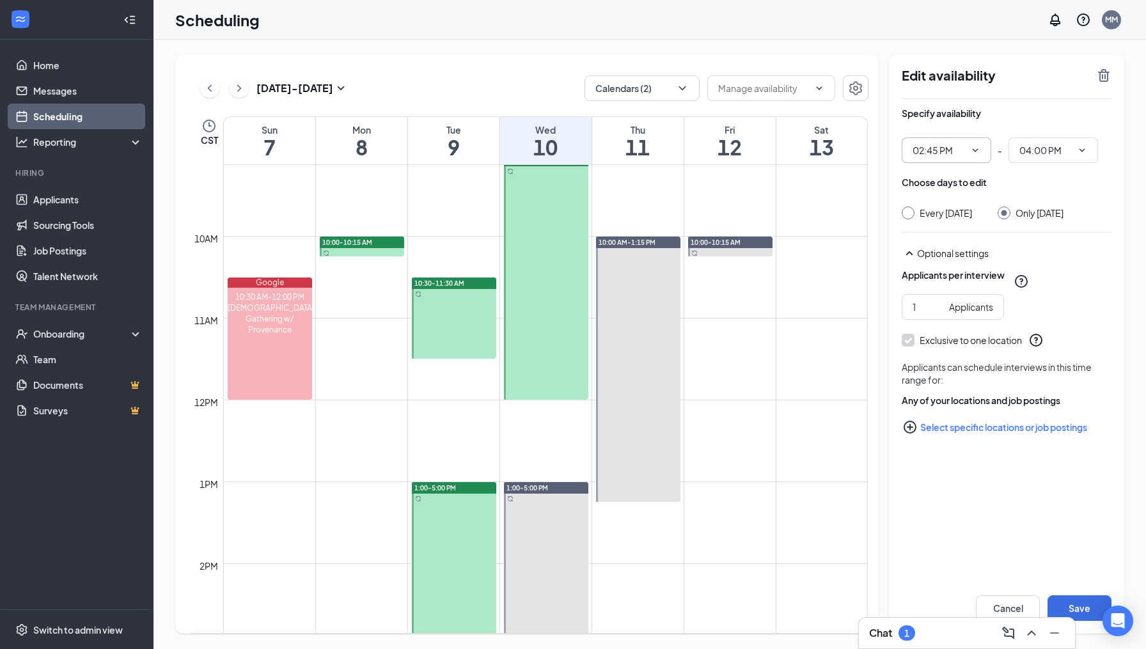
scroll to position [746, 0]
click at [458, 283] on span "10:30-11:30 AM" at bounding box center [439, 284] width 50 height 9
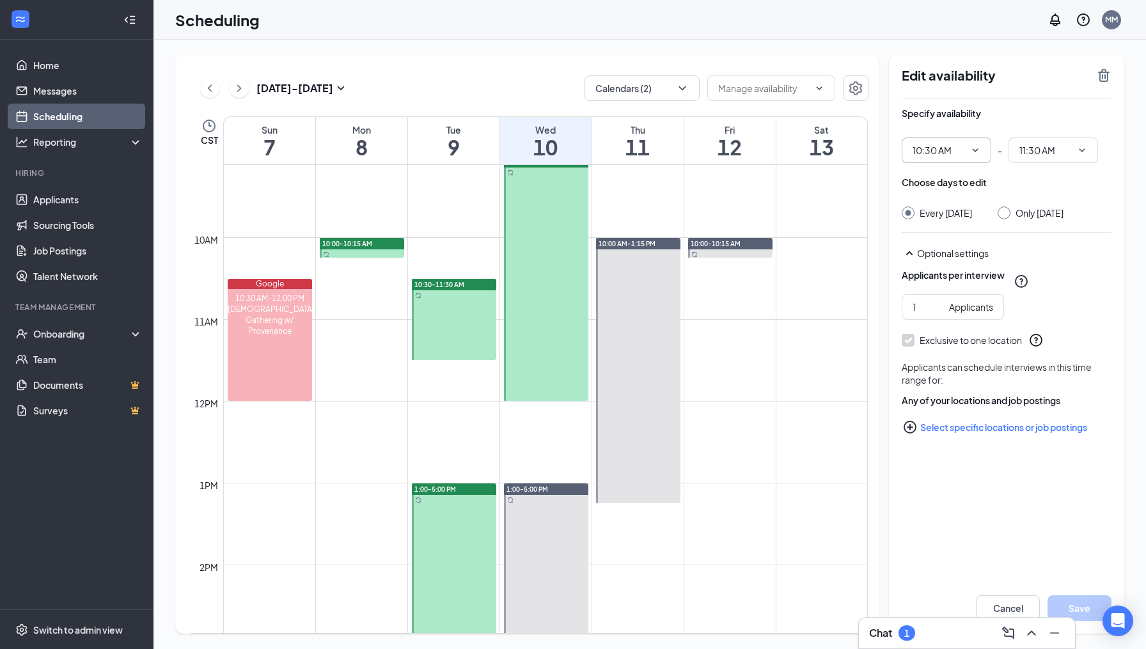
click at [977, 152] on icon "ChevronDown" at bounding box center [975, 150] width 10 height 10
click at [935, 284] on div "09:00 AM" at bounding box center [931, 282] width 38 height 14
type input "09:00 AM"
click at [1082, 150] on icon "ChevronDown" at bounding box center [1082, 150] width 10 height 10
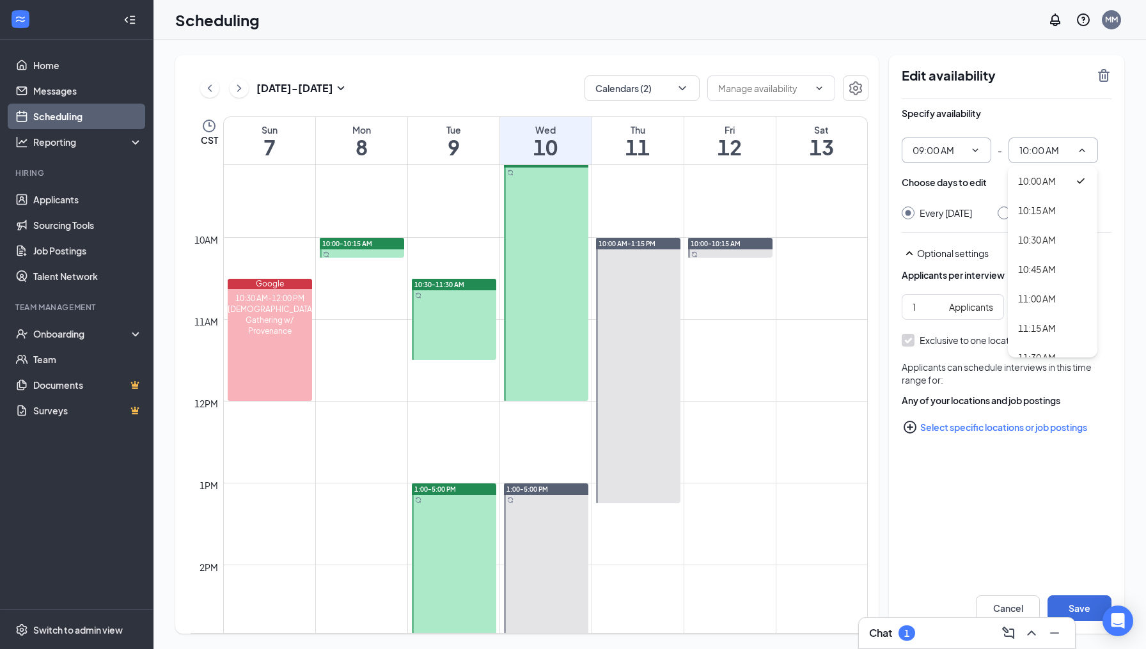
scroll to position [1156, 0]
click at [1045, 288] on div "11:00 AM" at bounding box center [1037, 290] width 38 height 14
type input "11:00 AM"
click at [1007, 211] on input "Only Tuesday, Sep 9" at bounding box center [1002, 211] width 9 height 9
radio input "true"
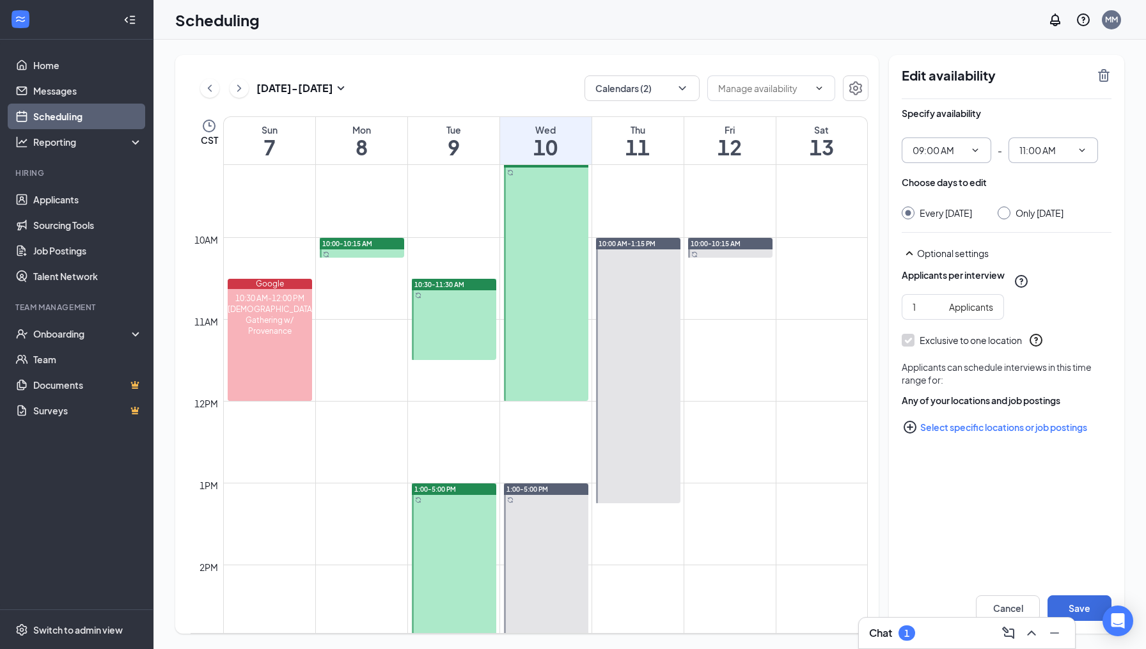
radio input "false"
click at [1083, 606] on button "Save" at bounding box center [1080, 608] width 64 height 26
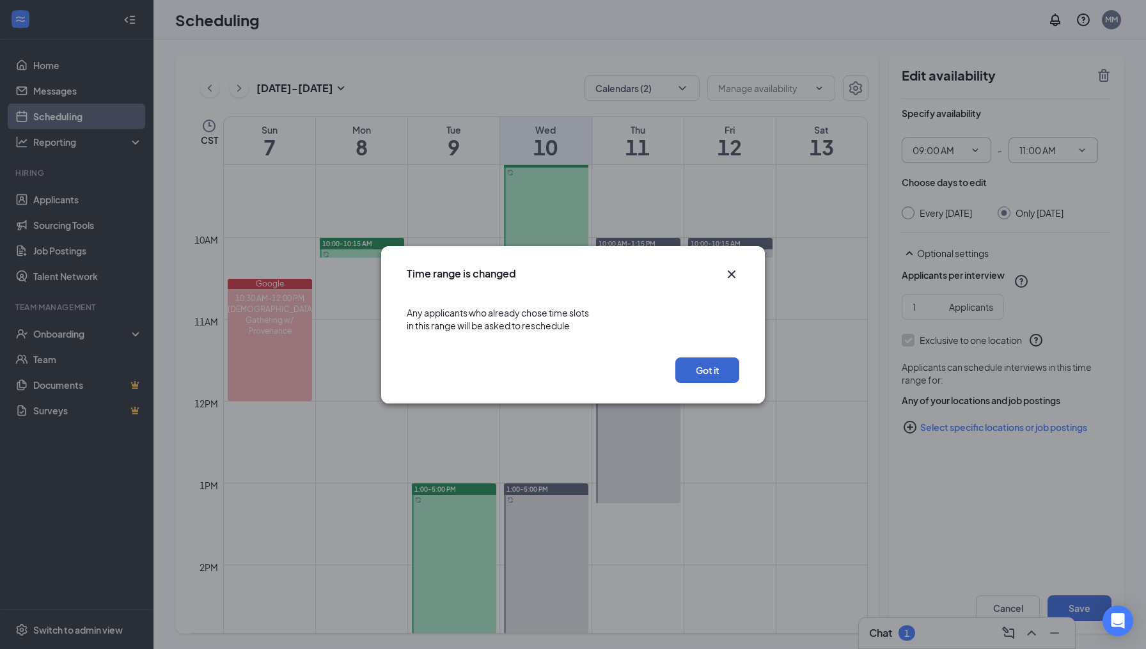
click at [718, 367] on button "Got it" at bounding box center [707, 370] width 64 height 26
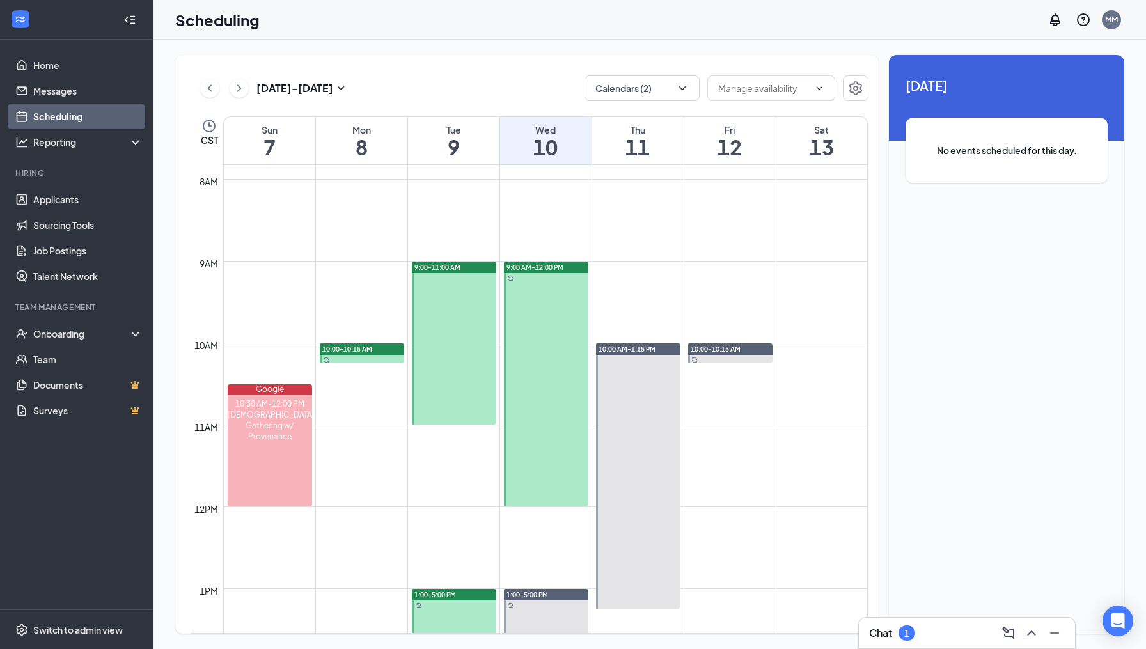
scroll to position [636, 0]
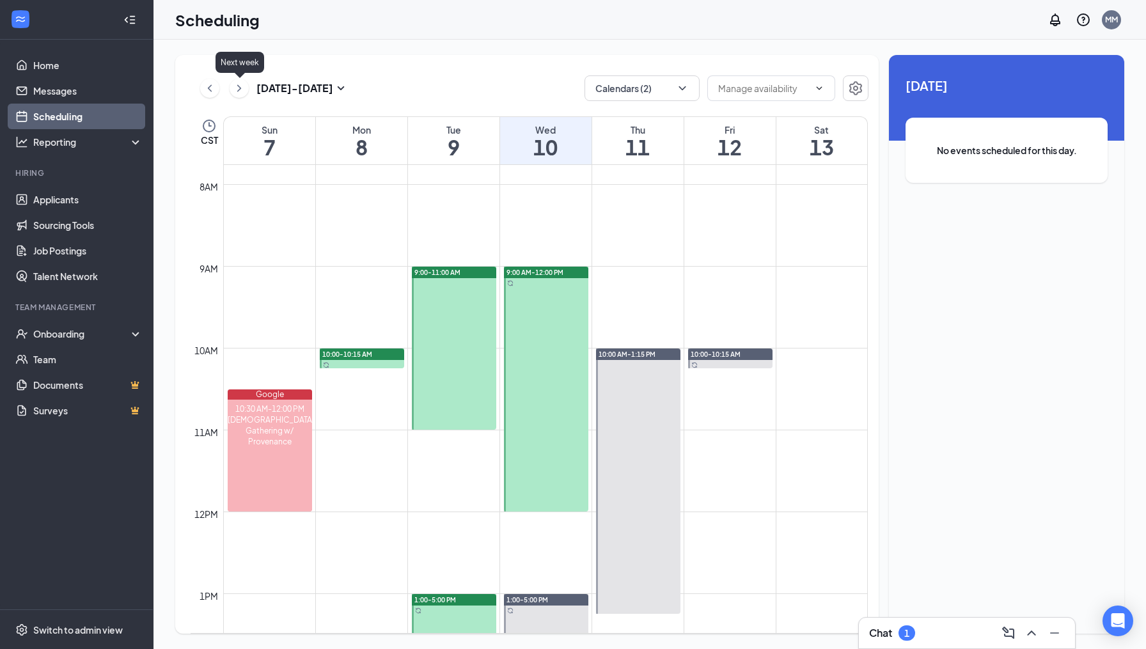
click at [239, 91] on icon "ChevronRight" at bounding box center [239, 88] width 13 height 15
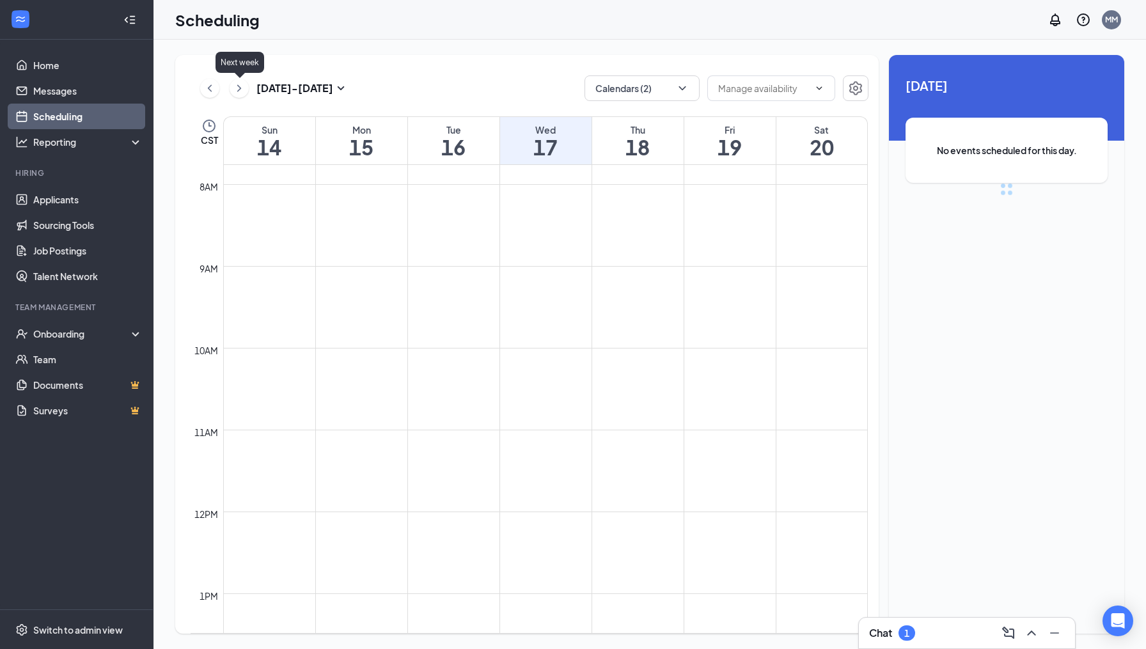
scroll to position [629, 0]
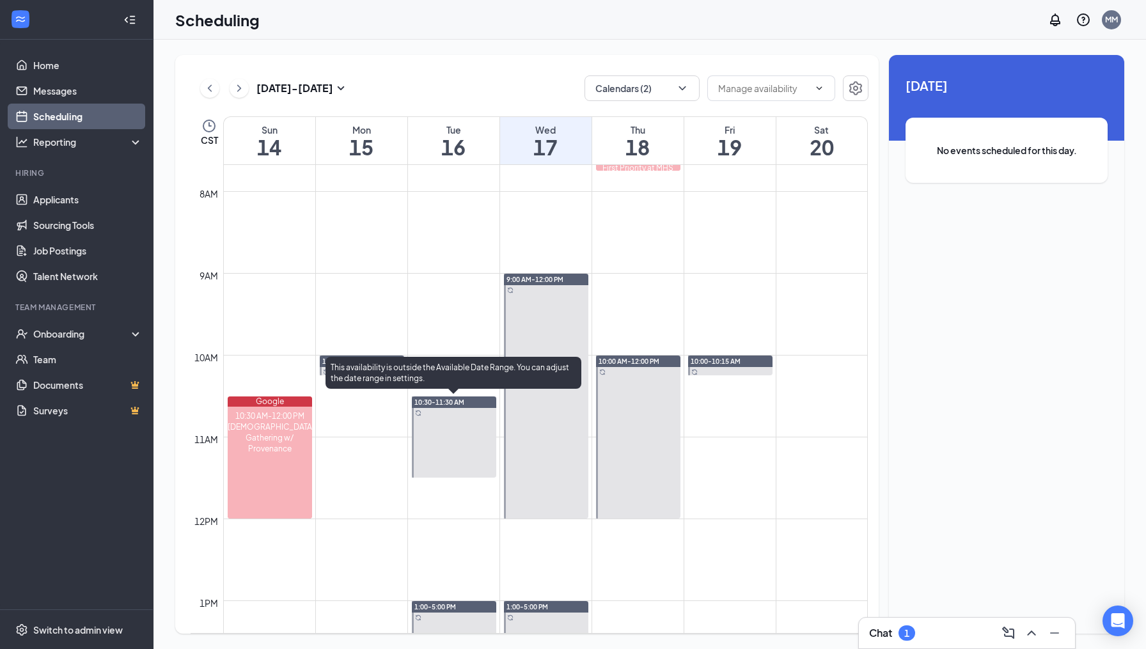
click at [467, 400] on div "10:30-11:30 AM" at bounding box center [454, 403] width 84 height 12
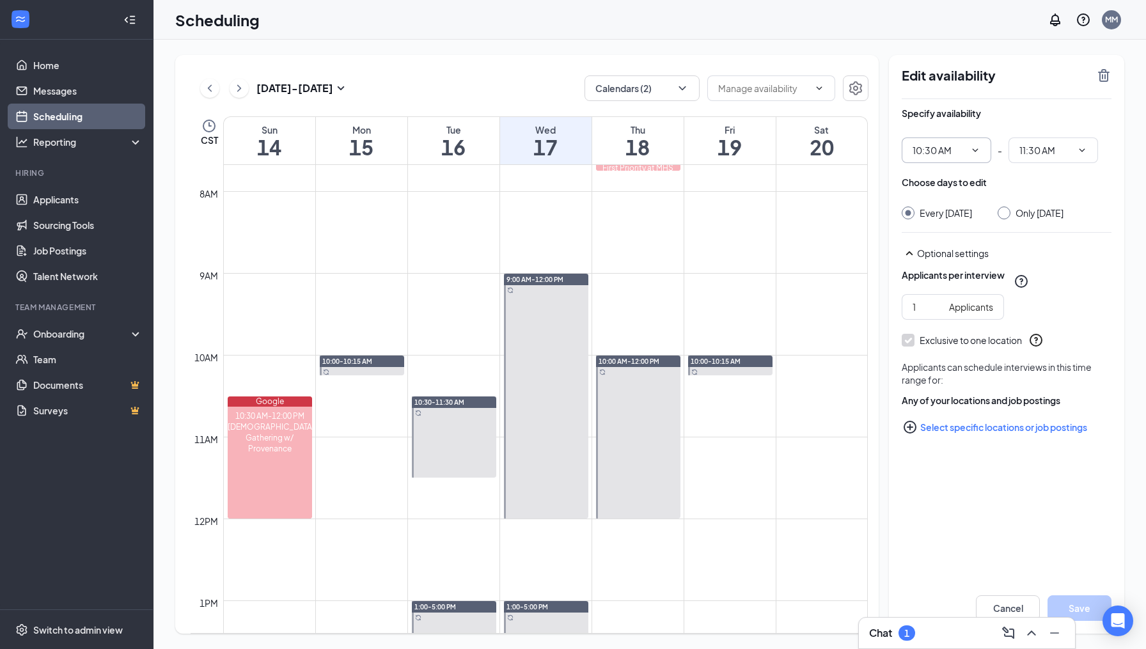
click at [980, 150] on icon "ChevronDown" at bounding box center [975, 150] width 10 height 10
click at [940, 199] on div "09:00 AM" at bounding box center [931, 196] width 38 height 14
type input "09:00 AM"
click at [1086, 152] on icon "ChevronDown" at bounding box center [1082, 150] width 10 height 10
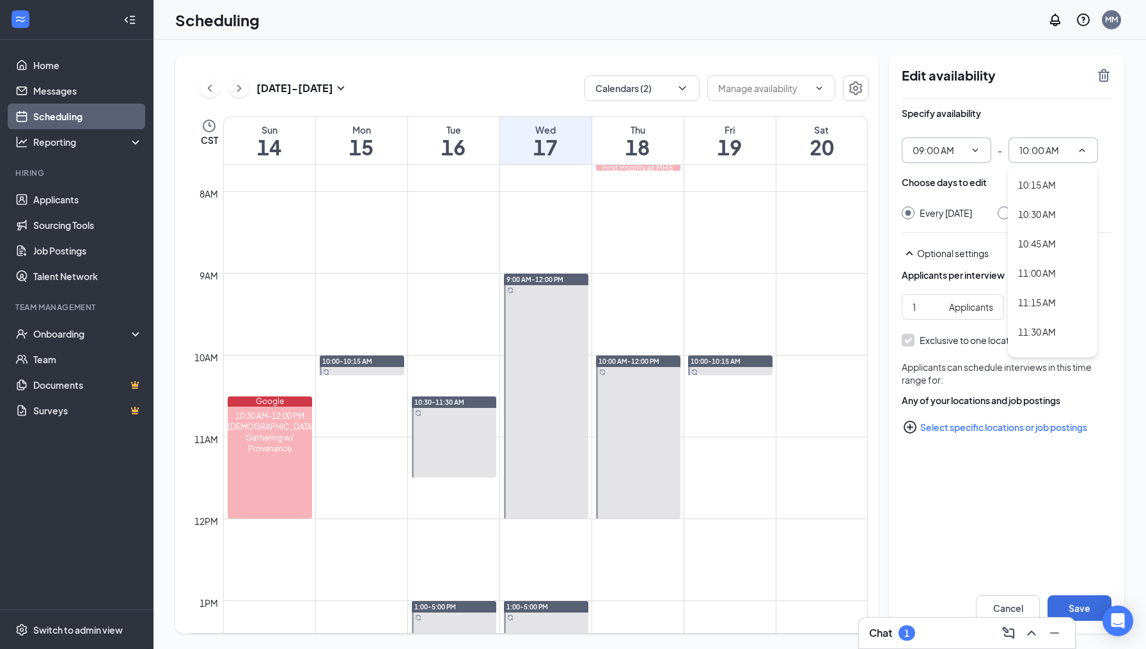
scroll to position [1174, 0]
click at [1044, 271] on div "11:00 AM" at bounding box center [1037, 271] width 38 height 14
type input "11:00 AM"
click at [1007, 210] on input "Only Tuesday, Sep 16" at bounding box center [1002, 211] width 9 height 9
radio input "true"
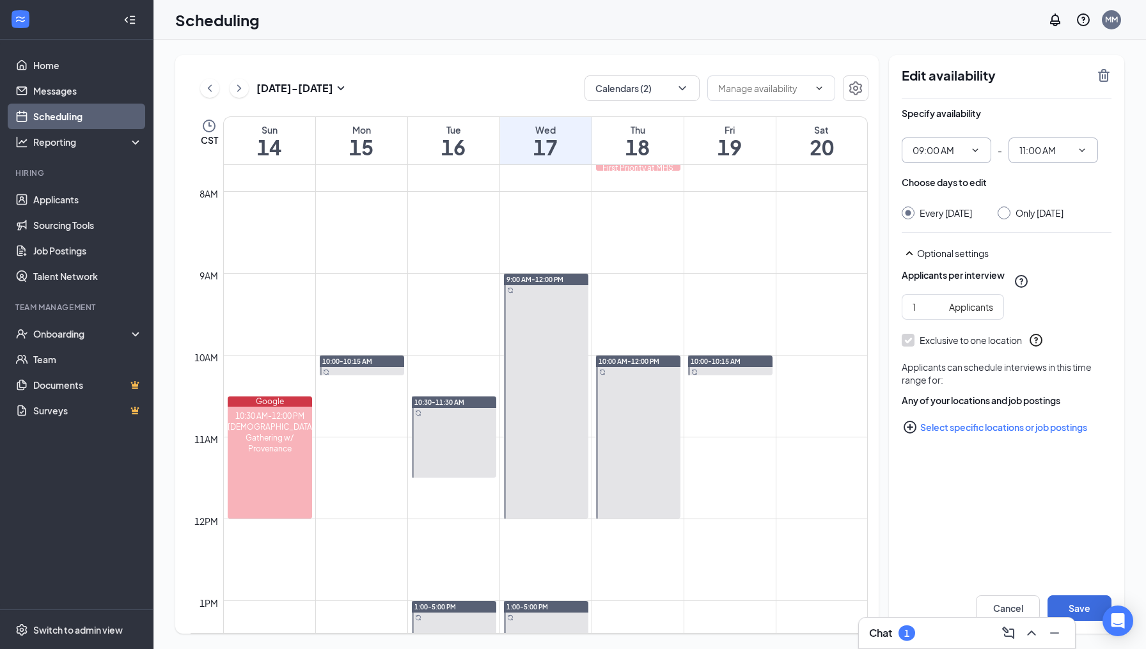
radio input "false"
click at [1084, 602] on button "Save" at bounding box center [1080, 608] width 64 height 26
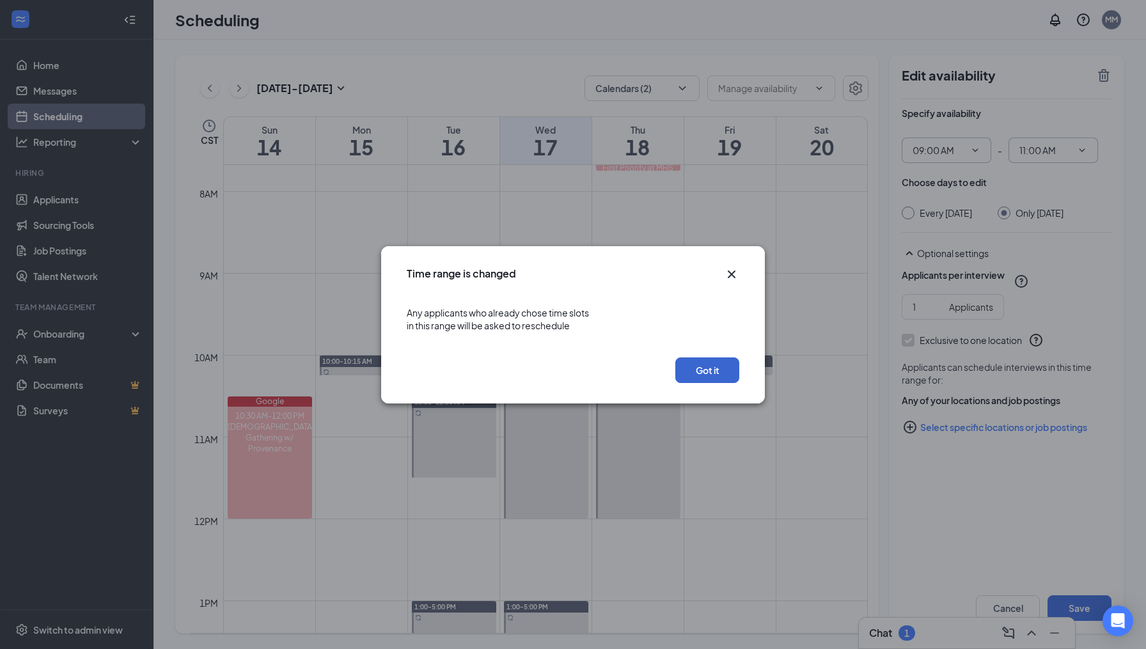
click at [717, 370] on button "Got it" at bounding box center [707, 370] width 64 height 26
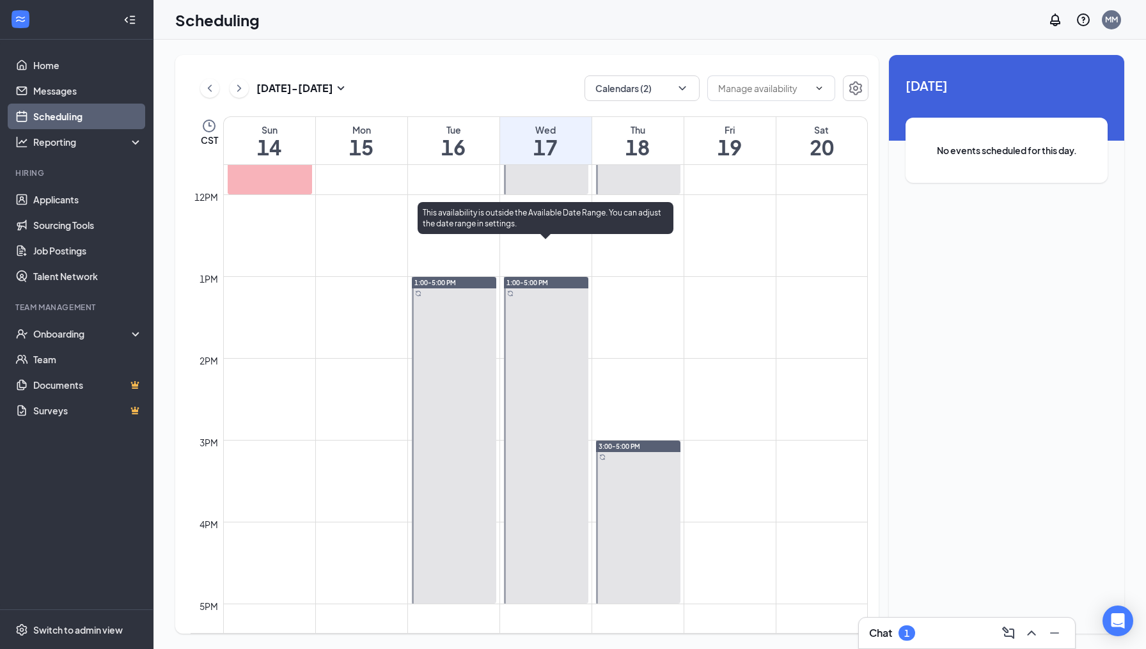
scroll to position [955, 0]
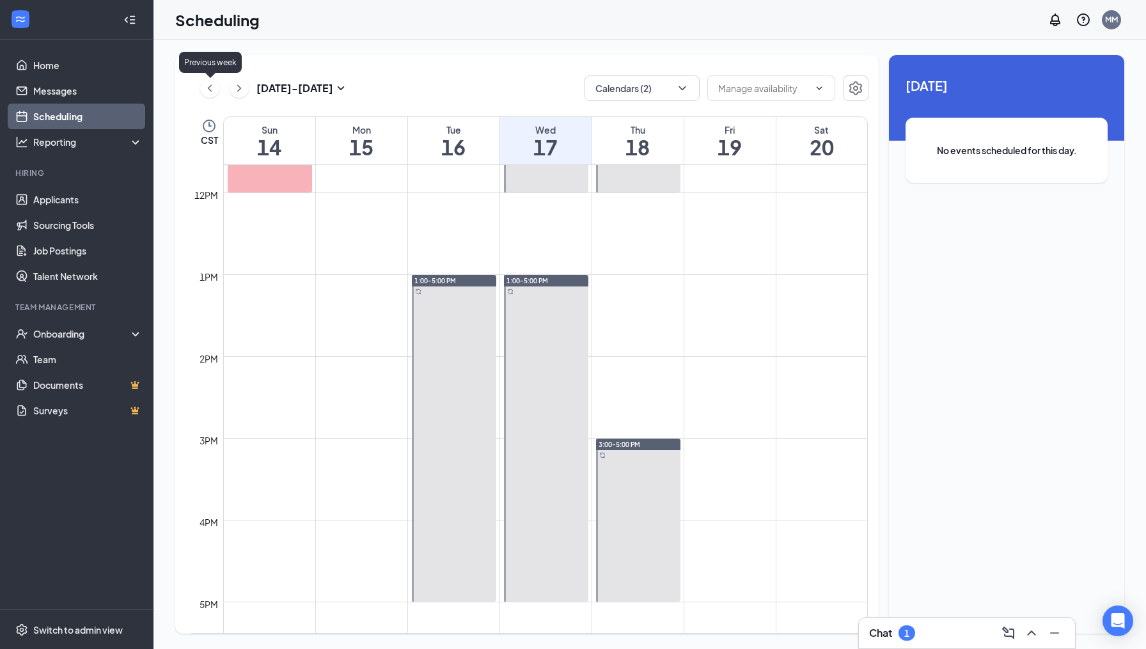
click at [210, 89] on icon "ChevronLeft" at bounding box center [209, 88] width 13 height 15
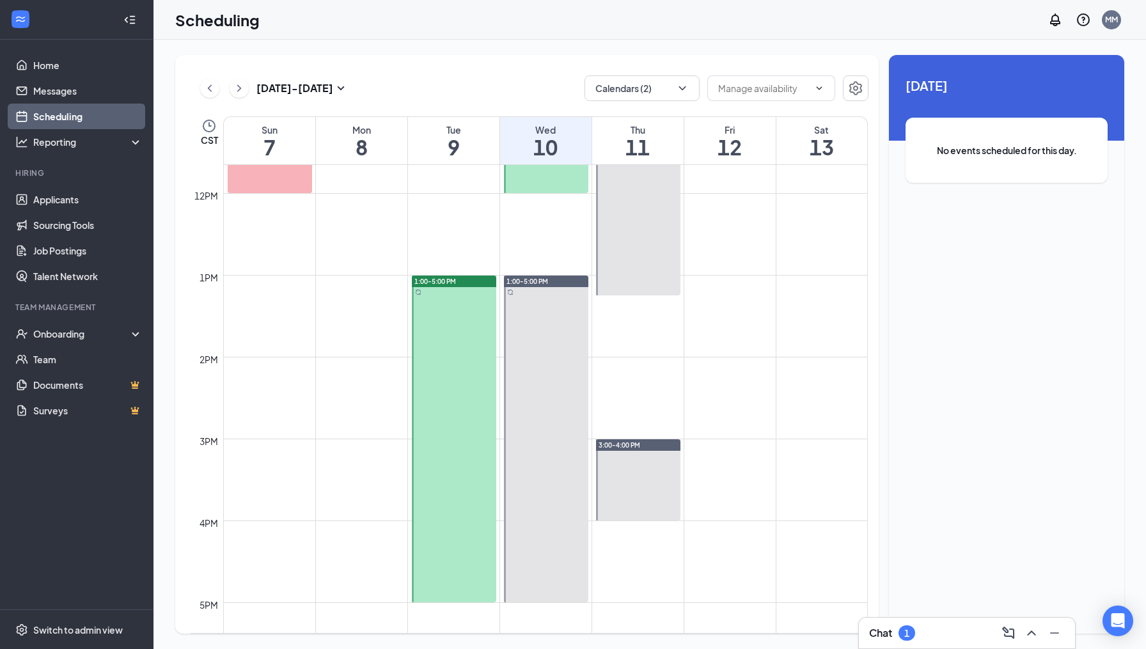
scroll to position [946, 0]
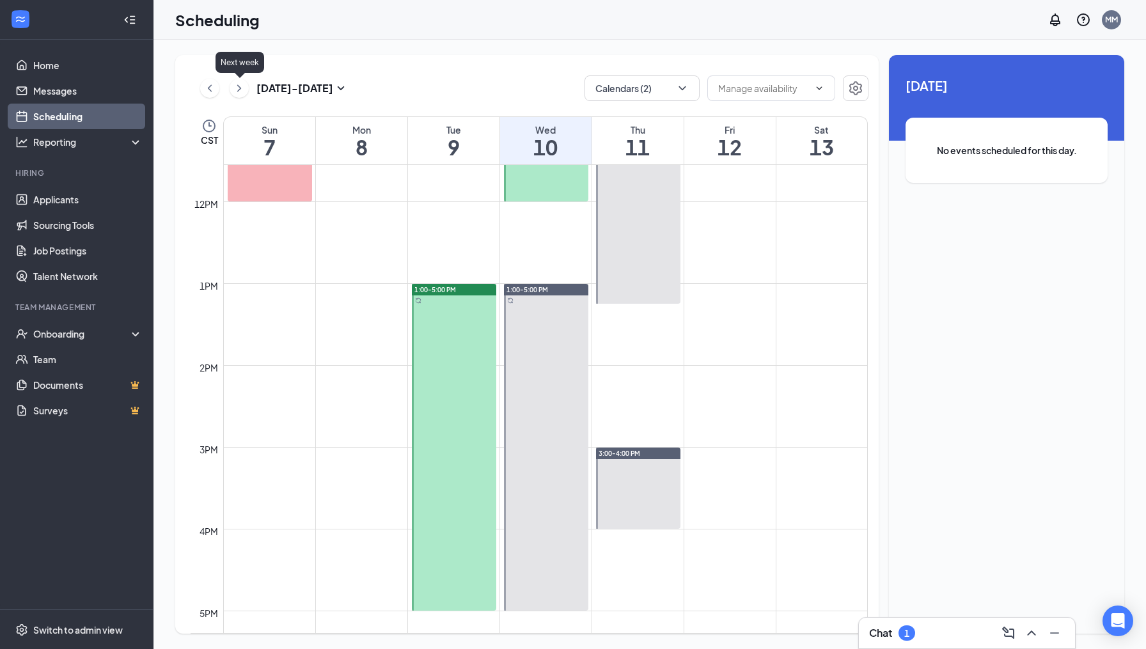
click at [242, 91] on icon "ChevronRight" at bounding box center [239, 88] width 13 height 15
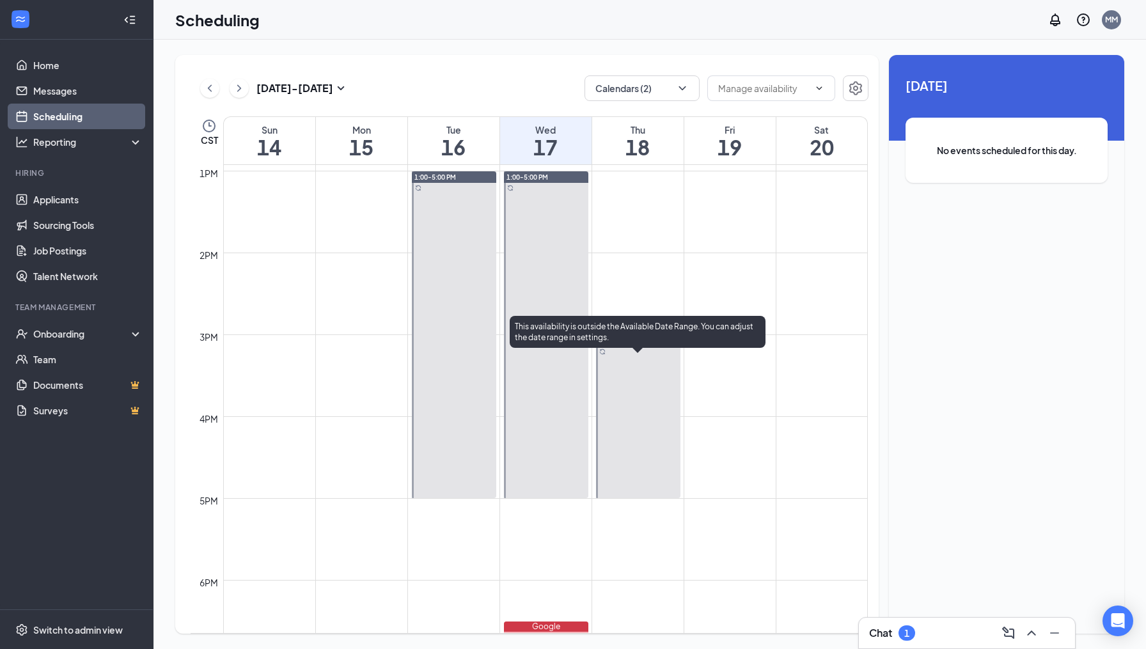
scroll to position [1069, 0]
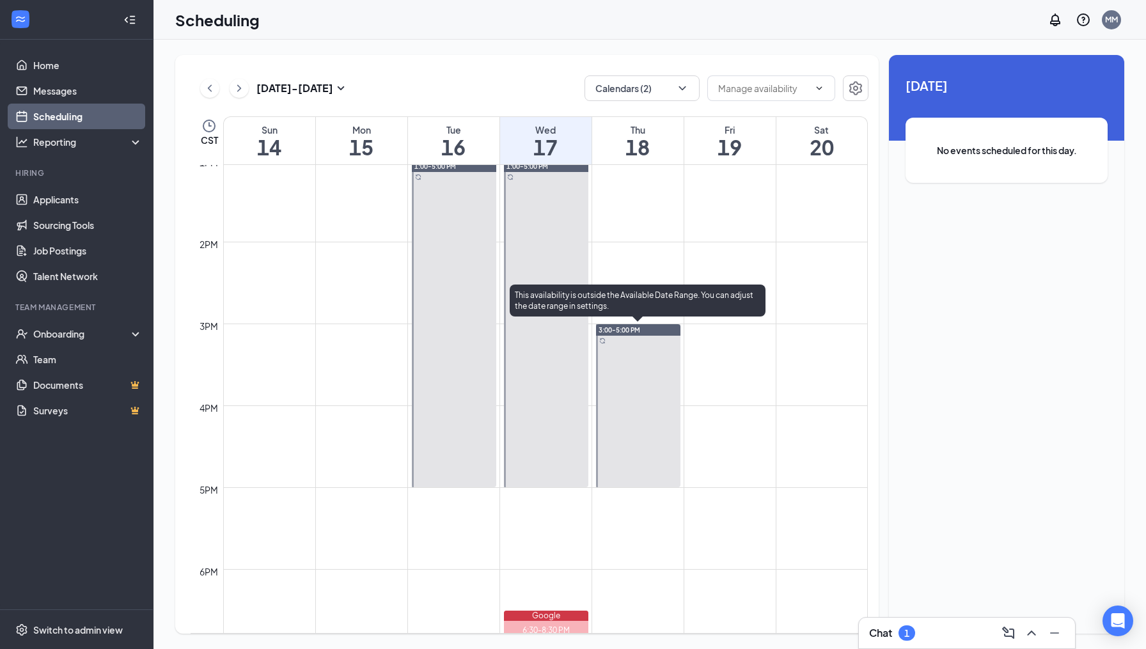
click at [635, 464] on div at bounding box center [638, 405] width 84 height 163
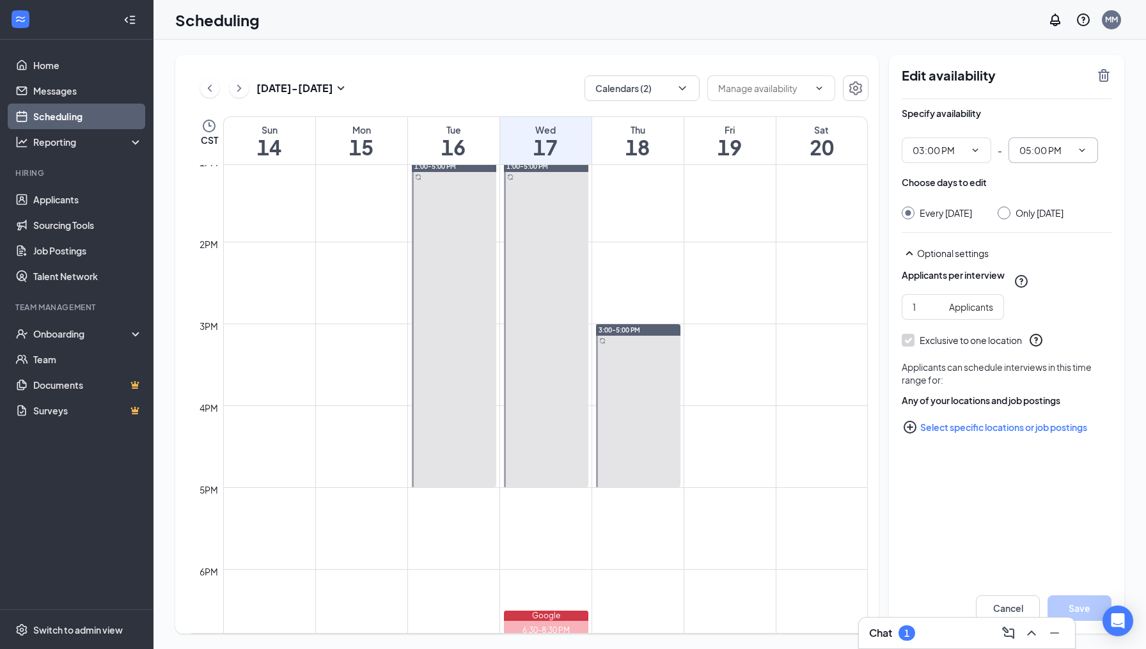
click at [1084, 147] on icon "ChevronDown" at bounding box center [1082, 150] width 10 height 10
click at [1042, 245] on div "04:00 PM" at bounding box center [1037, 248] width 38 height 14
type input "04:00 PM"
click at [1007, 213] on input "Only Thursday, Sep 18" at bounding box center [1002, 211] width 9 height 9
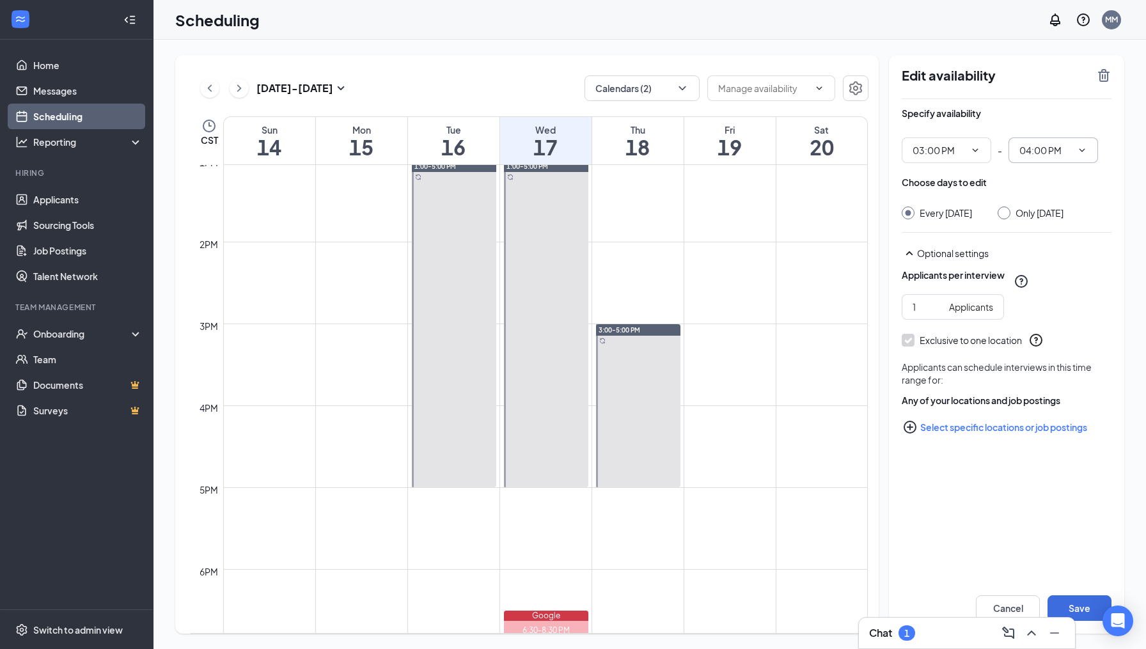
radio input "true"
radio input "false"
click at [1079, 607] on button "Save" at bounding box center [1080, 608] width 64 height 26
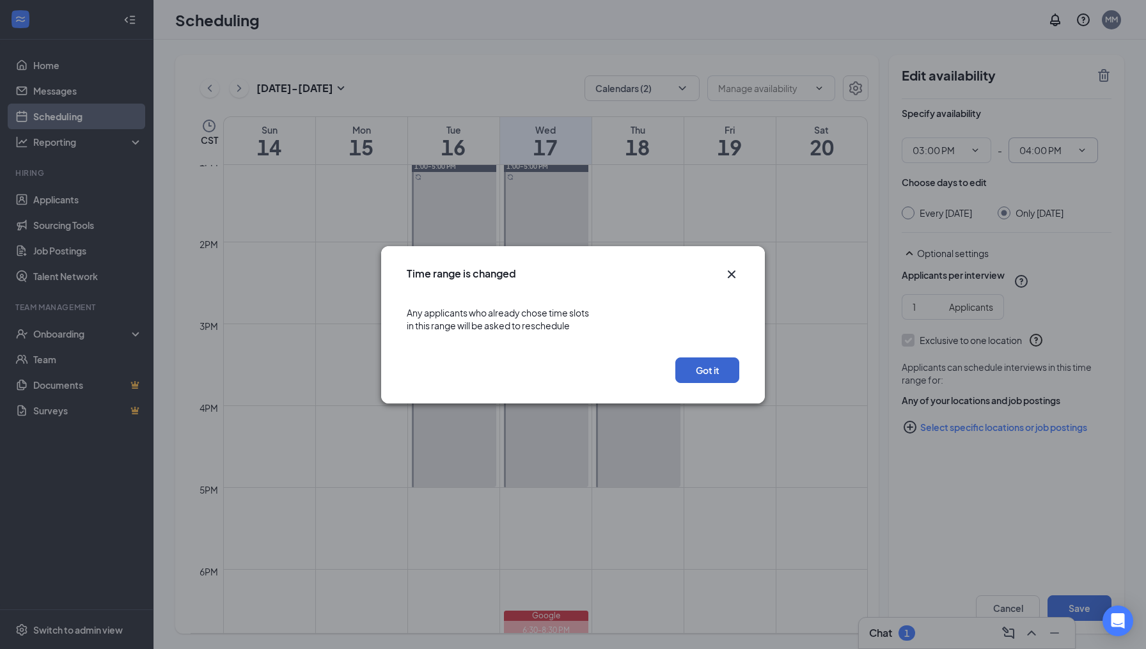
click at [703, 370] on button "Got it" at bounding box center [707, 370] width 64 height 26
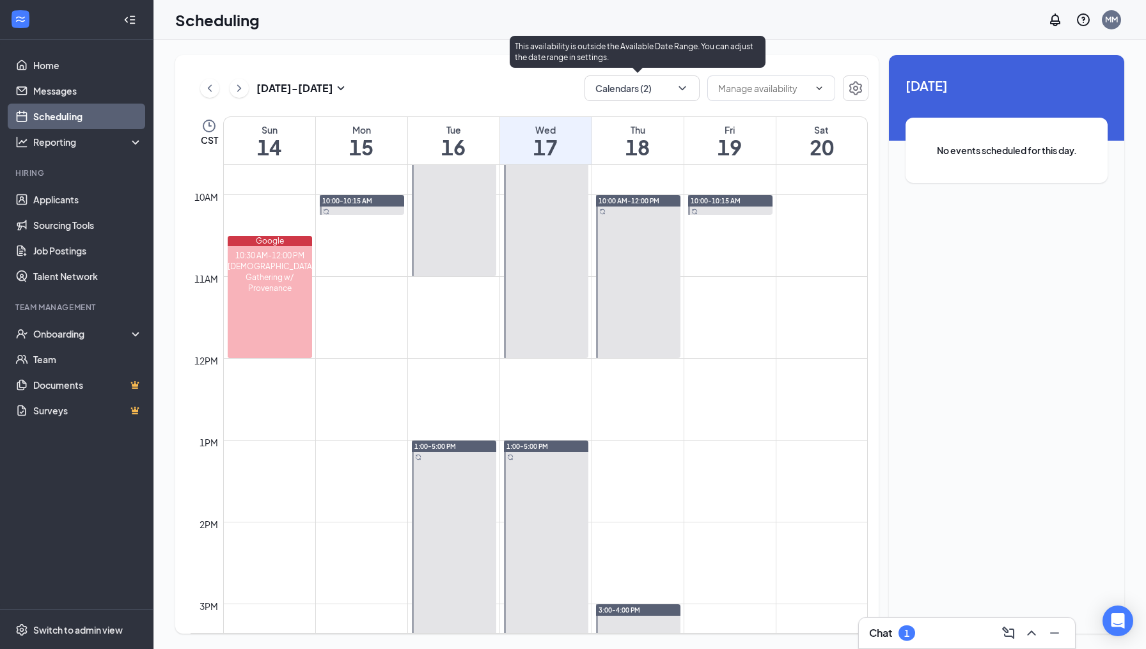
scroll to position [790, 0]
click at [633, 351] on div at bounding box center [638, 275] width 84 height 163
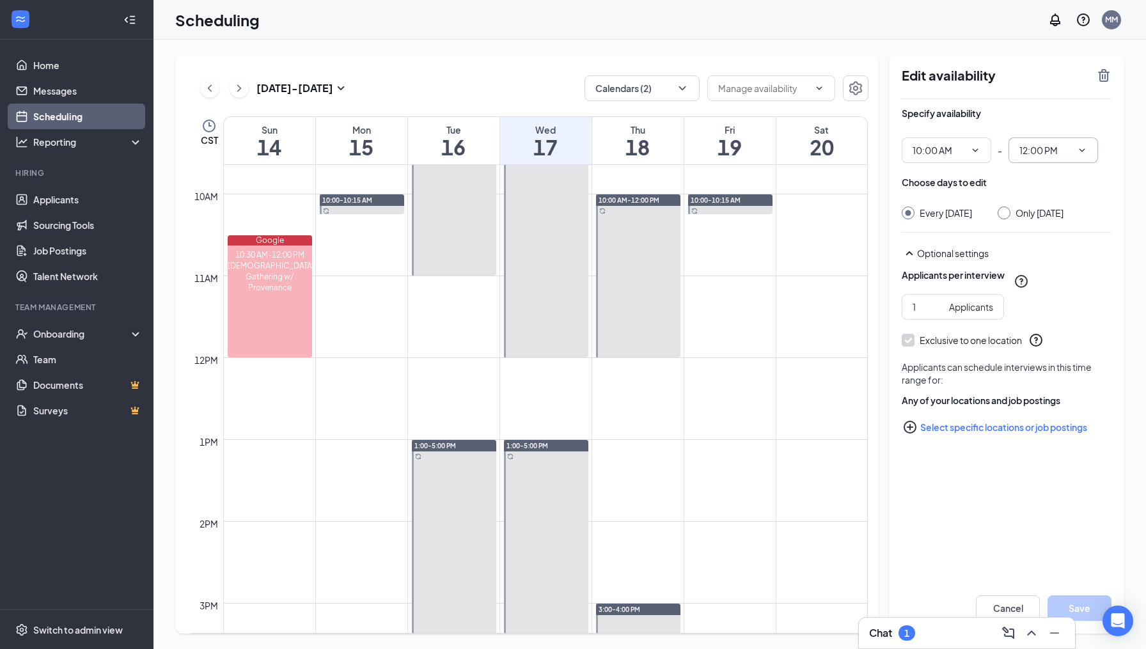
click at [1083, 153] on icon "ChevronDown" at bounding box center [1082, 150] width 10 height 10
click at [1040, 208] on div "02:00 PM" at bounding box center [1037, 208] width 38 height 14
type input "02:00 PM"
click at [1007, 213] on input "Only Thursday, Sep 18" at bounding box center [1002, 211] width 9 height 9
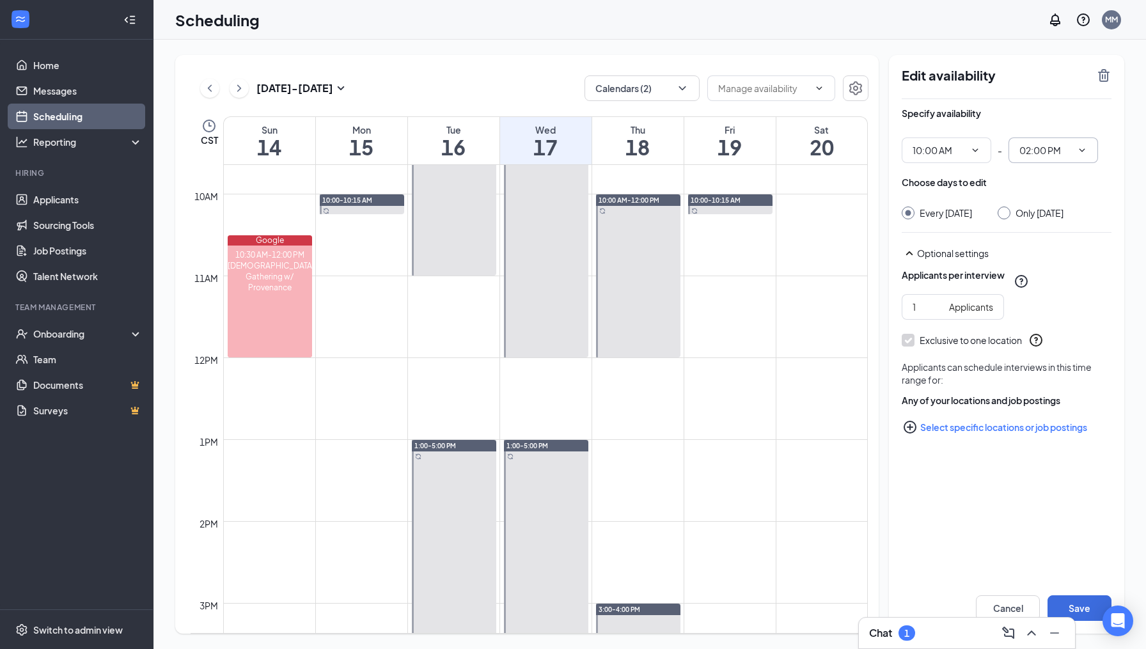
radio input "true"
radio input "false"
click at [1087, 610] on button "Save" at bounding box center [1080, 608] width 64 height 26
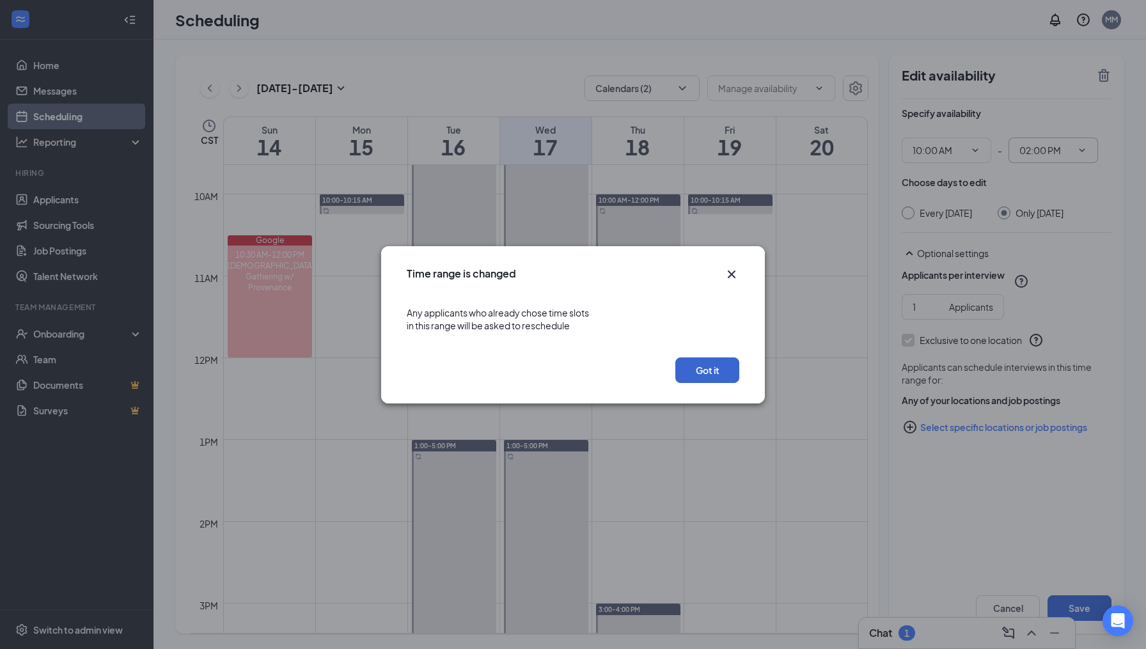
click at [708, 371] on button "Got it" at bounding box center [707, 370] width 64 height 26
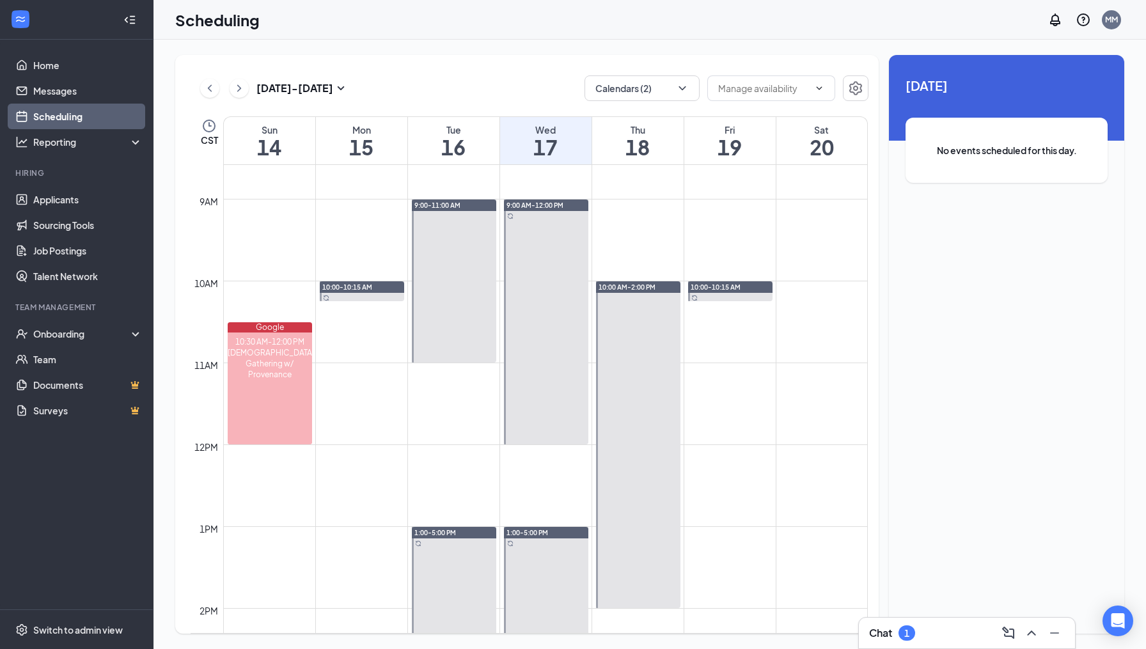
scroll to position [699, 0]
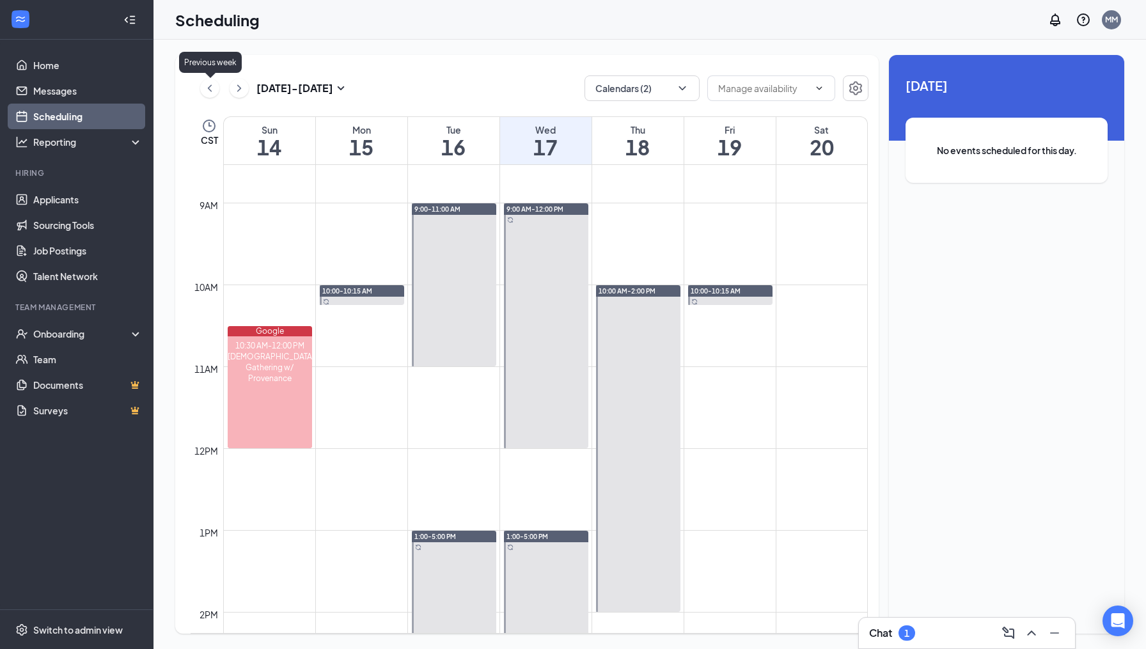
click at [209, 86] on icon "ChevronLeft" at bounding box center [209, 88] width 13 height 15
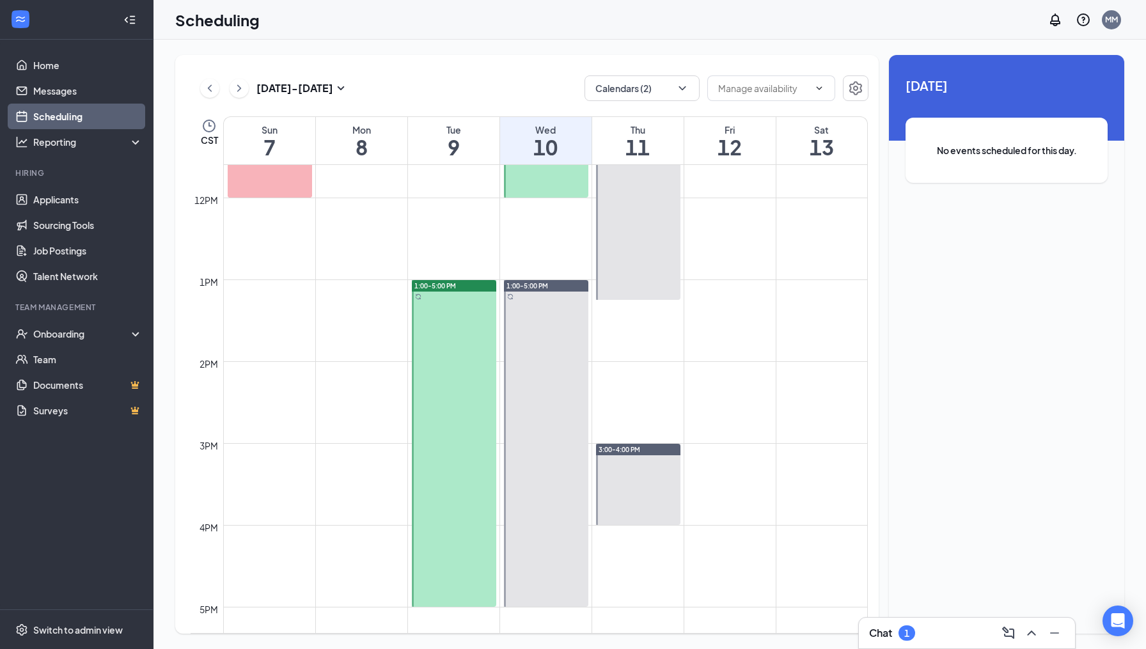
scroll to position [955, 0]
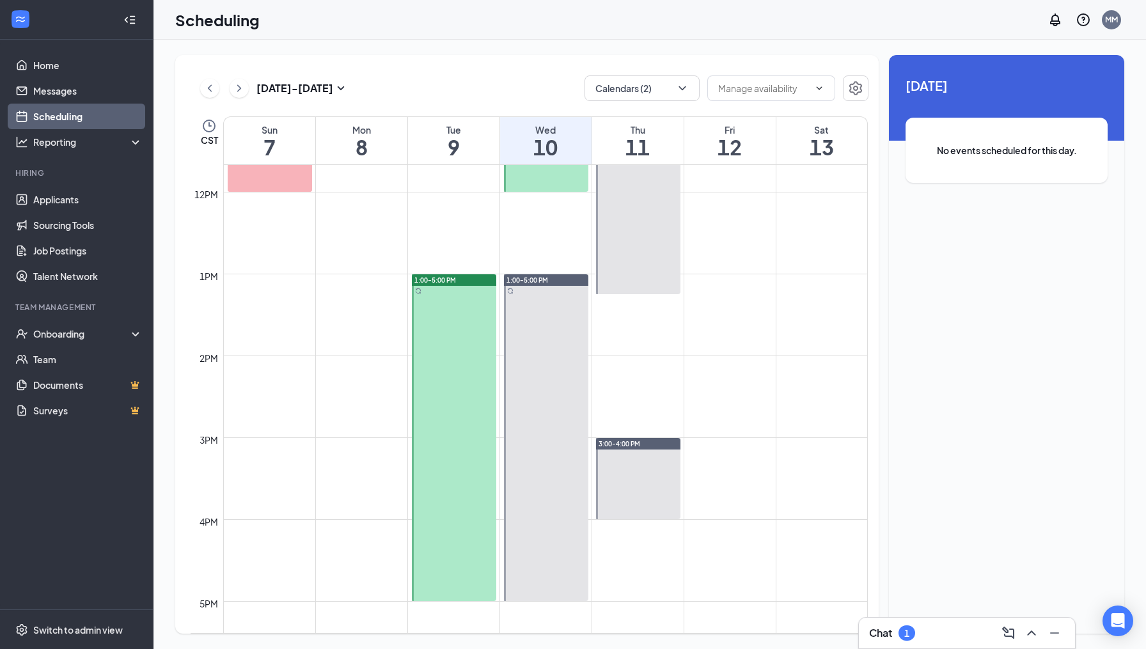
click at [951, 632] on div "Chat 1" at bounding box center [967, 633] width 196 height 20
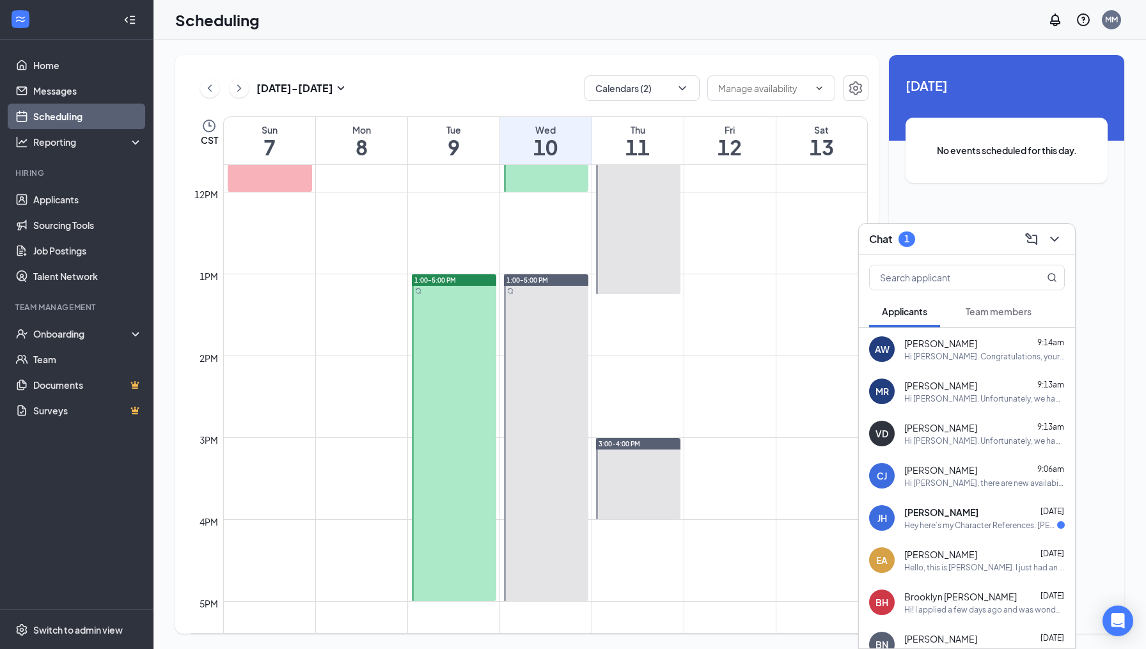
click at [992, 312] on span "Team members" at bounding box center [999, 312] width 66 height 12
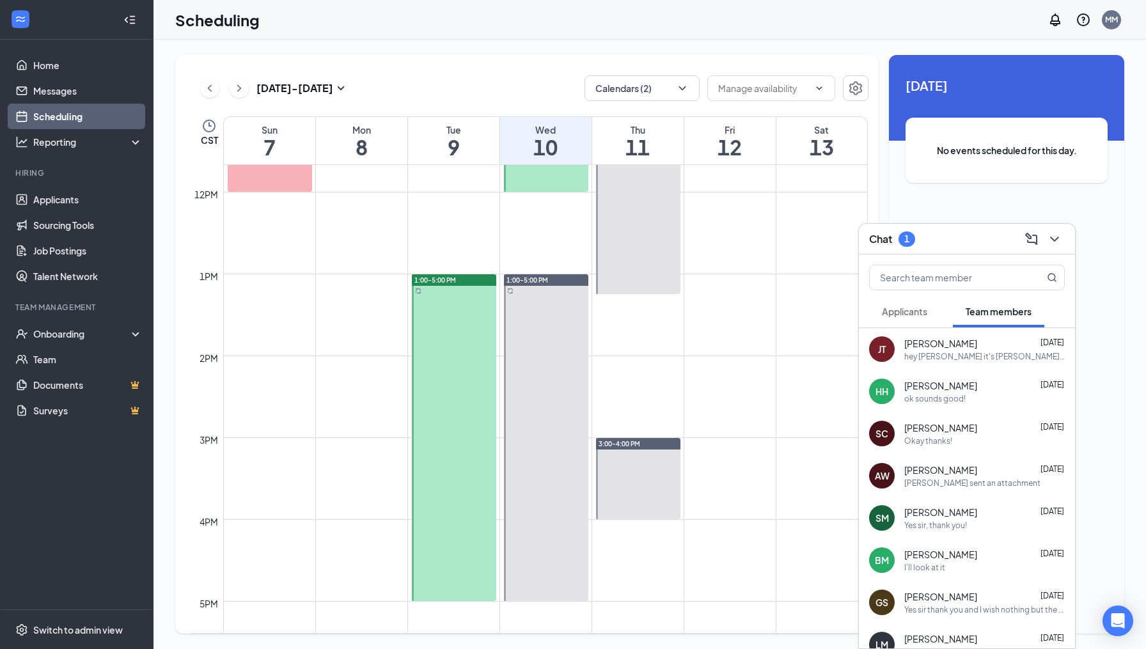
click at [942, 343] on span "[PERSON_NAME]" at bounding box center [940, 343] width 73 height 13
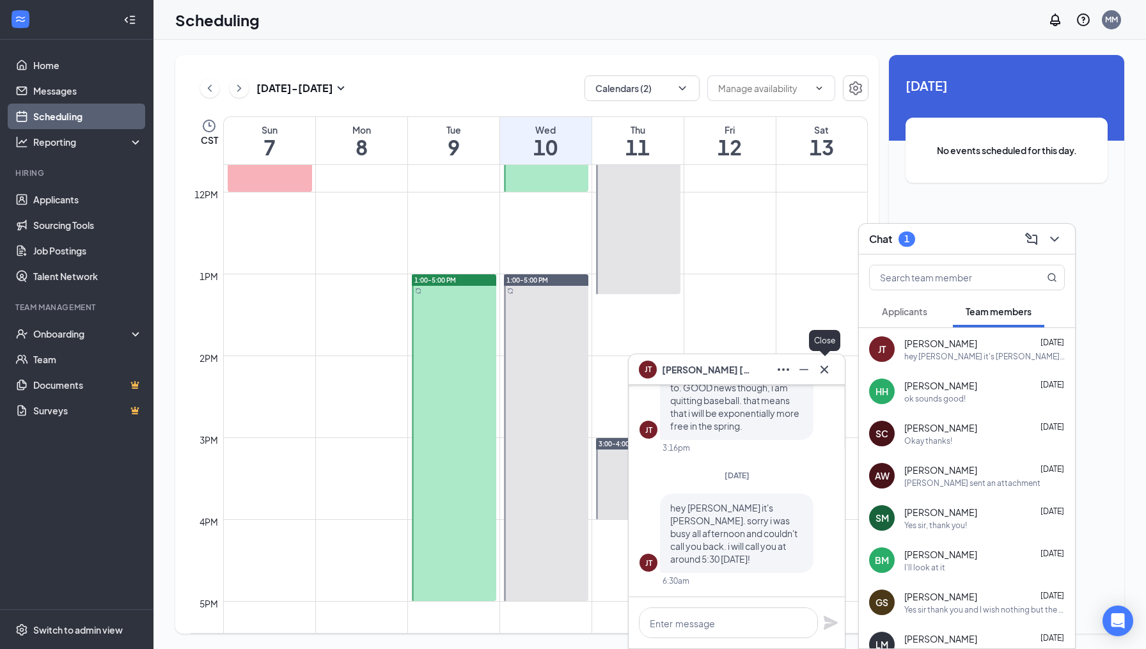
click at [826, 371] on icon "Cross" at bounding box center [825, 369] width 8 height 8
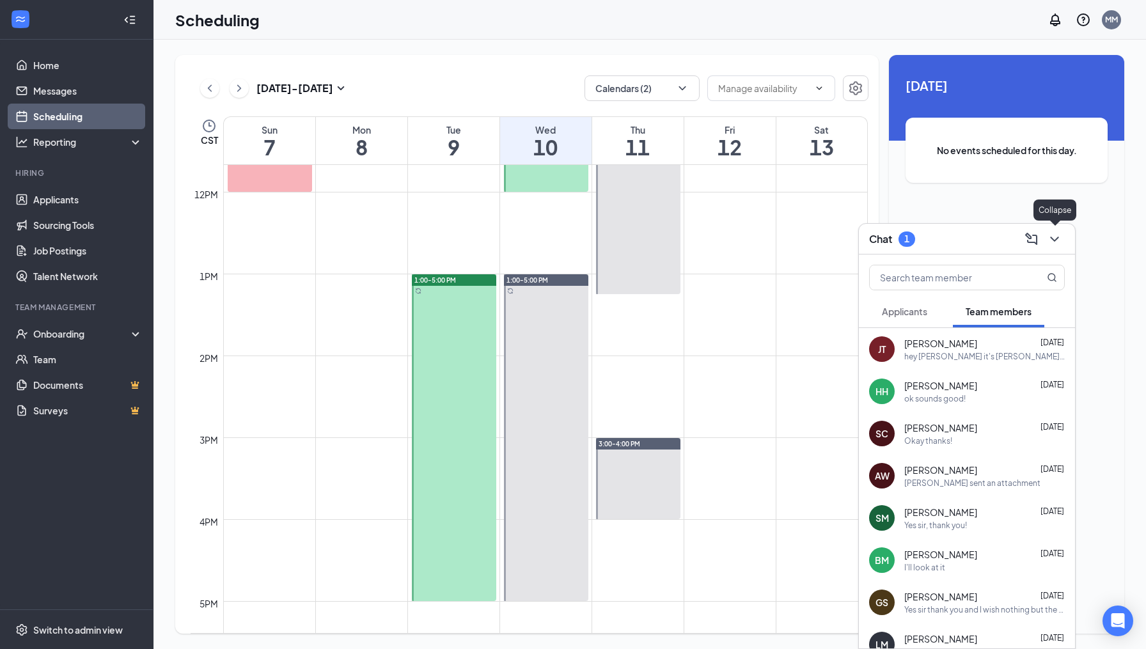
click at [1055, 236] on icon "ChevronDown" at bounding box center [1054, 239] width 15 height 15
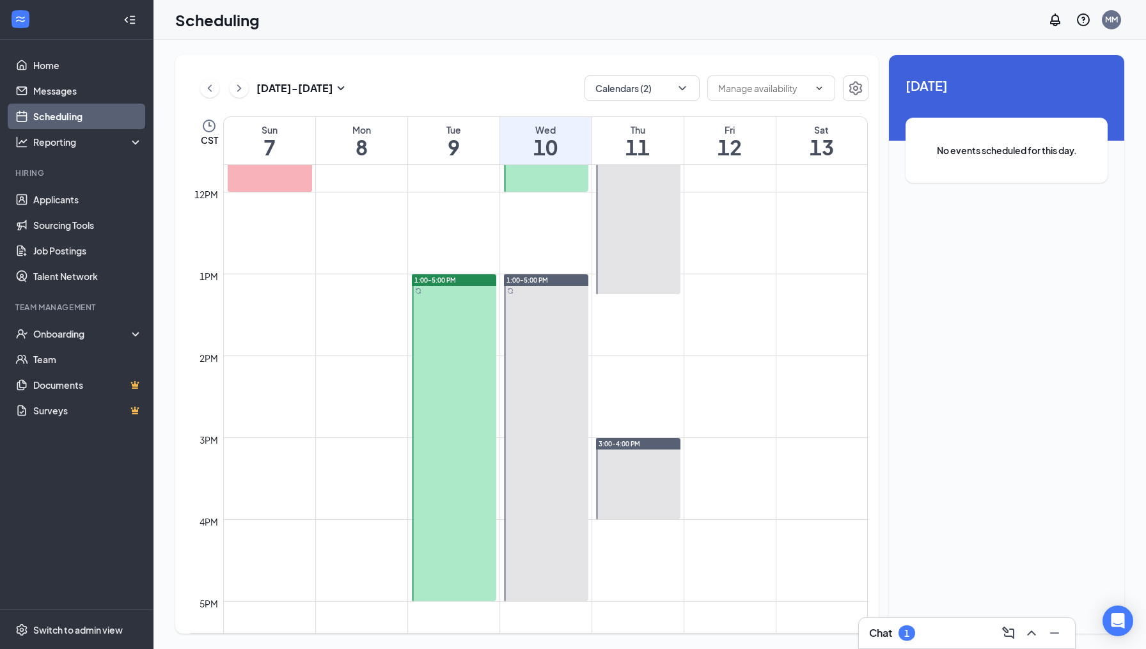
click at [938, 630] on div "Chat 1" at bounding box center [967, 633] width 196 height 20
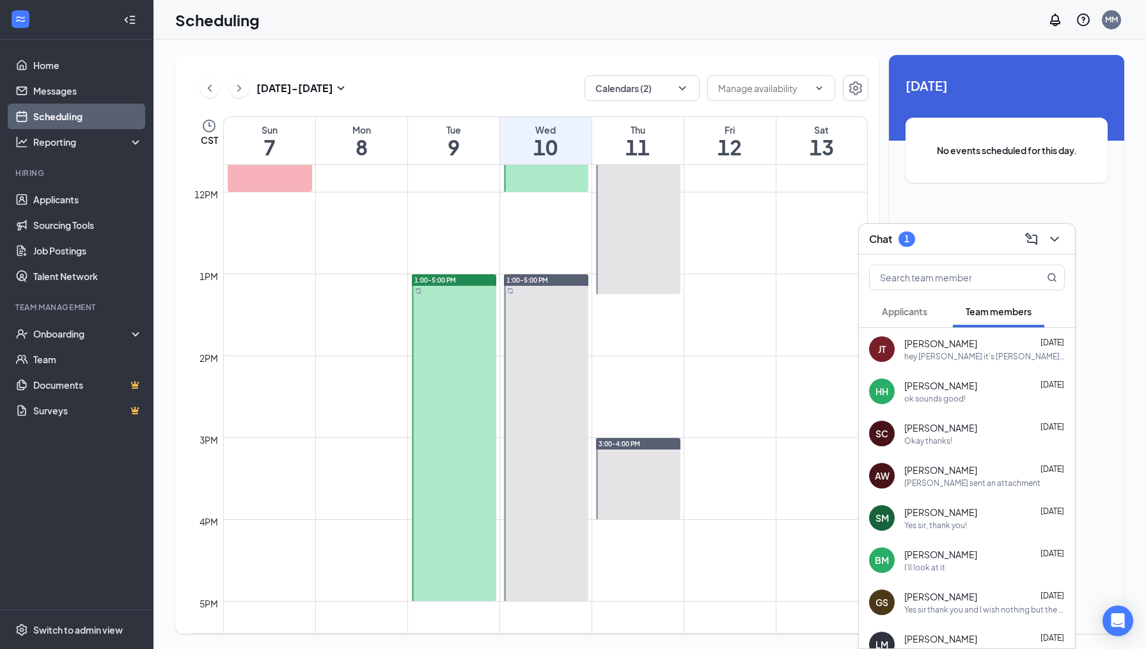
click at [955, 343] on div "Jake Tatum Aug 26" at bounding box center [984, 343] width 161 height 13
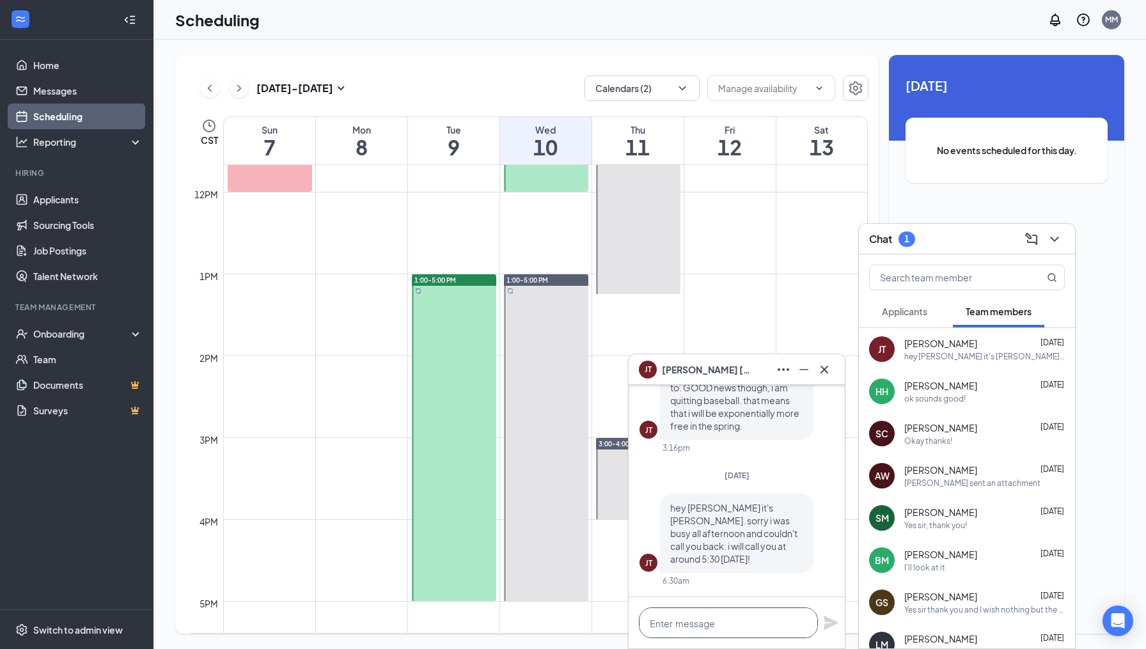
click at [723, 624] on textarea at bounding box center [728, 623] width 179 height 31
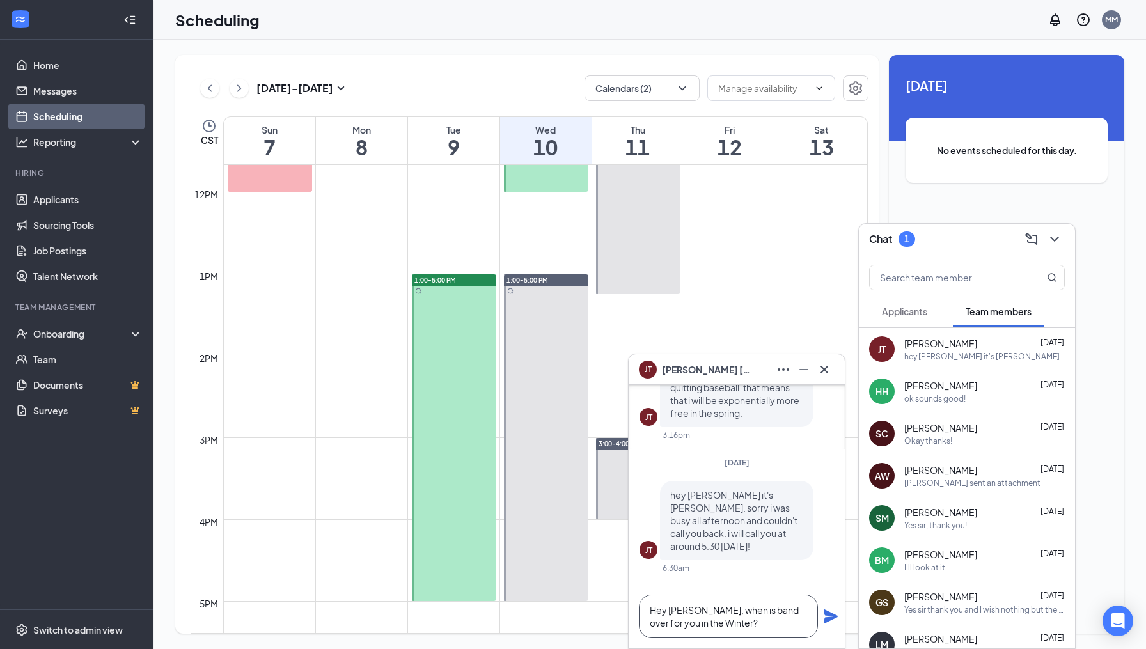
type textarea "Hey buddy, when is band over for you in the Winter?"
click at [825, 615] on icon "Plane" at bounding box center [831, 616] width 14 height 14
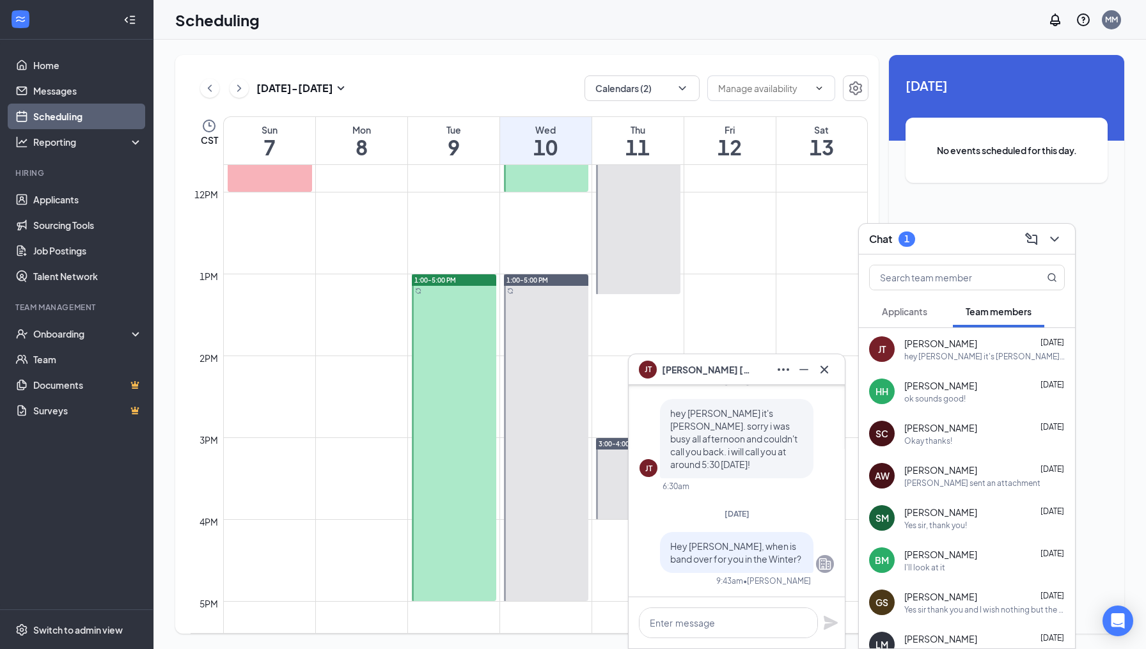
scroll to position [0, 0]
click at [826, 364] on icon "Cross" at bounding box center [824, 369] width 15 height 15
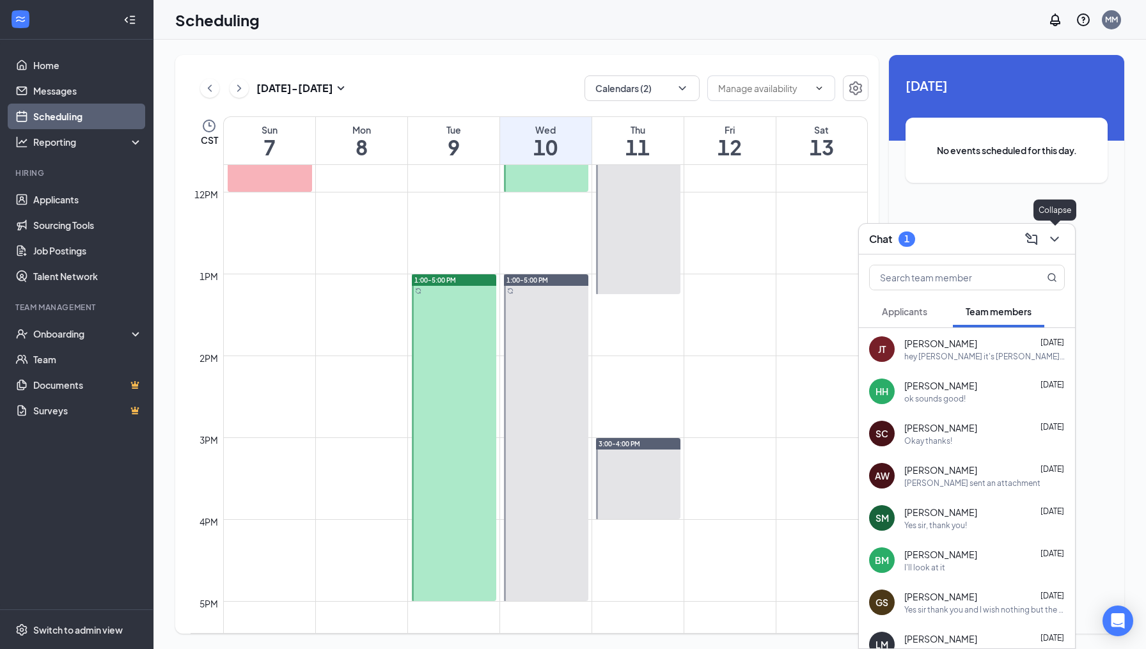
click at [1059, 239] on icon "ChevronDown" at bounding box center [1054, 239] width 15 height 15
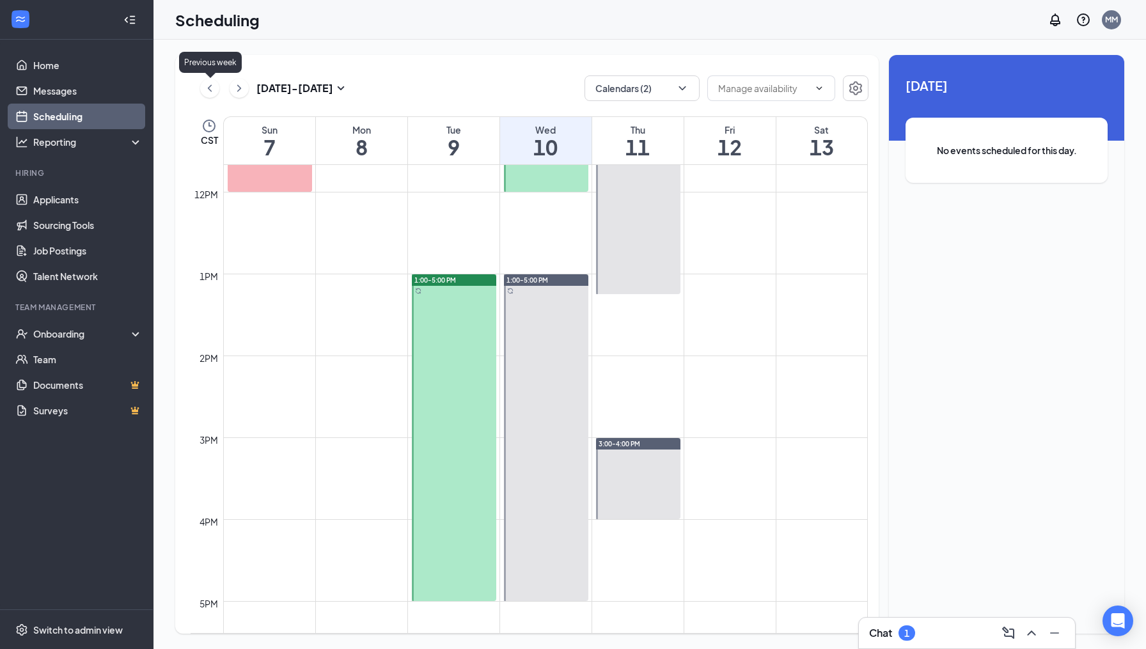
click at [206, 84] on icon "ChevronLeft" at bounding box center [209, 88] width 13 height 15
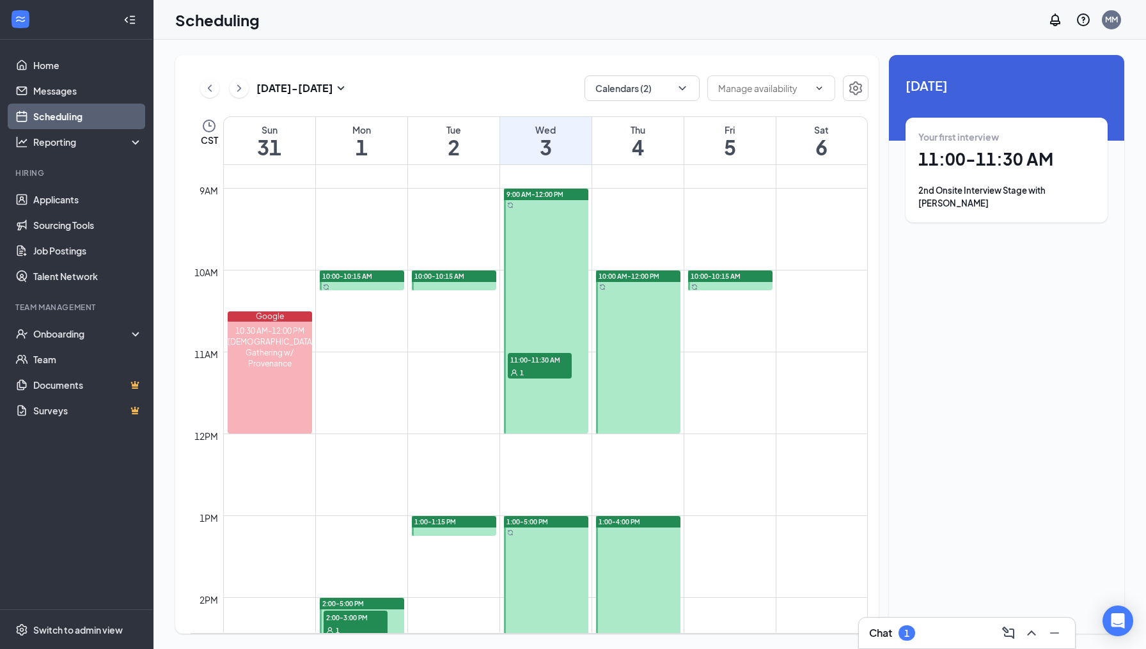
scroll to position [718, 0]
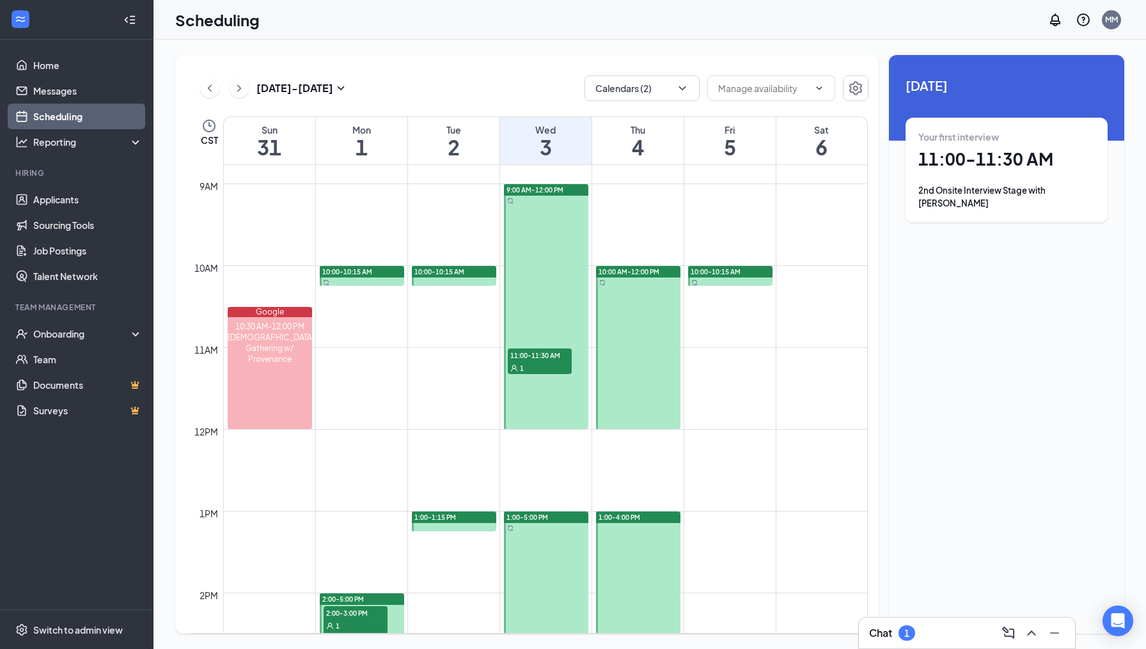
click at [539, 364] on div "1" at bounding box center [540, 367] width 64 height 13
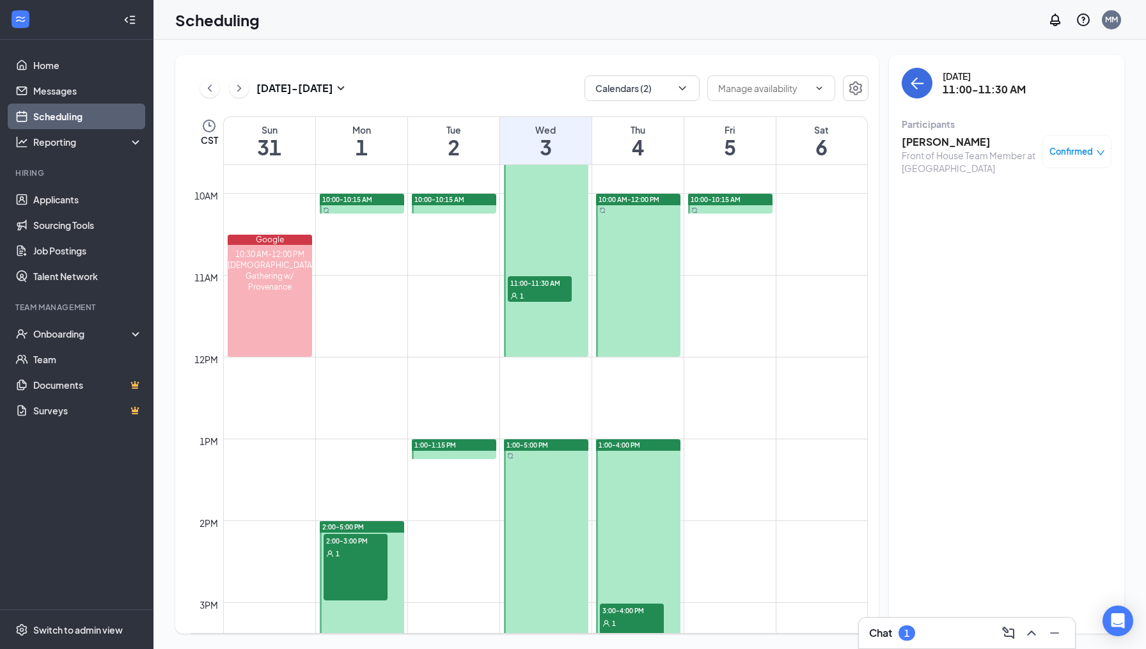
scroll to position [750, 0]
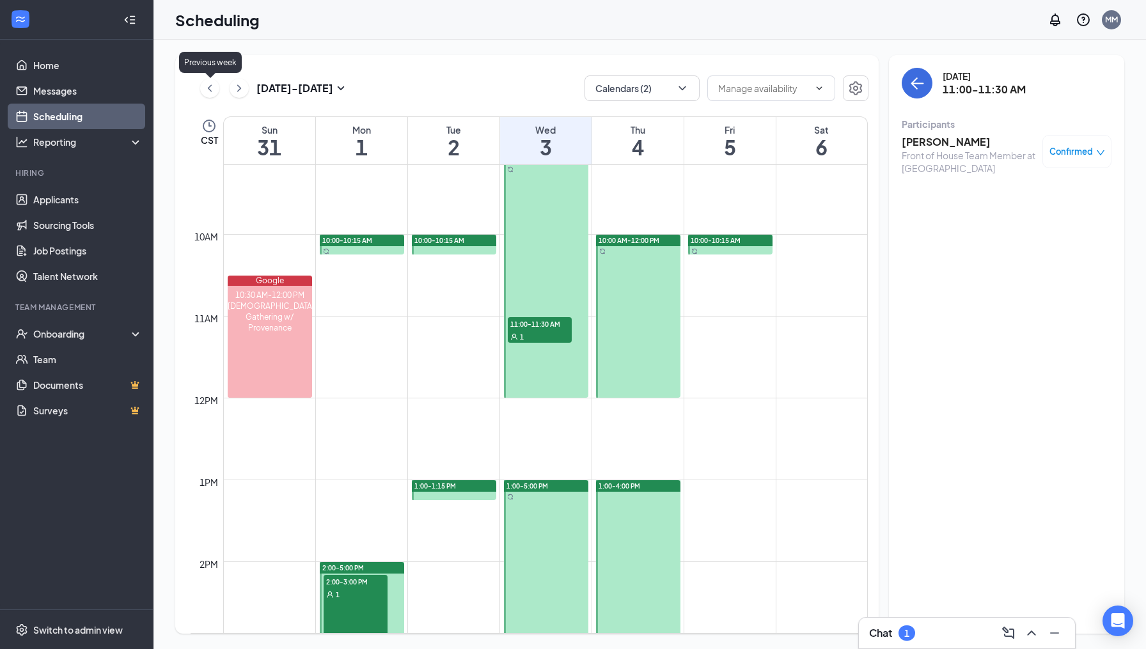
click at [210, 87] on icon "ChevronLeft" at bounding box center [209, 88] width 13 height 15
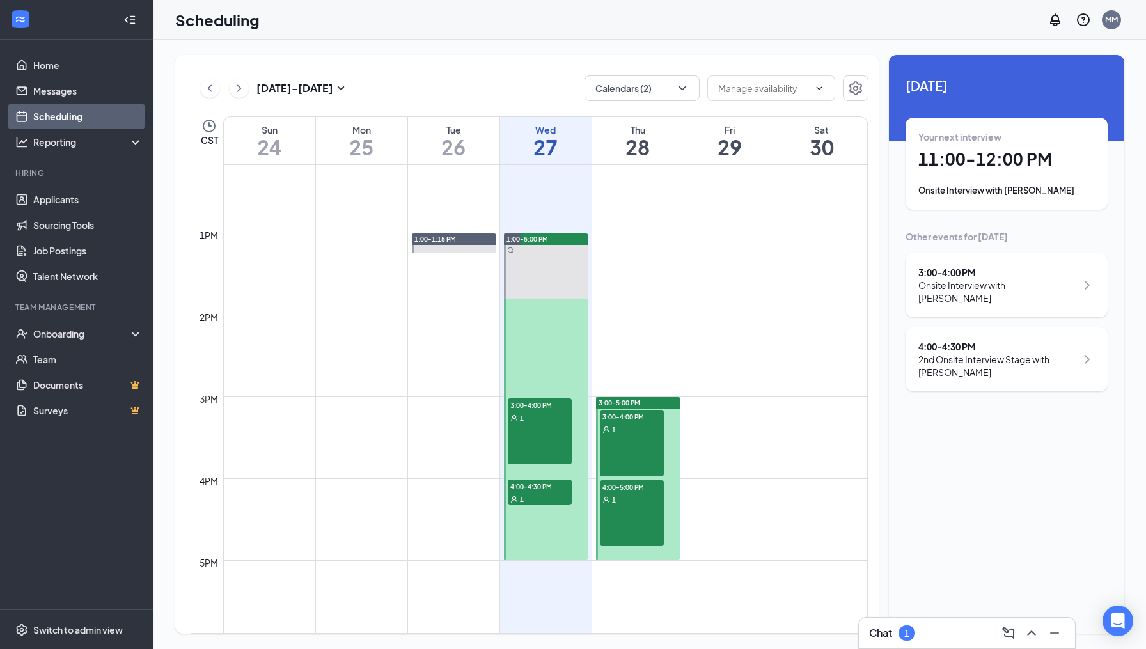
scroll to position [998, 0]
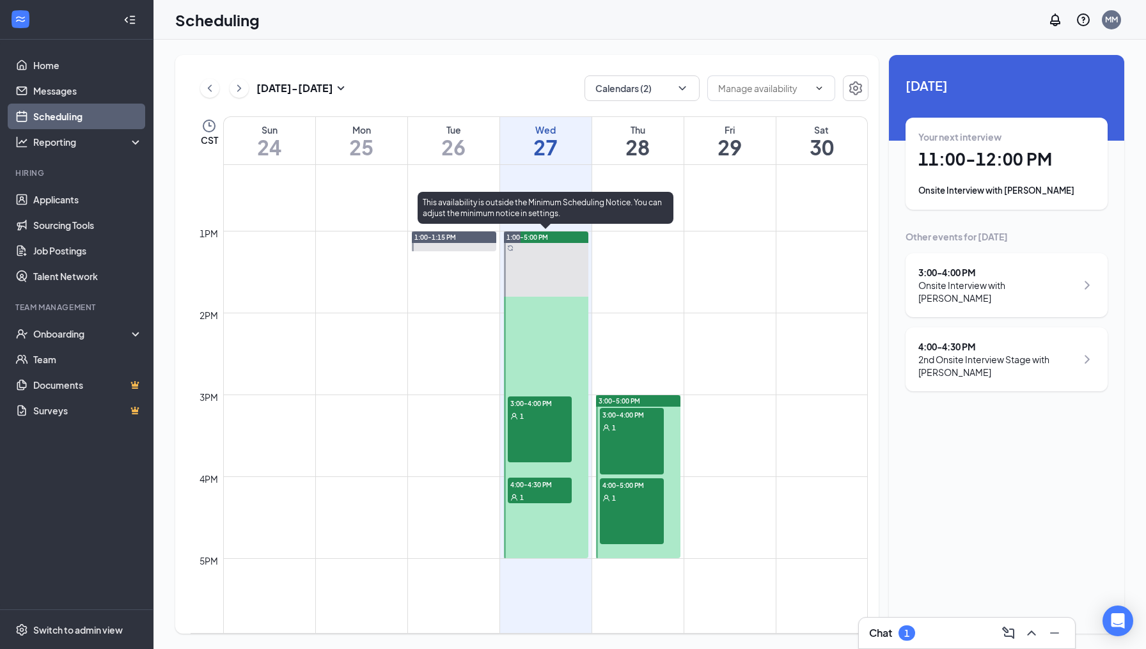
click at [542, 494] on div "1" at bounding box center [540, 497] width 64 height 13
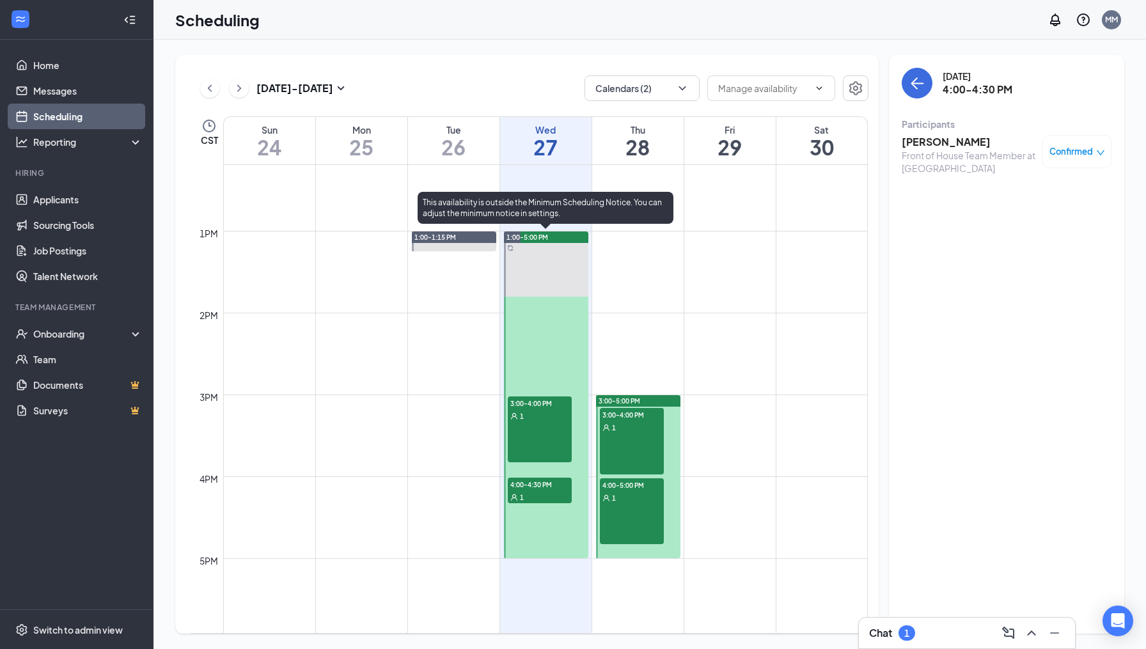
click at [527, 432] on div "3:00-4:00 PM 1" at bounding box center [540, 430] width 64 height 67
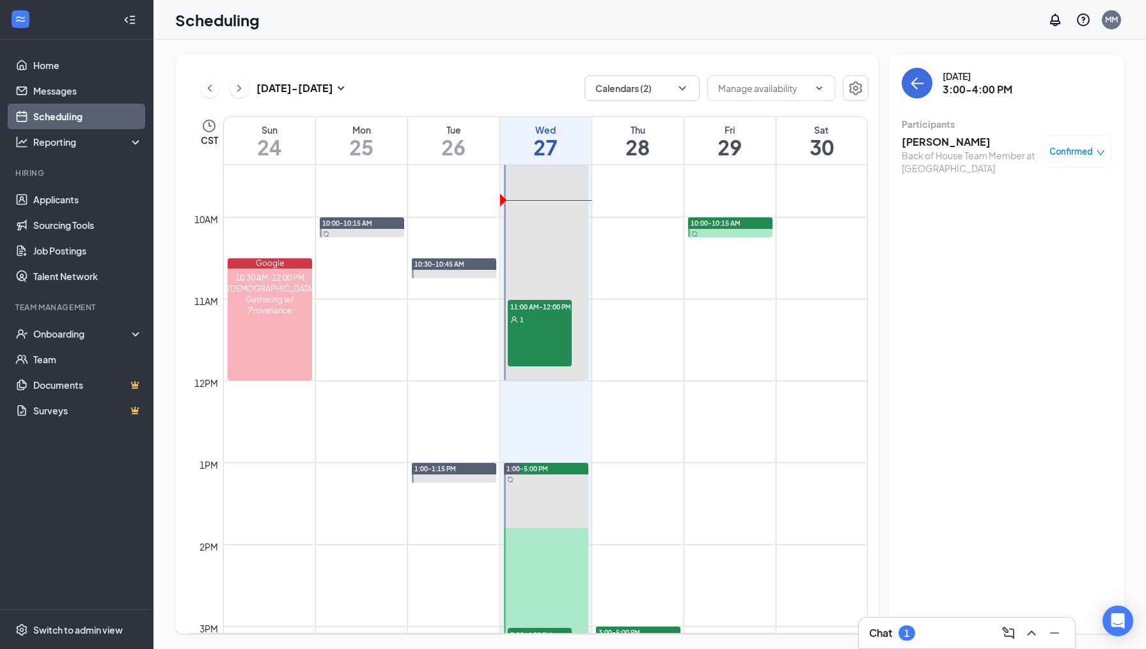
scroll to position [763, 0]
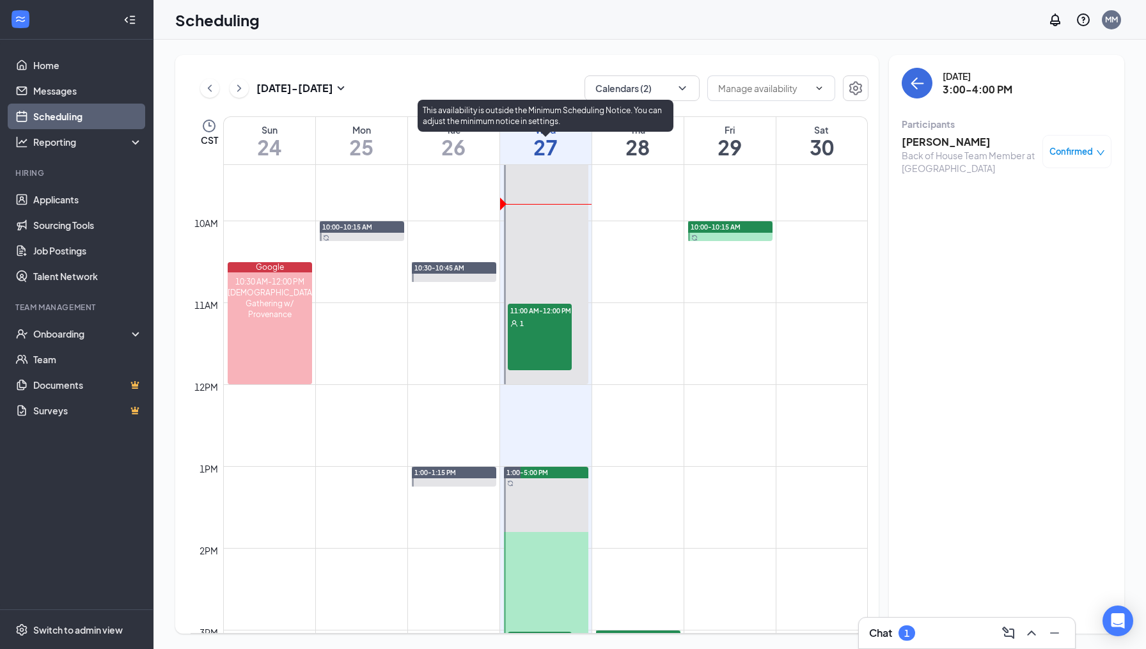
click at [529, 340] on div "11:00 AM-12:00 PM 1" at bounding box center [540, 337] width 64 height 67
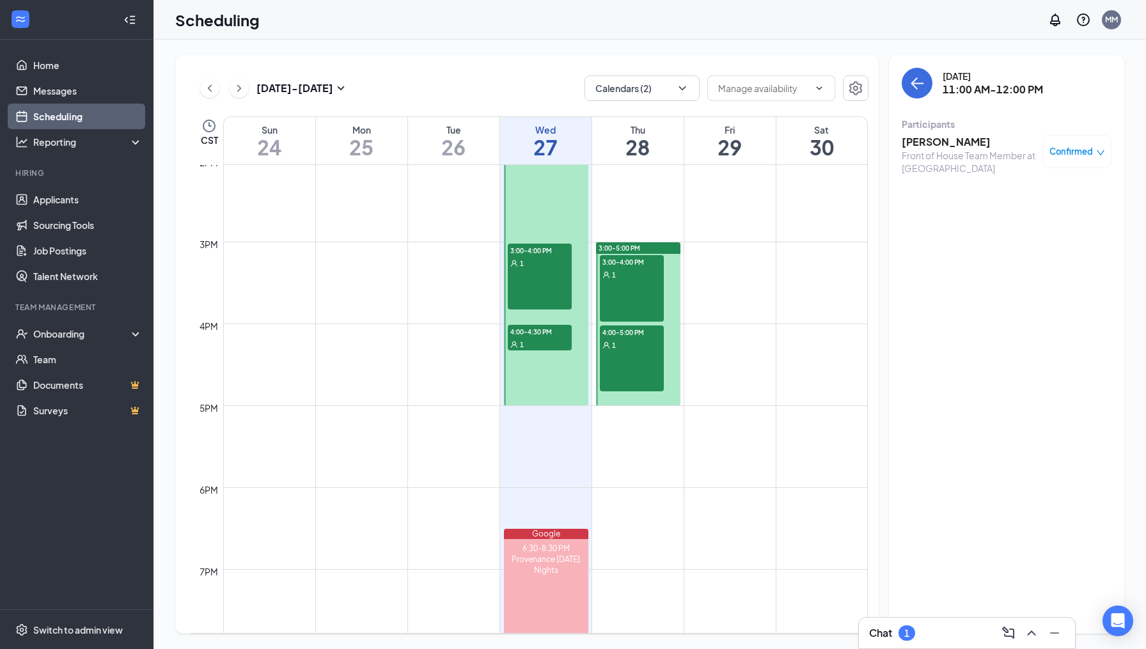
scroll to position [1152, 0]
click at [634, 286] on div "3:00-4:00 PM 1" at bounding box center [632, 288] width 64 height 67
click at [636, 359] on div "4:00-5:00 PM 1" at bounding box center [632, 358] width 64 height 67
click at [631, 281] on div "3:00-4:00 PM 1" at bounding box center [632, 288] width 64 height 67
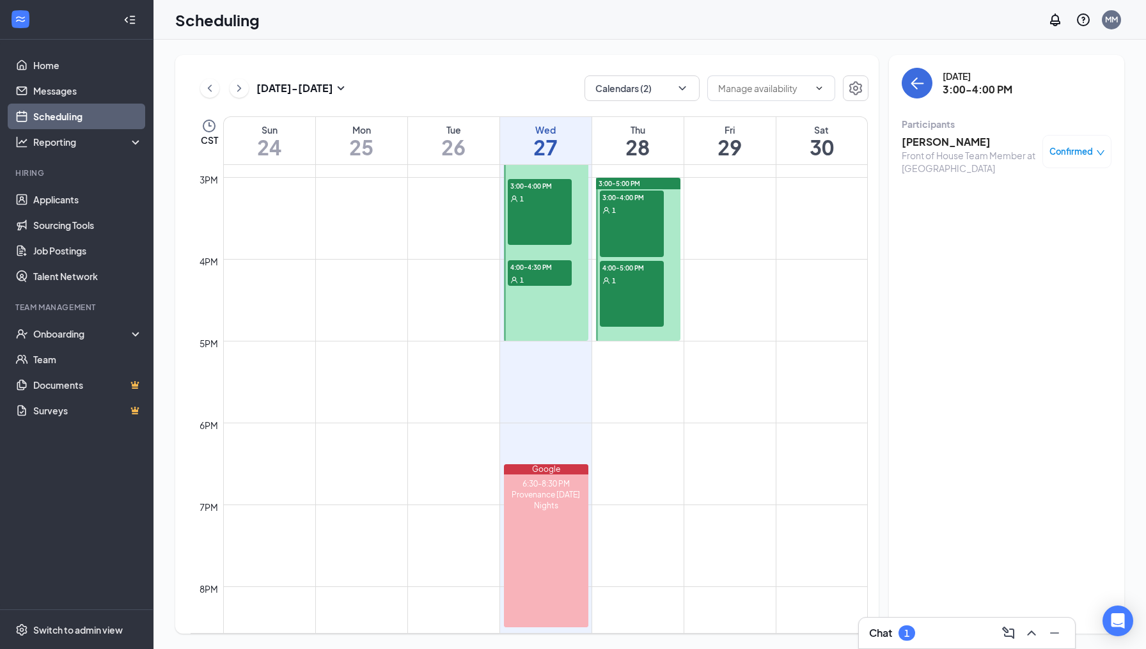
scroll to position [1220, 0]
